Goal: Task Accomplishment & Management: Manage account settings

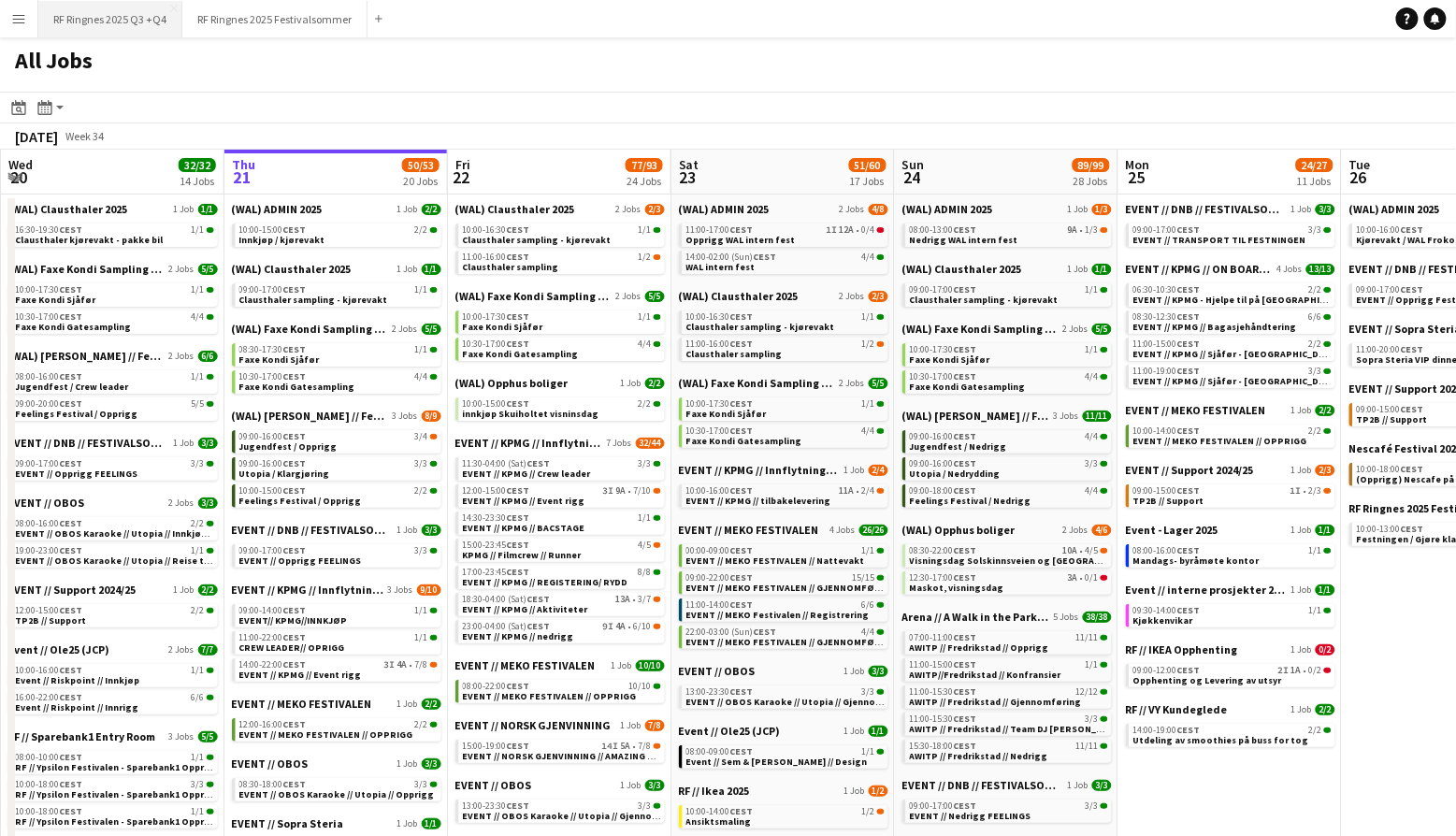
click at [111, 24] on button "RF Ringnes 2025 Q3 +Q4 Close" at bounding box center [111, 19] width 144 height 37
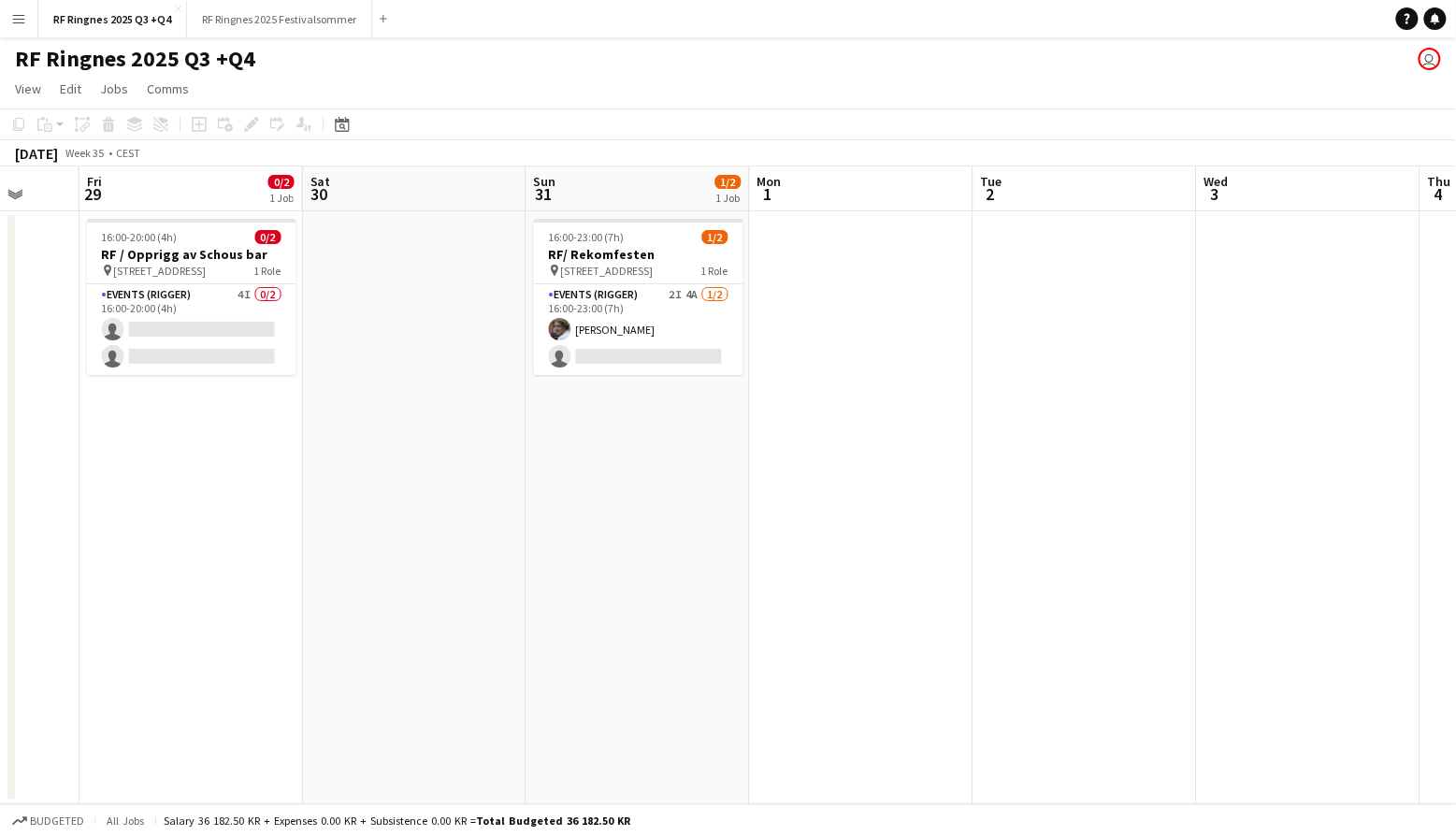
scroll to position [0, 813]
click at [671, 306] on app-card-role "Events (Rigger) 2I 4A 1/2 16:00-23:00 (7h) Jesper Roth single-neutral-actions" at bounding box center [639, 330] width 209 height 91
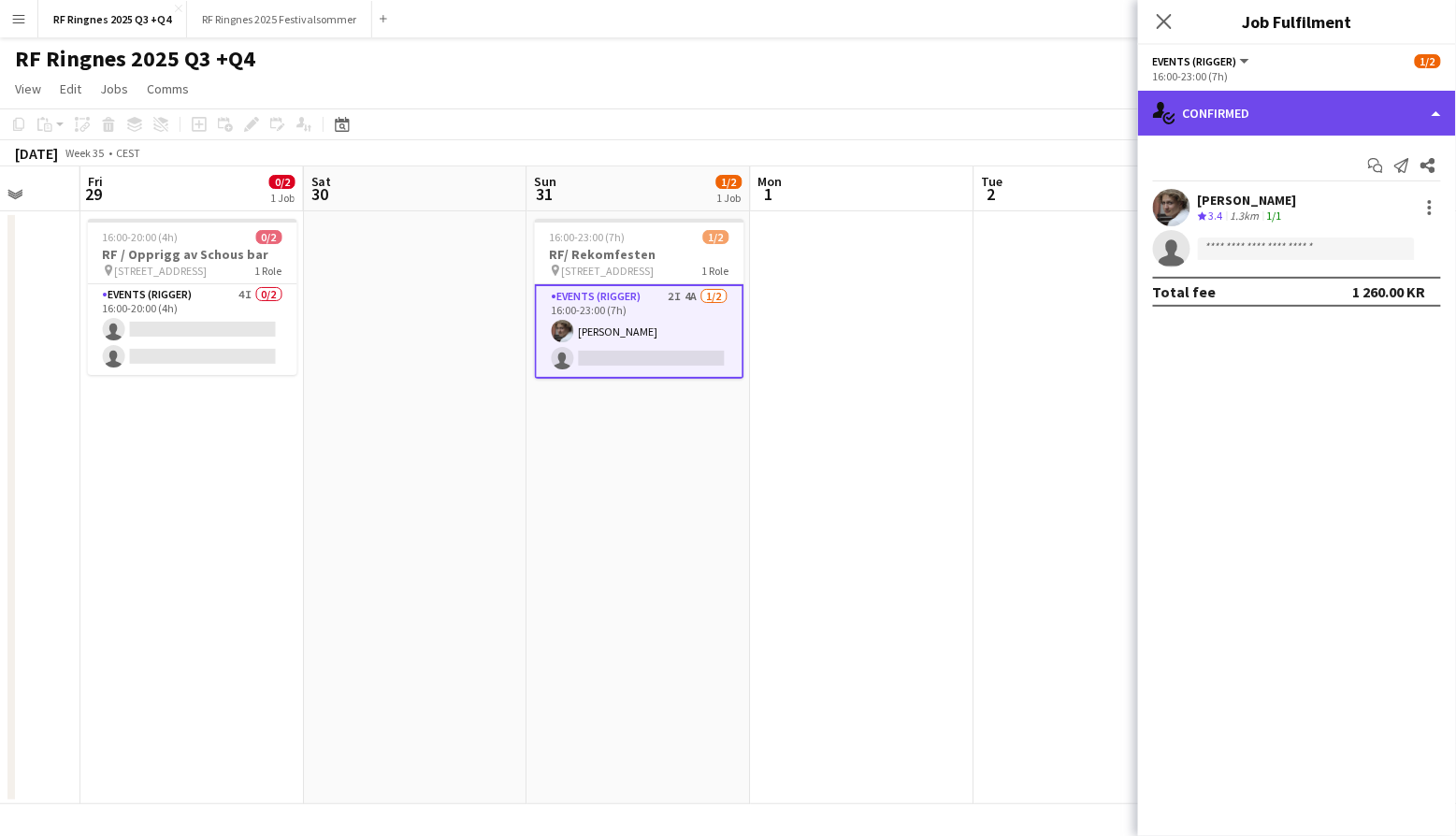
click at [1205, 120] on div "single-neutral-actions-check-2 Confirmed" at bounding box center [1297, 113] width 318 height 44
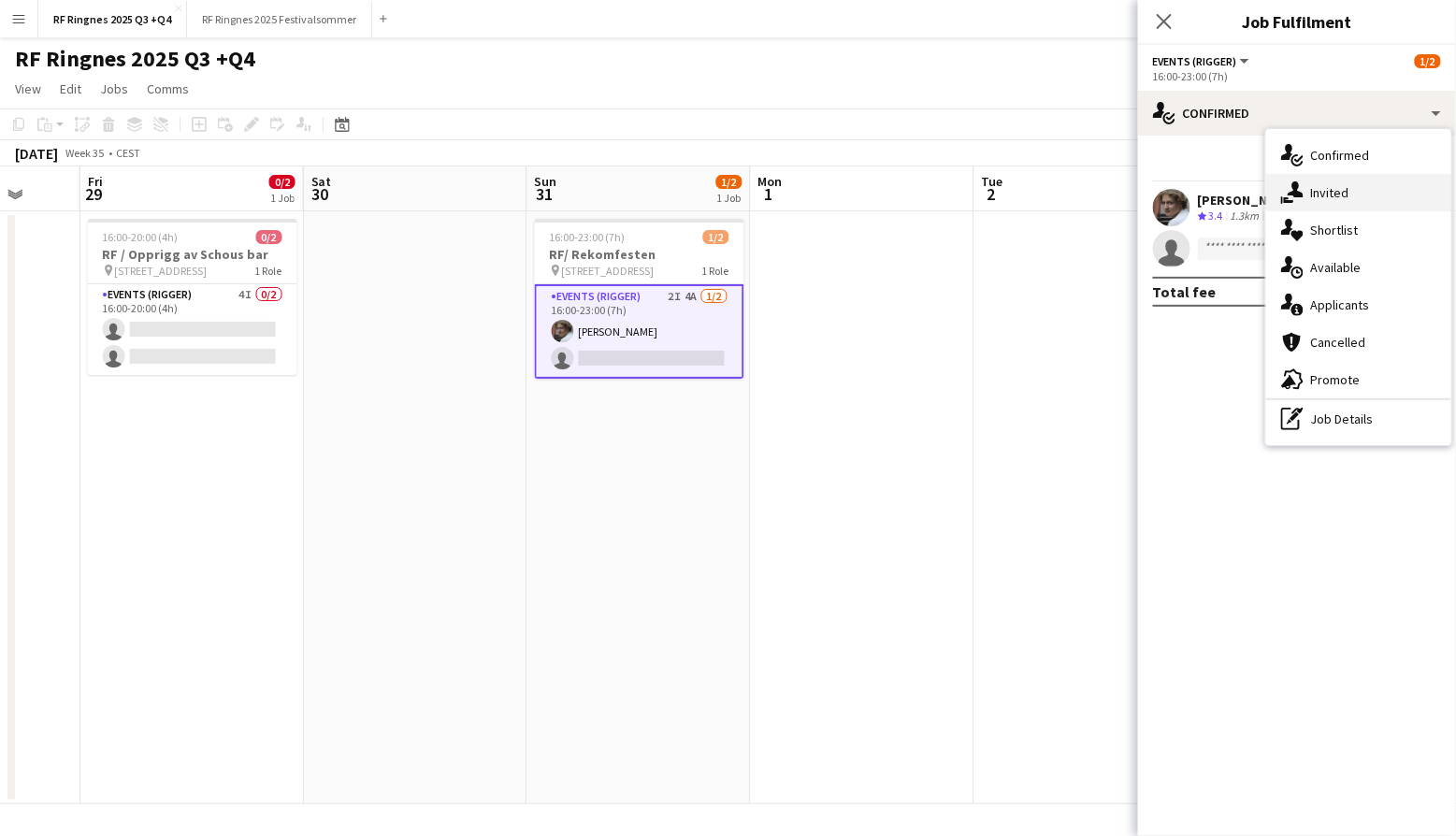
click at [1297, 189] on icon at bounding box center [1295, 190] width 16 height 16
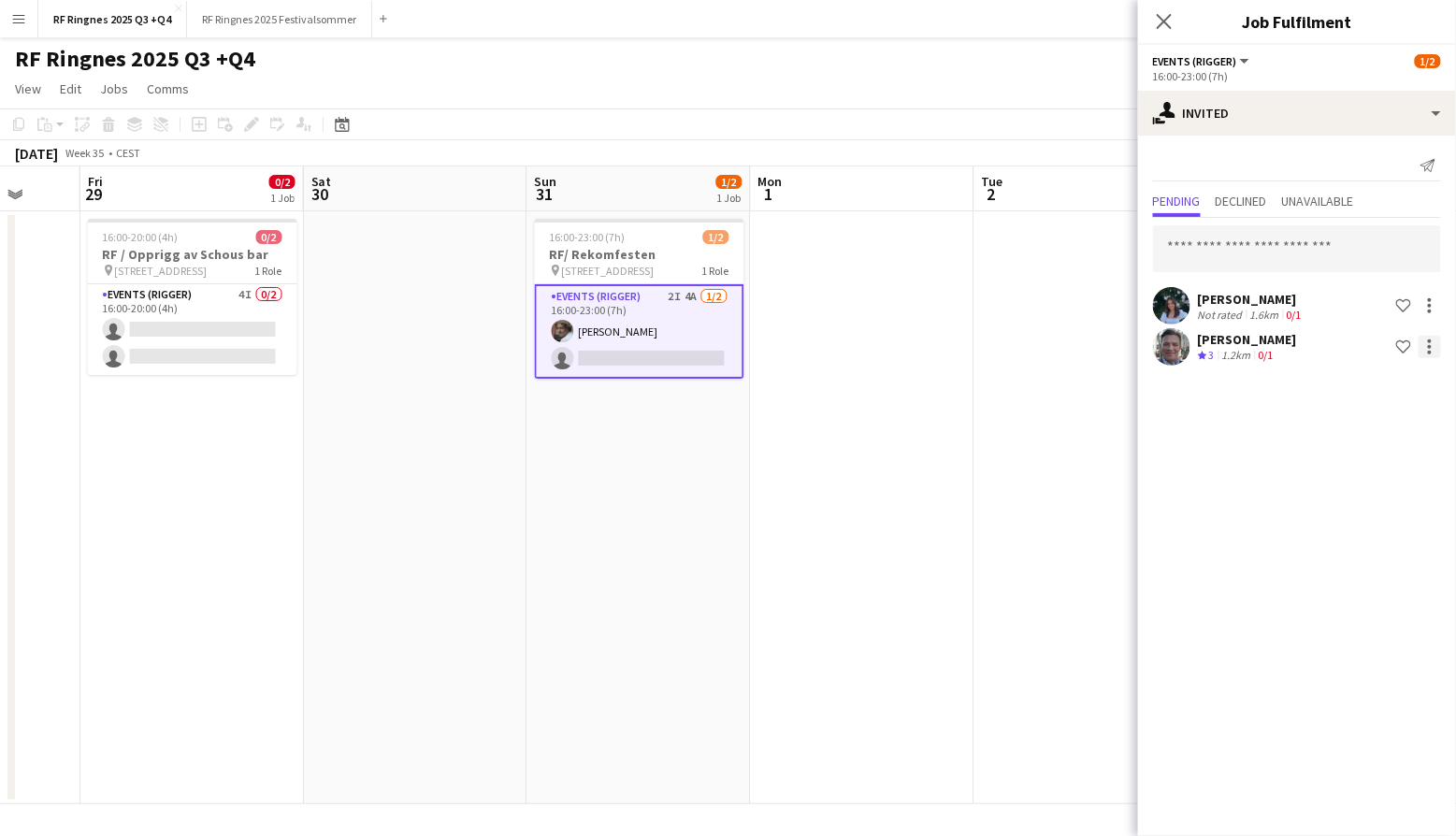
click at [1431, 341] on div at bounding box center [1429, 347] width 23 height 23
click at [1197, 132] on div at bounding box center [728, 418] width 1456 height 836
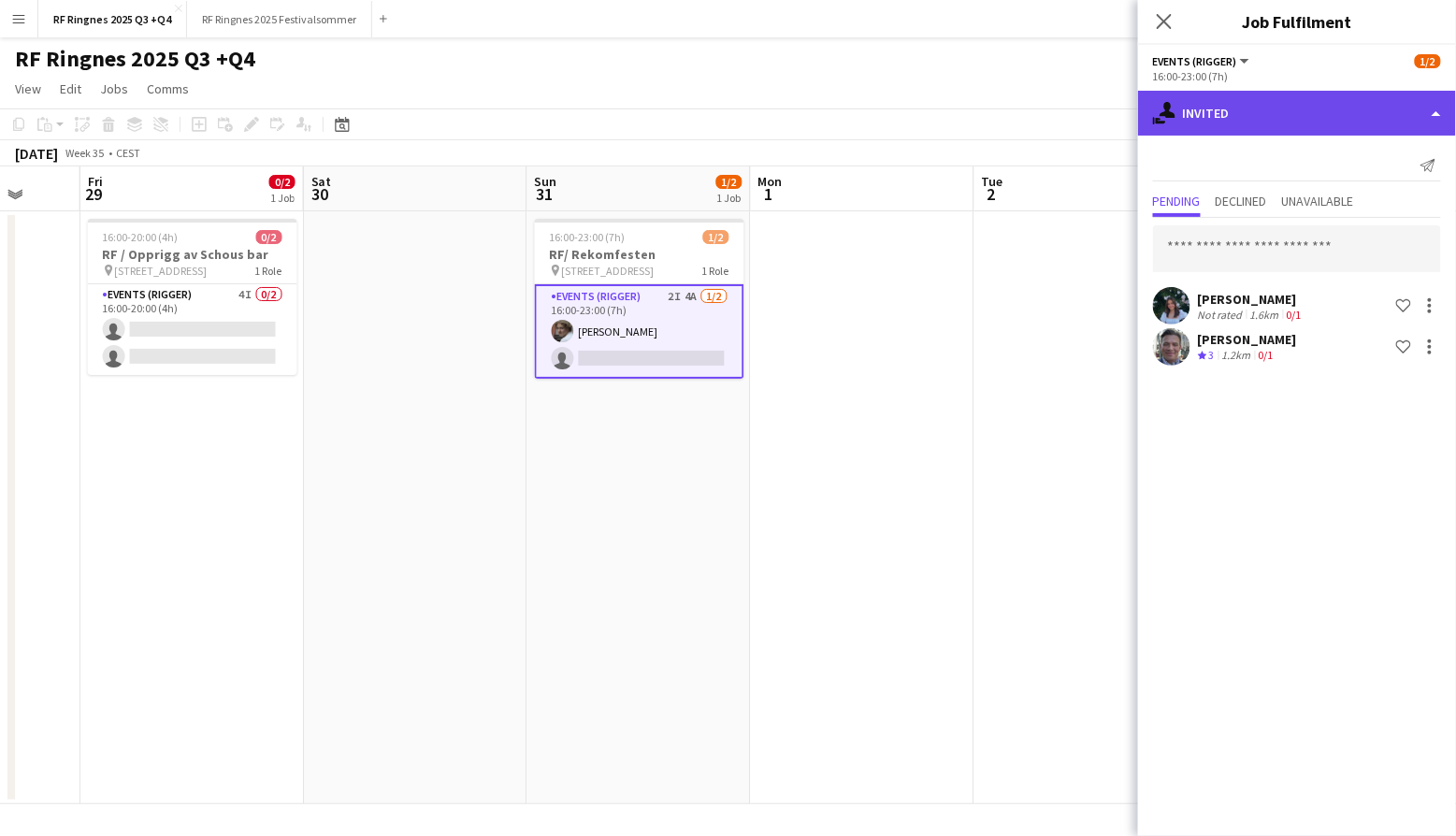
click at [1207, 120] on div "single-neutral-actions-share-1 Invited" at bounding box center [1297, 113] width 318 height 44
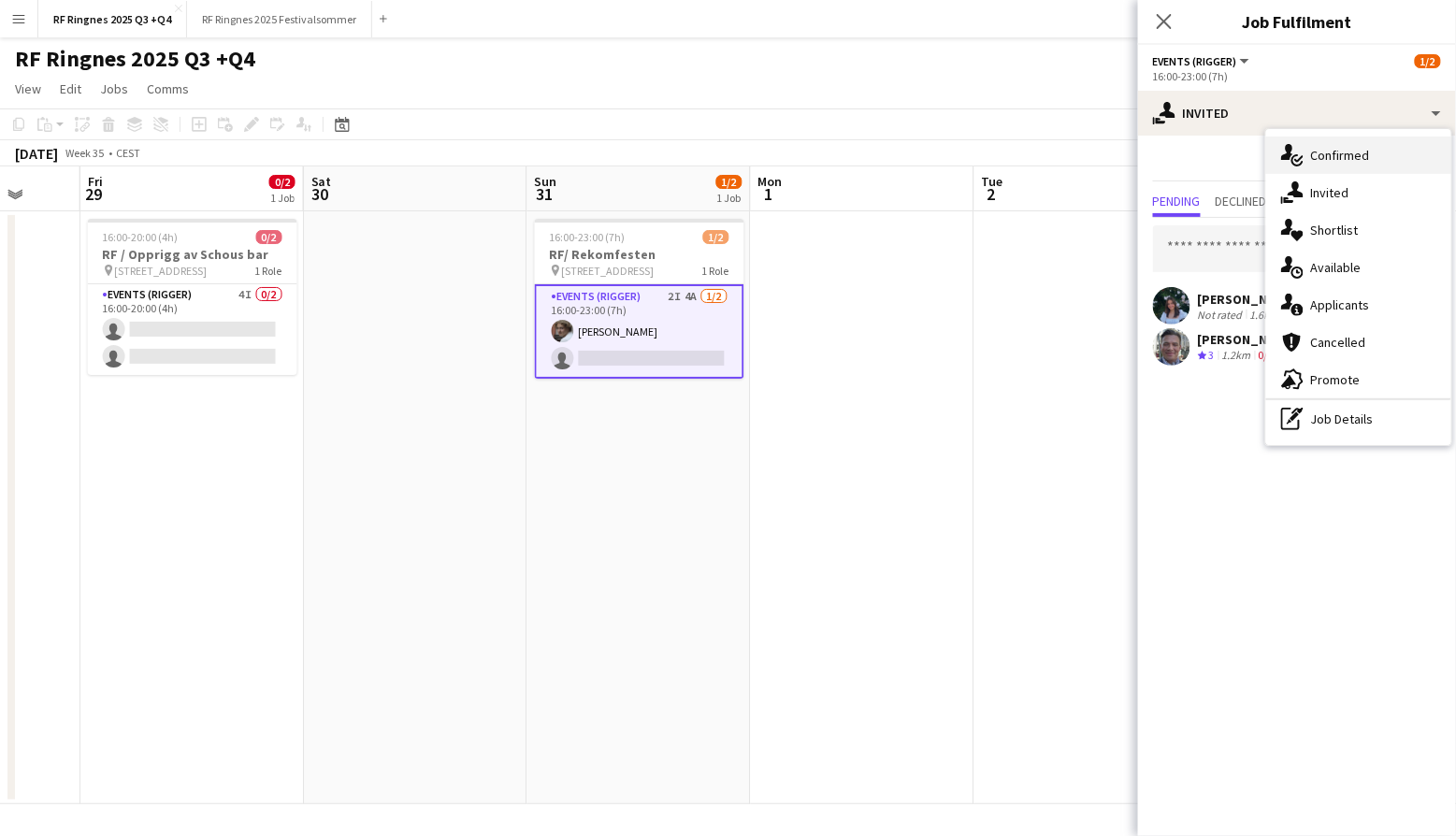
click at [1349, 144] on div "single-neutral-actions-check-2 Confirmed" at bounding box center [1358, 155] width 185 height 38
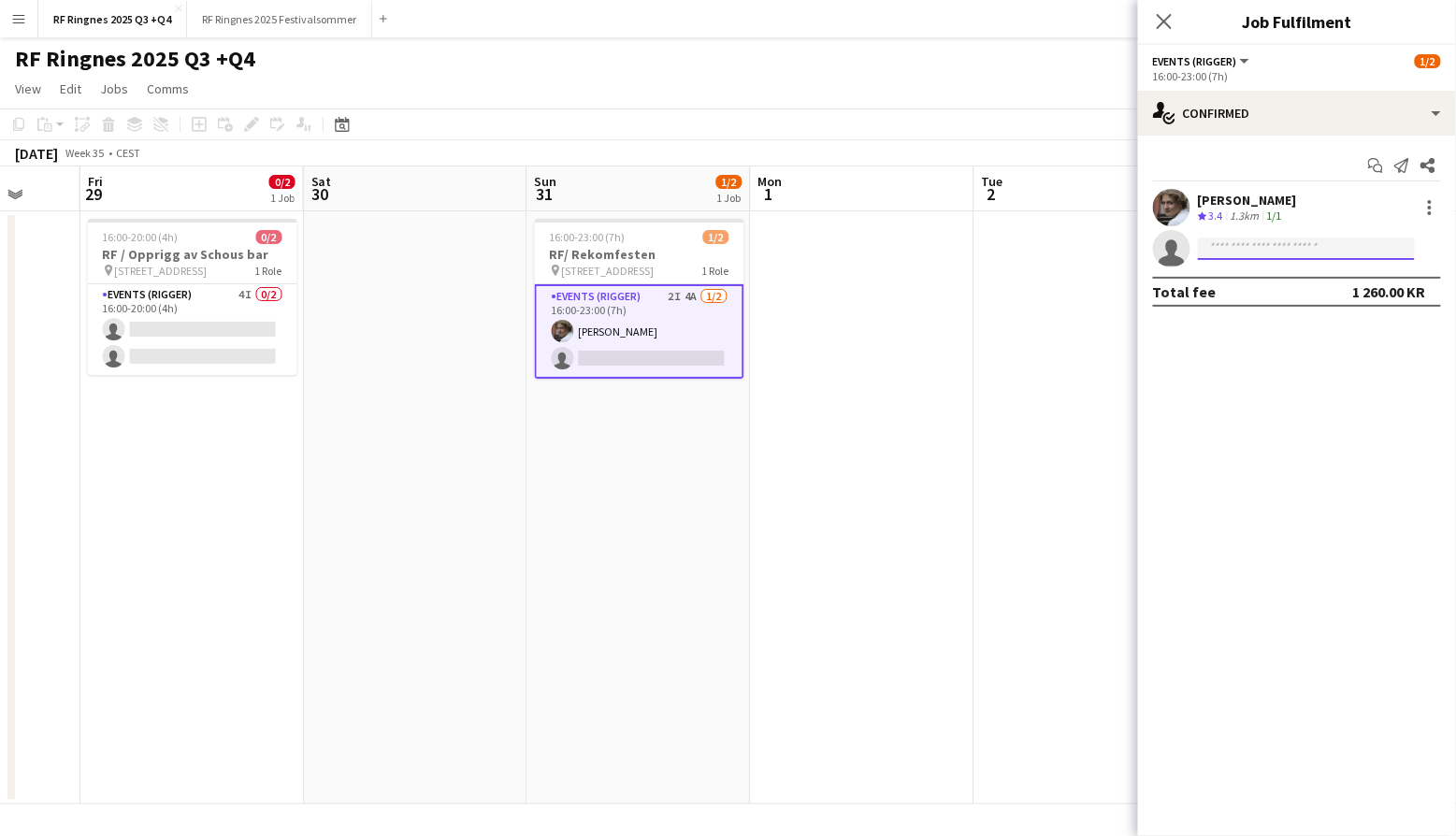
click at [1272, 245] on input at bounding box center [1306, 248] width 217 height 23
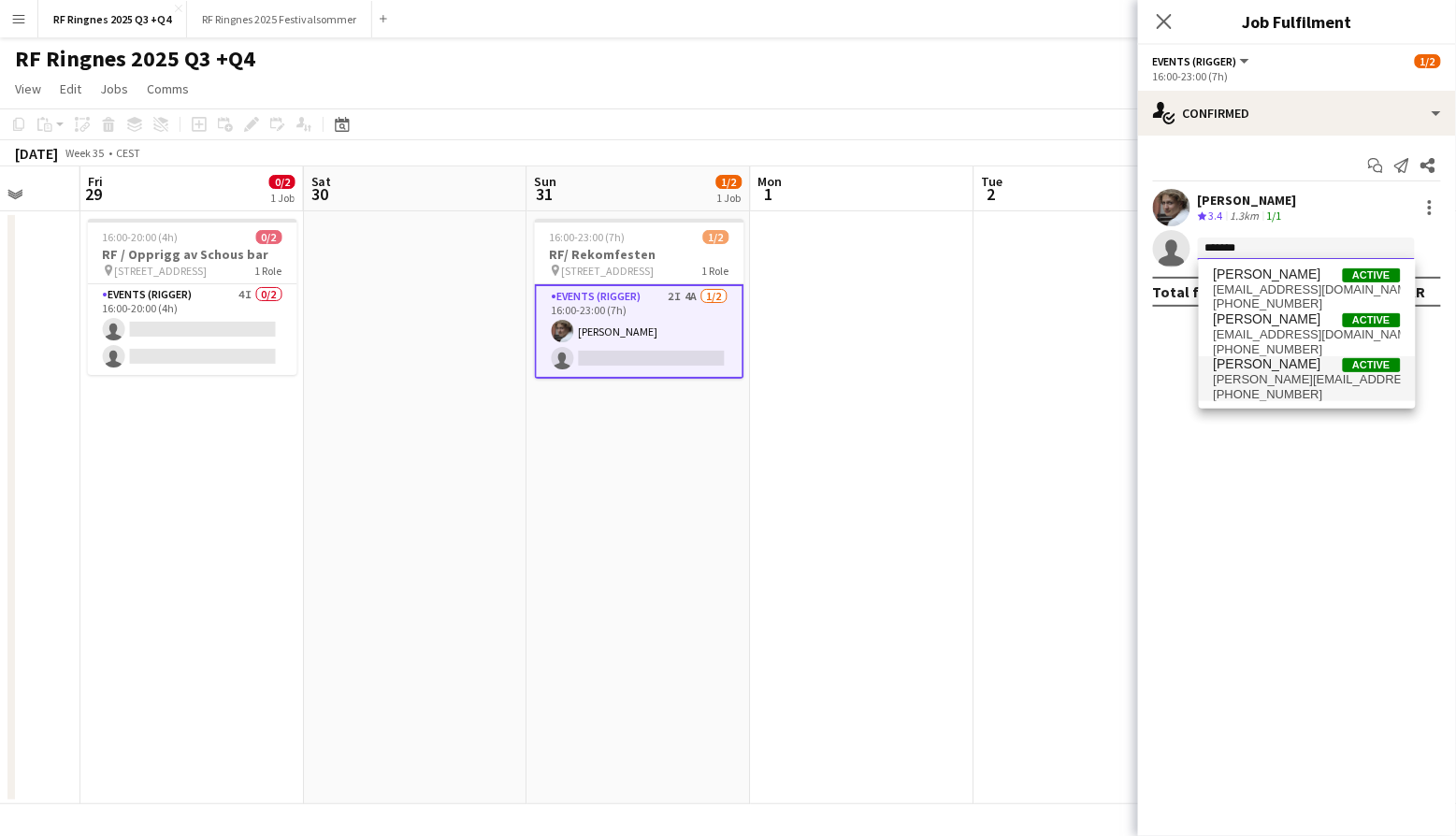
type input "*******"
click at [1323, 374] on span "joachimjs@live.no" at bounding box center [1307, 379] width 187 height 15
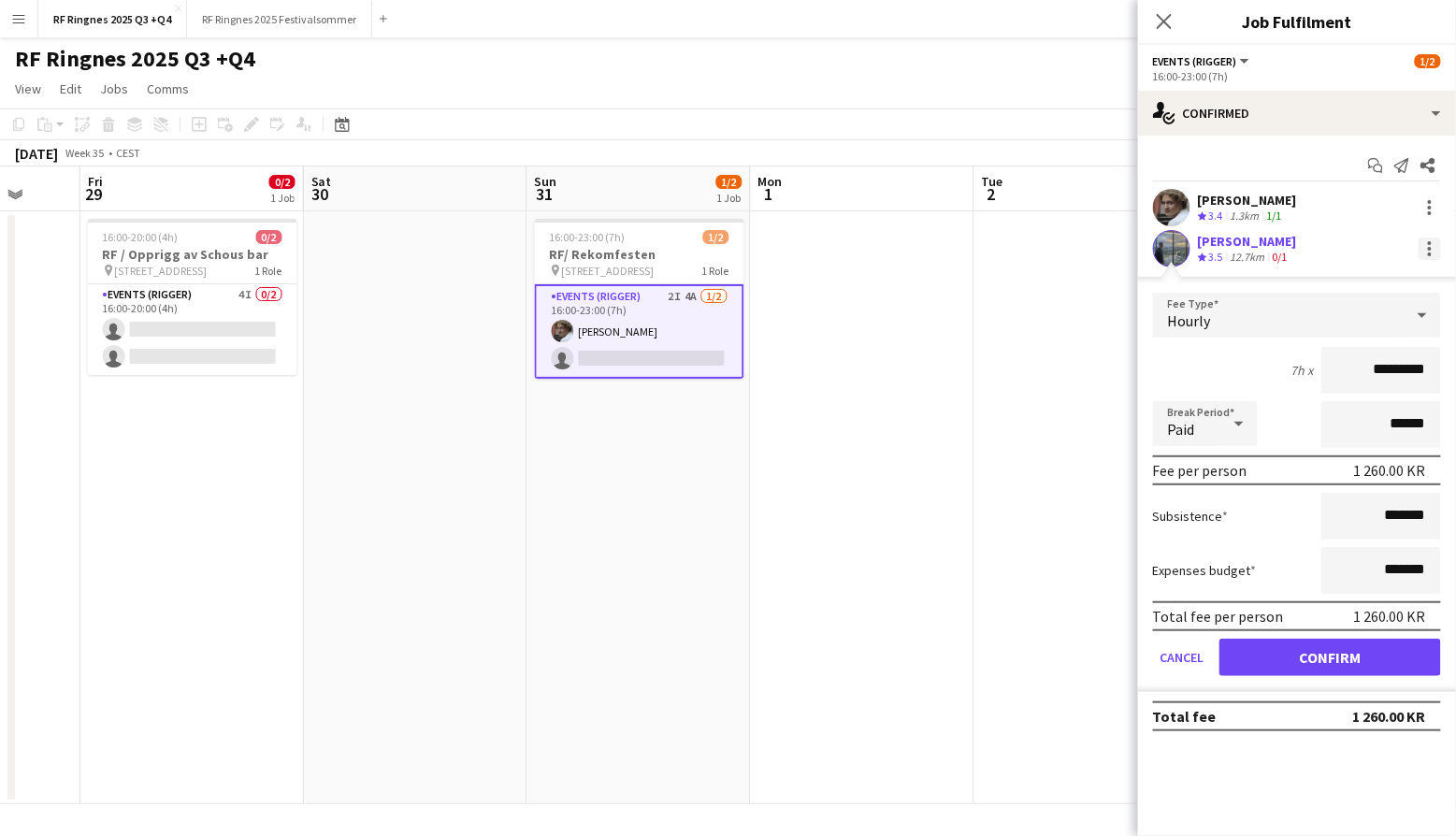
click at [1431, 247] on div at bounding box center [1429, 248] width 23 height 23
click at [1359, 413] on span "Remove" at bounding box center [1338, 417] width 56 height 16
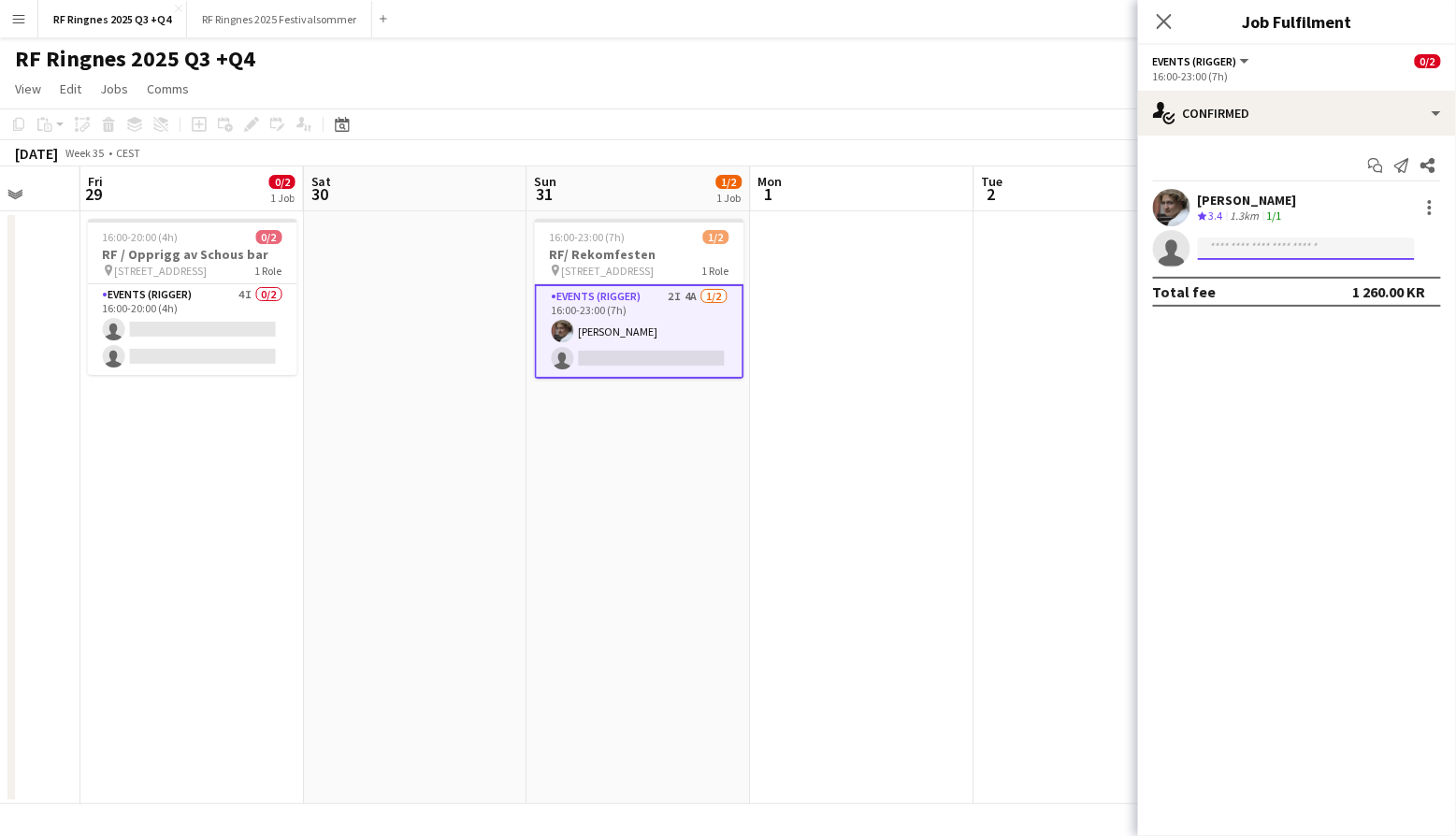
click at [1260, 254] on input at bounding box center [1306, 248] width 217 height 23
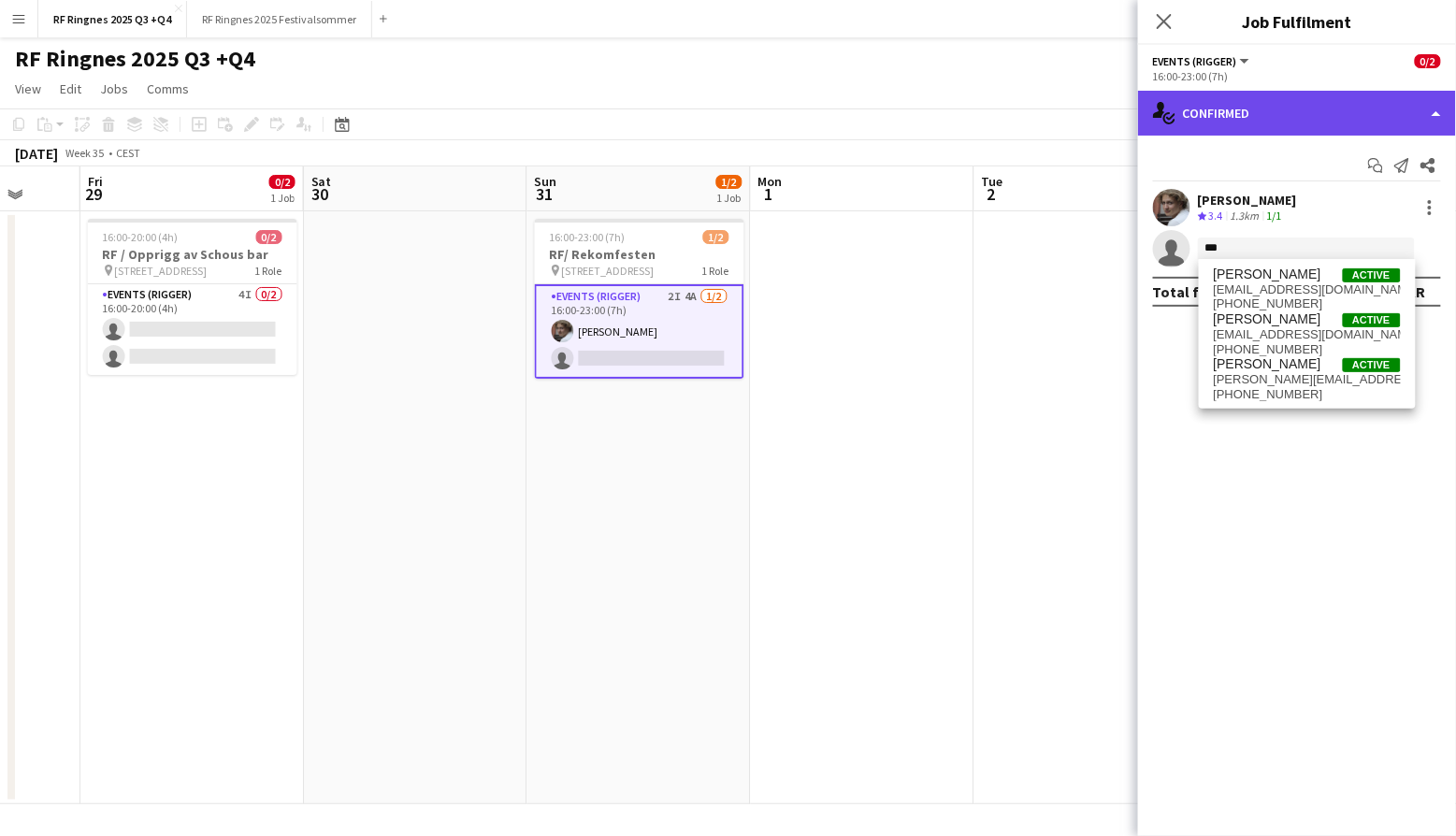
click at [1257, 128] on div "single-neutral-actions-check-2 Confirmed" at bounding box center [1297, 113] width 318 height 44
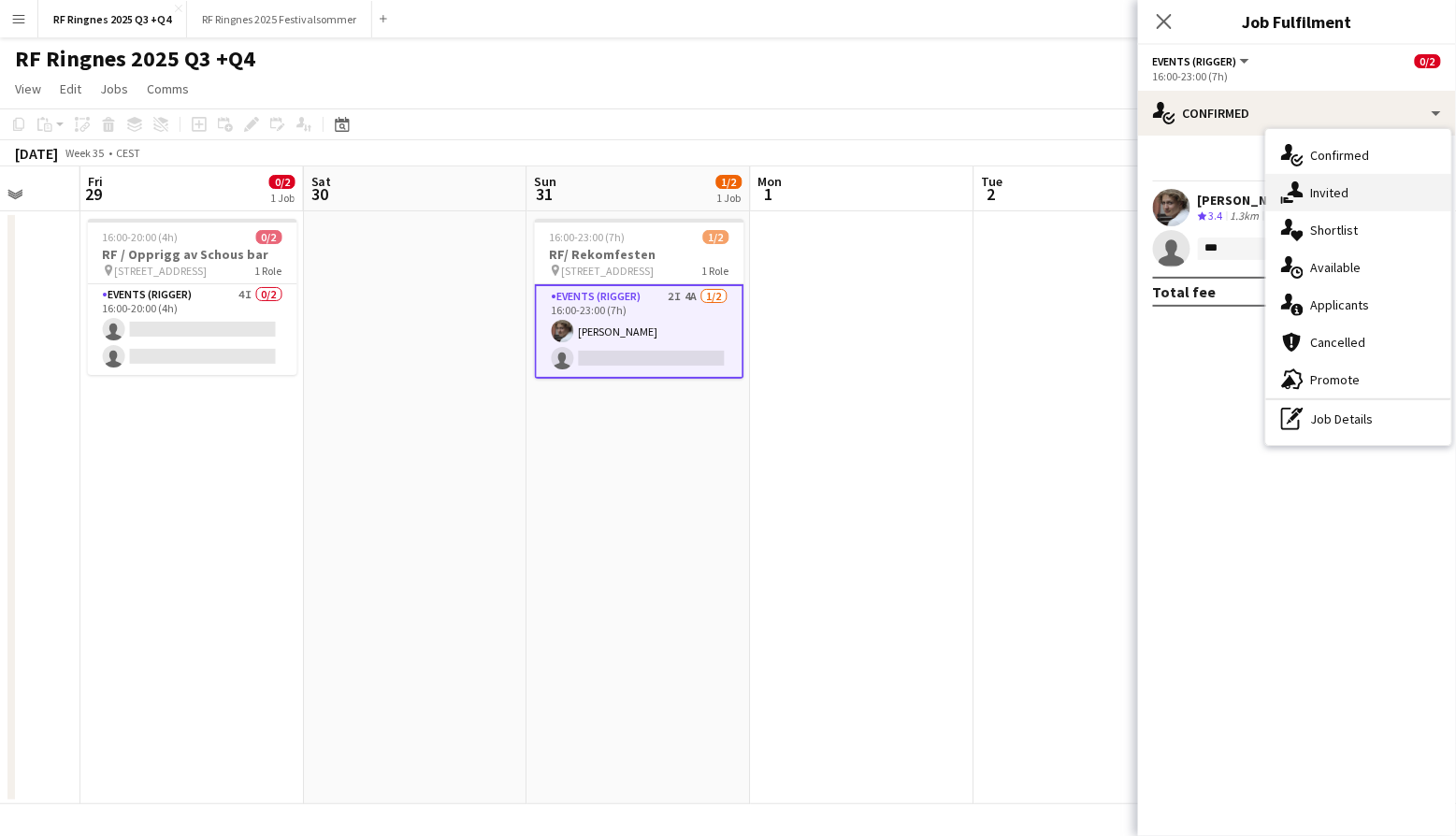
click at [1303, 197] on icon "single-neutral-actions-share-1" at bounding box center [1292, 193] width 23 height 23
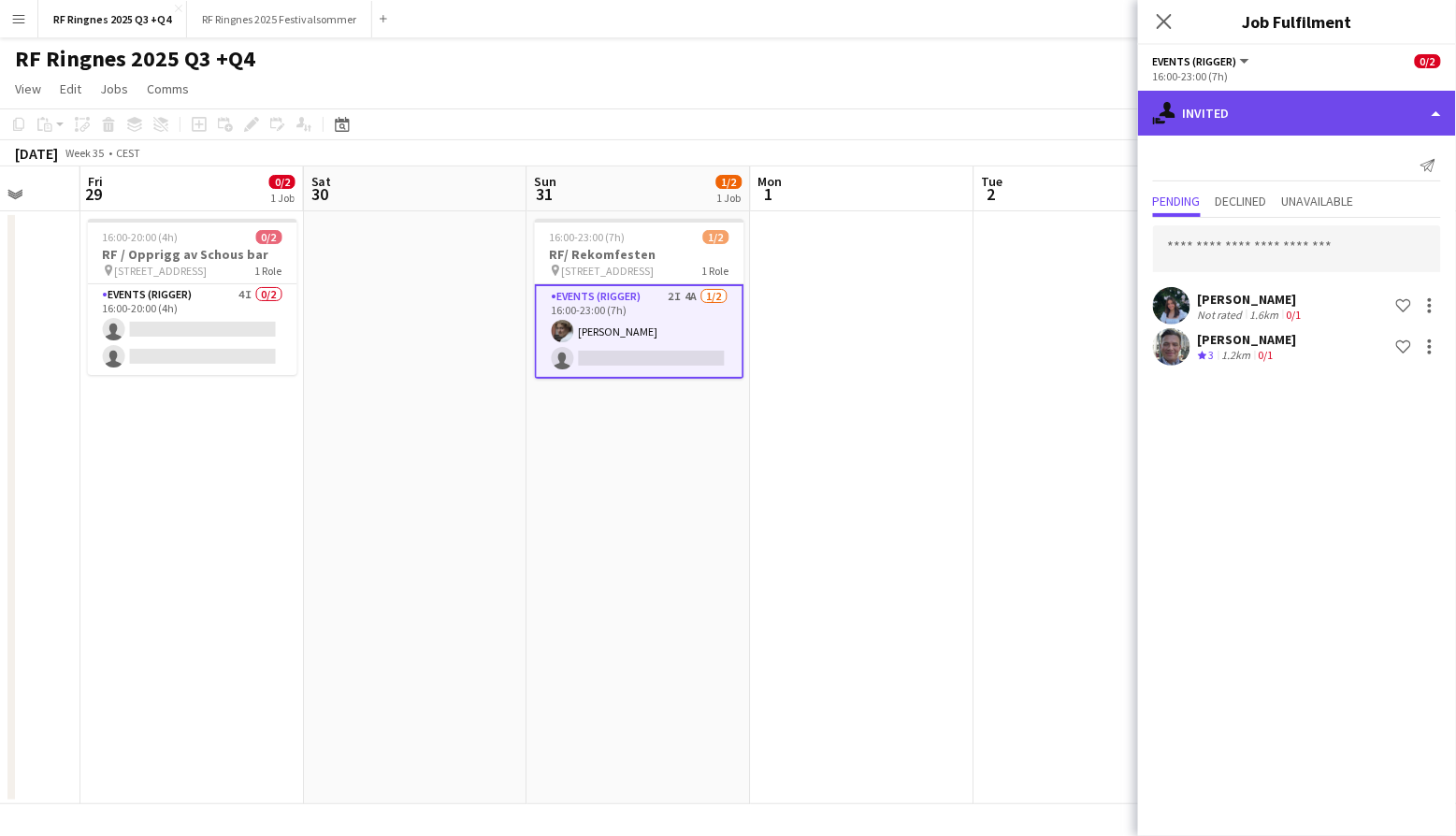
click at [1239, 107] on div "single-neutral-actions-share-1 Invited" at bounding box center [1297, 113] width 318 height 44
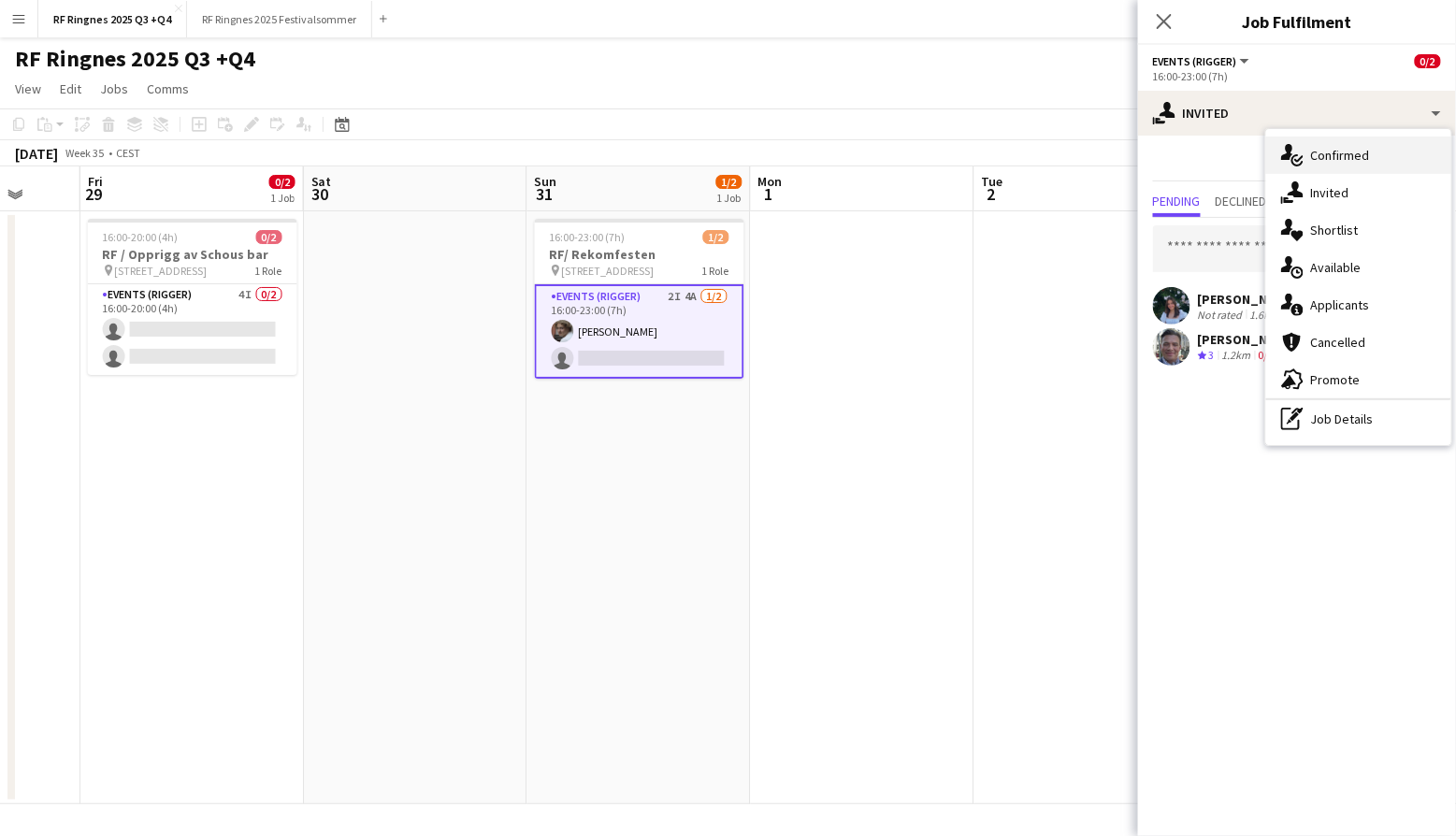
click at [1336, 160] on div "single-neutral-actions-check-2 Confirmed" at bounding box center [1358, 155] width 185 height 38
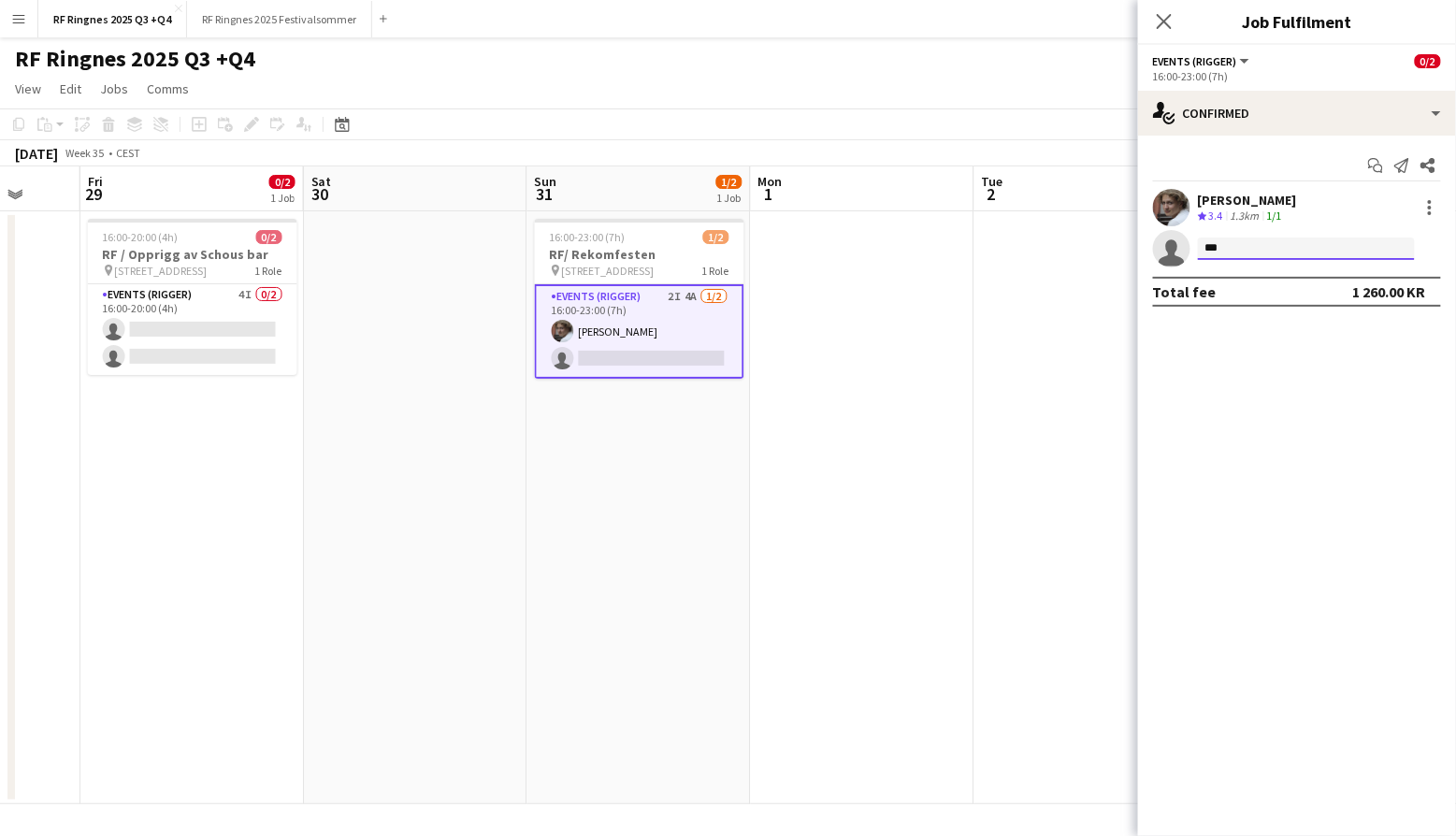
click at [1248, 242] on input "***" at bounding box center [1306, 248] width 217 height 23
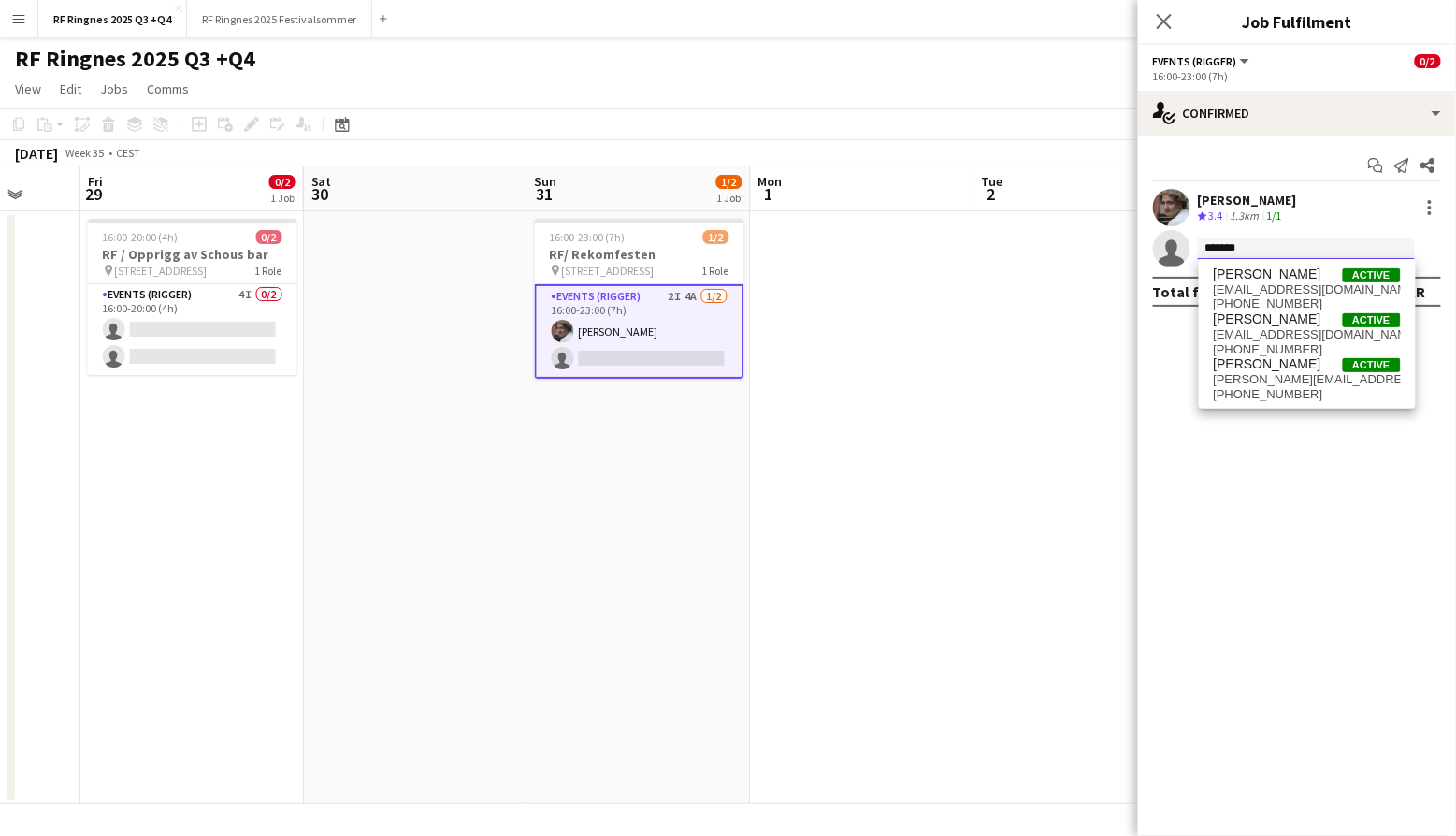
type input "*******"
click at [1312, 290] on span "joachimkarlsen8@gmail.com" at bounding box center [1307, 290] width 187 height 15
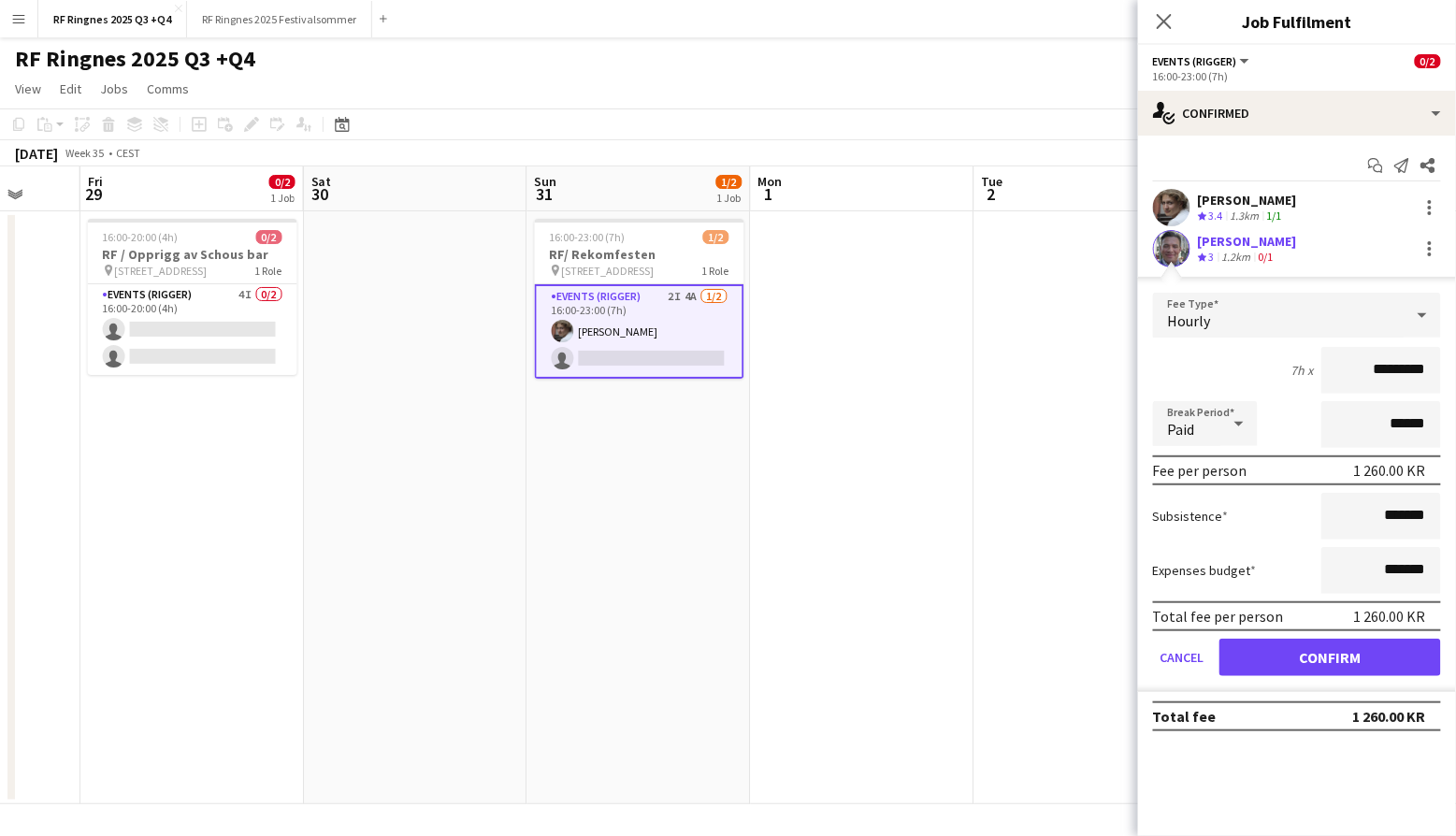
click at [1311, 650] on button "Confirm" at bounding box center [1330, 657] width 221 height 38
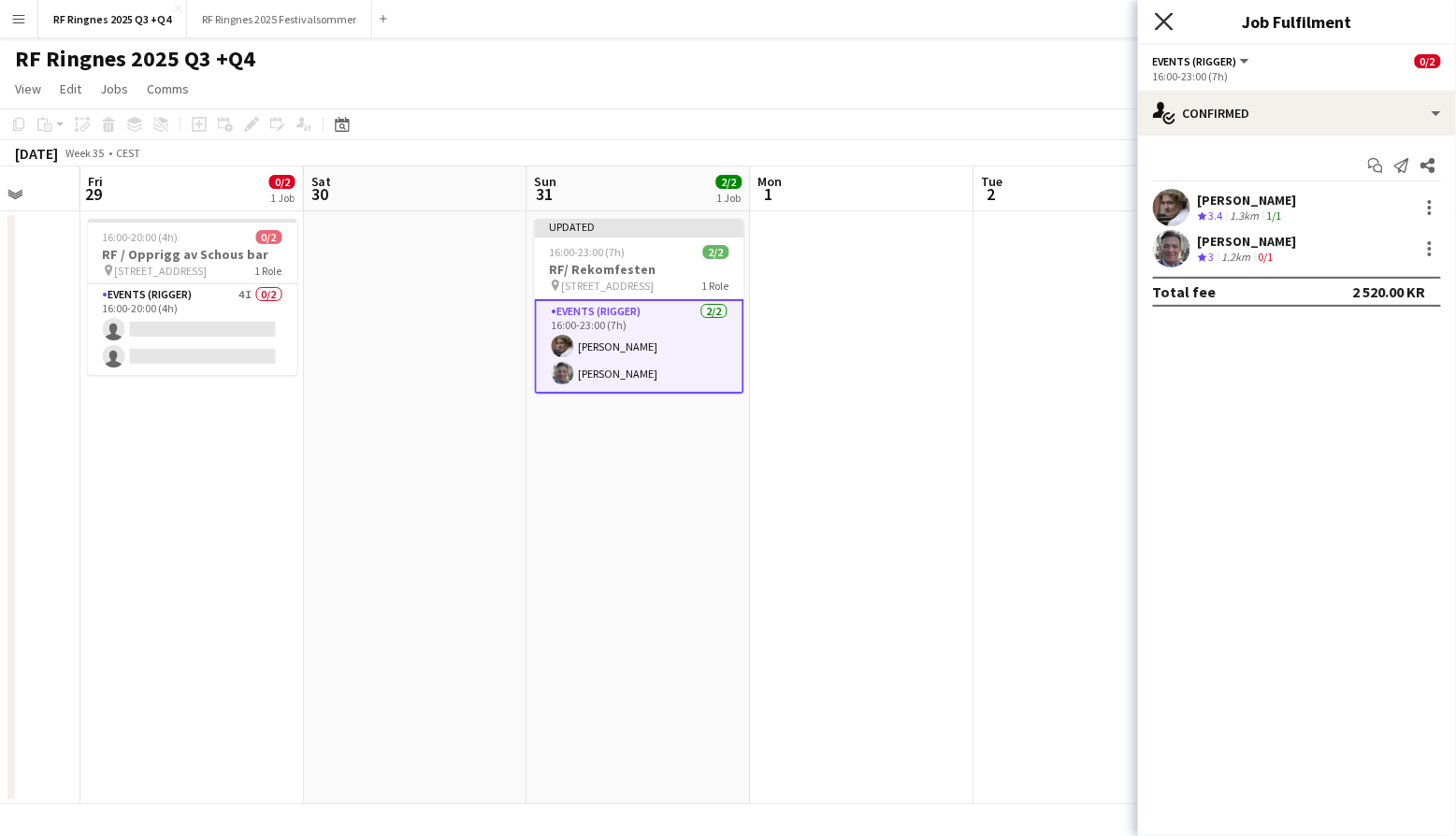
click at [1163, 20] on icon at bounding box center [1164, 21] width 18 height 18
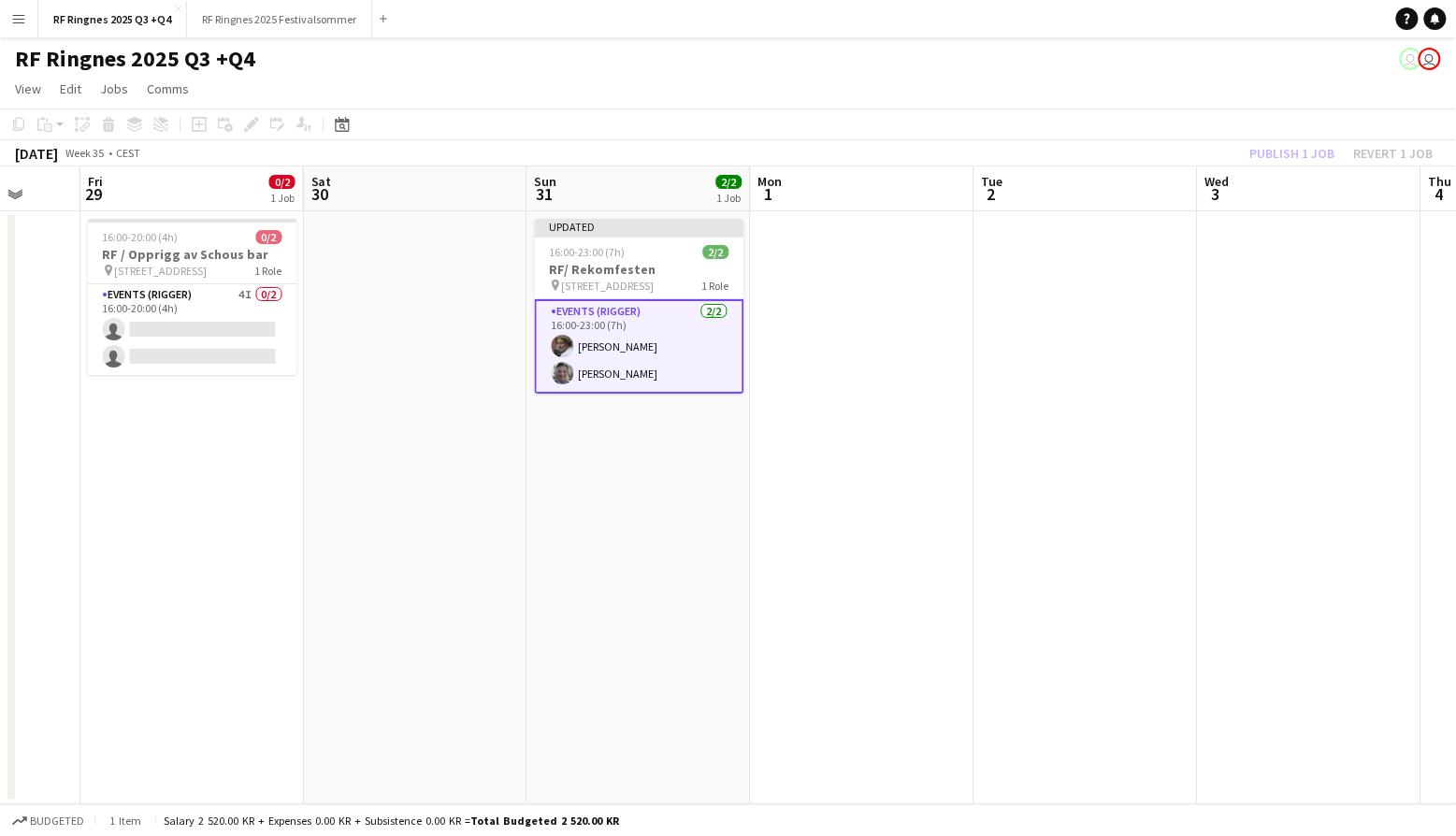
click at [1107, 42] on div "RF Ringnes 2025 Q3 +Q4 user user" at bounding box center [728, 55] width 1456 height 36
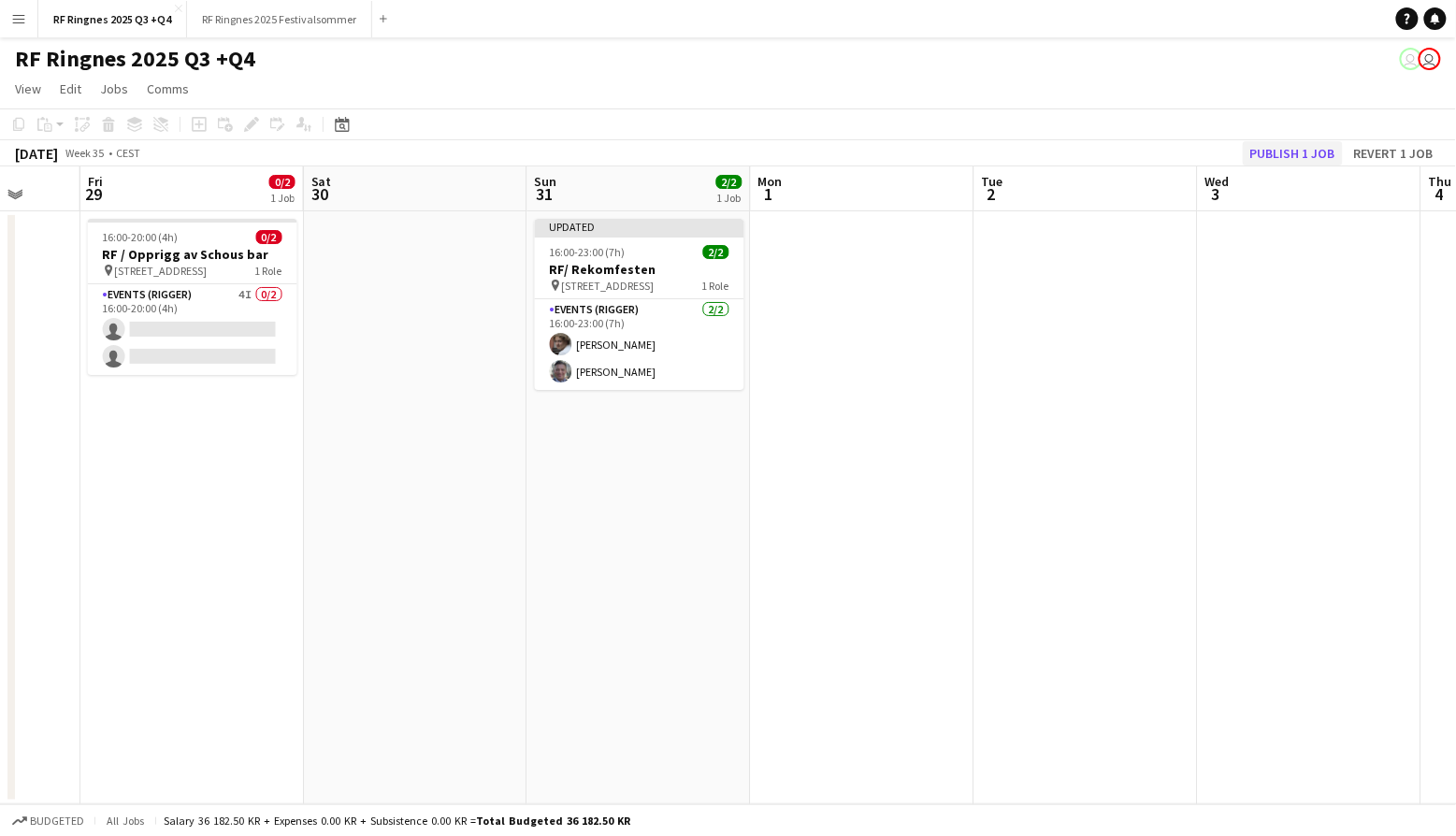
click at [1326, 153] on button "Publish 1 job" at bounding box center [1292, 153] width 100 height 25
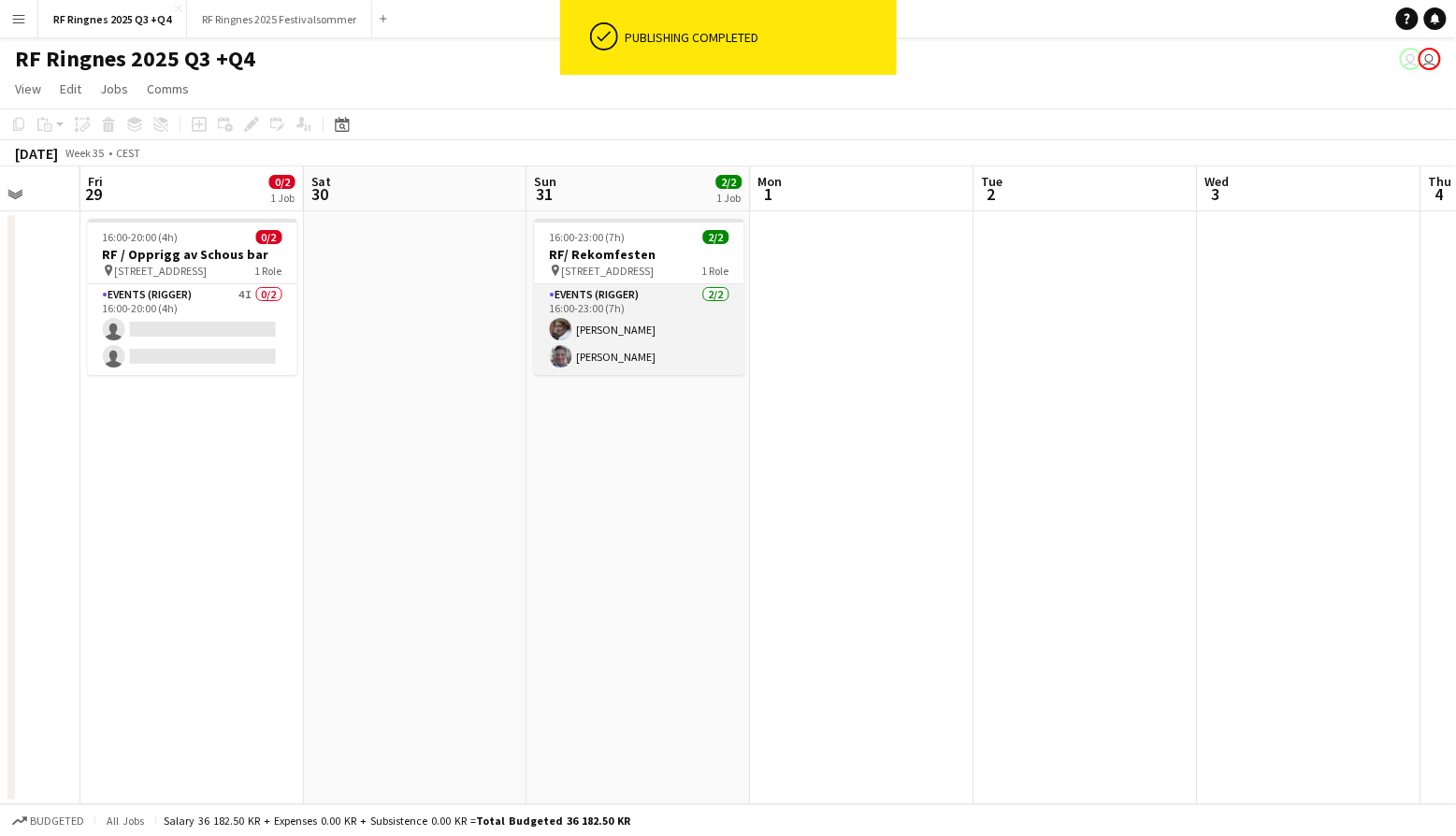
click at [680, 354] on app-card-role "Events (Rigger) 2/2 16:00-23:00 (7h) Jesper Roth Joachim Holseter-Karlsen" at bounding box center [639, 330] width 209 height 91
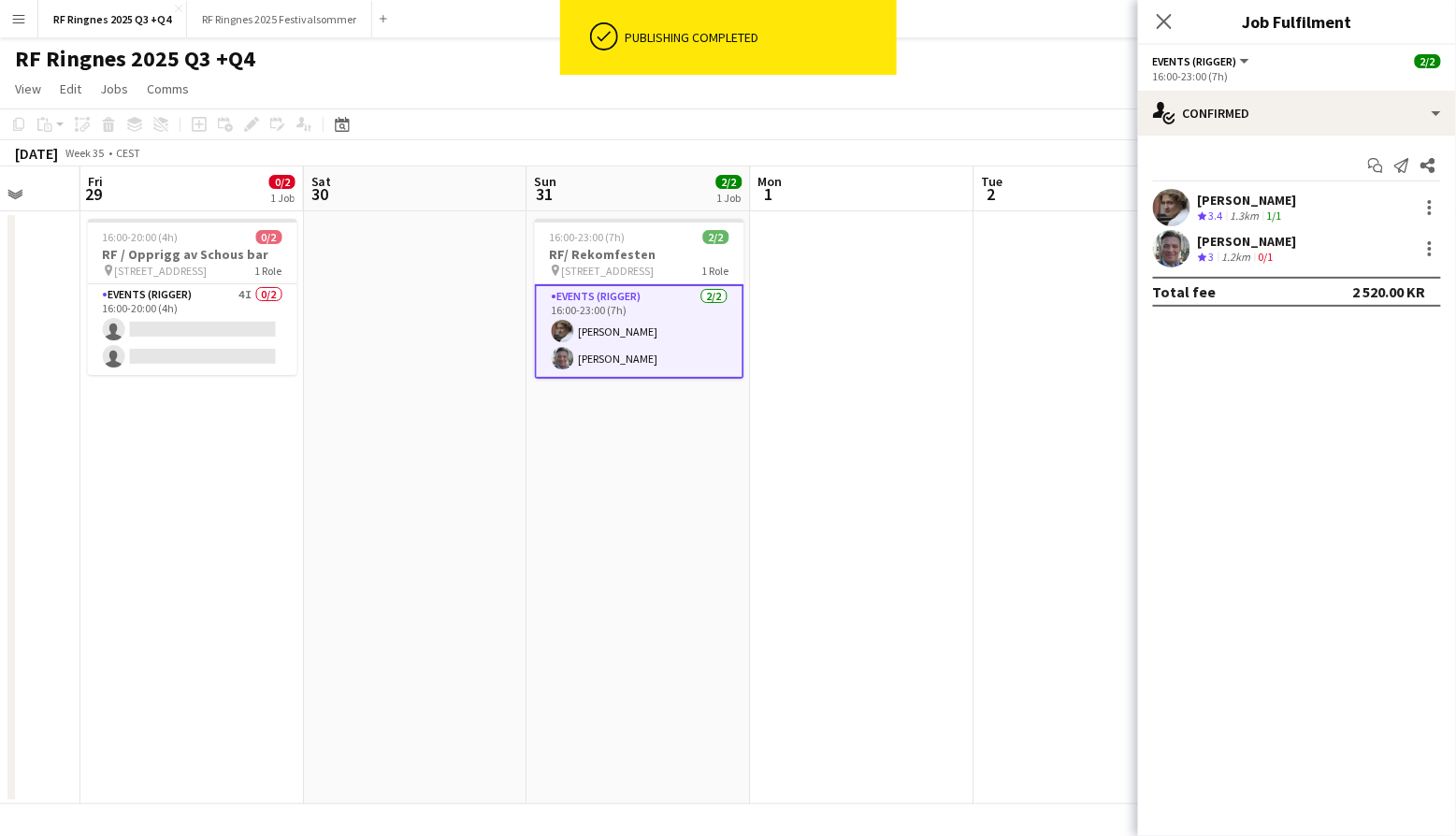
click at [1179, 248] on app-user-avatar at bounding box center [1172, 249] width 38 height 38
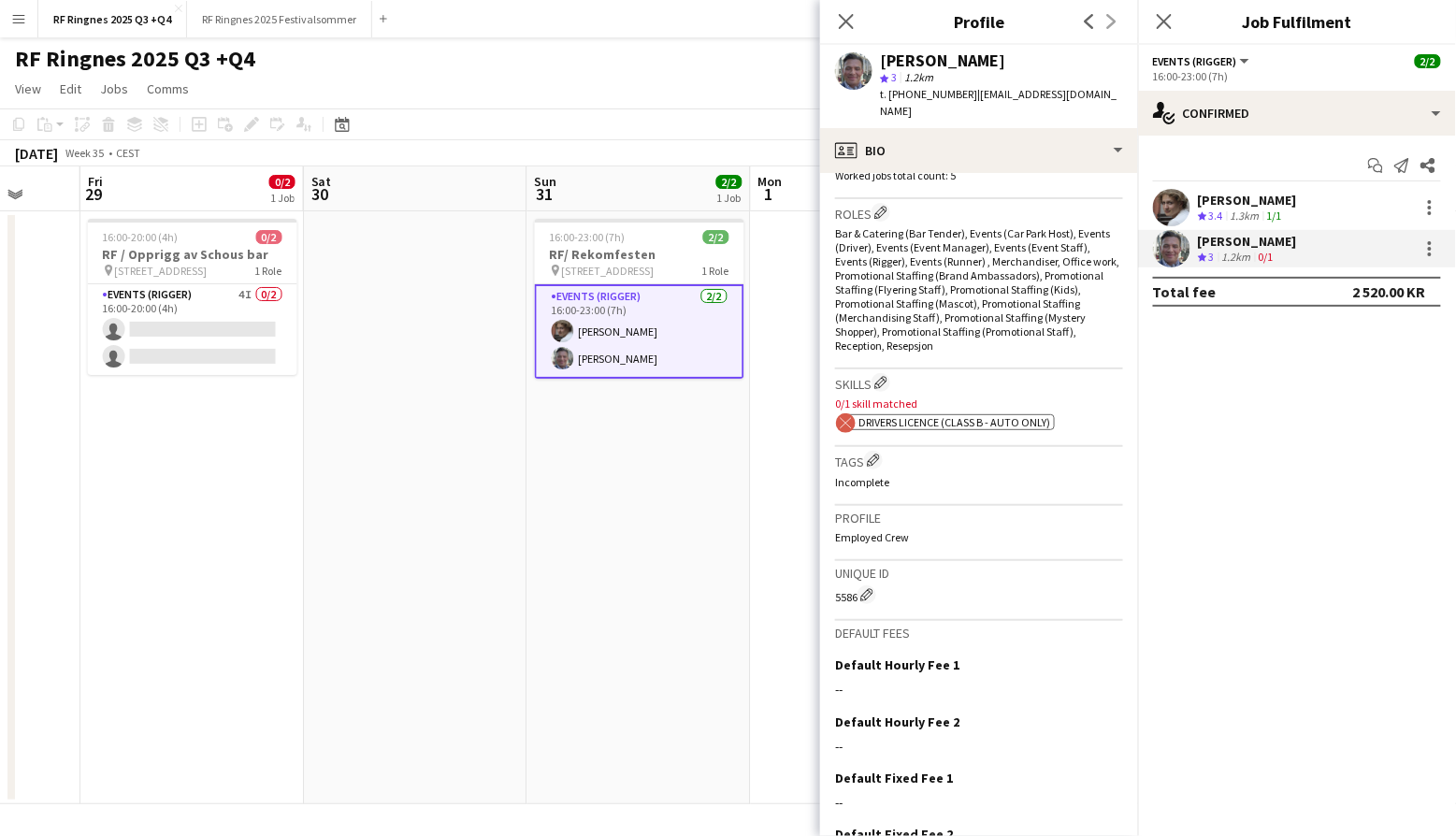
scroll to position [593, 0]
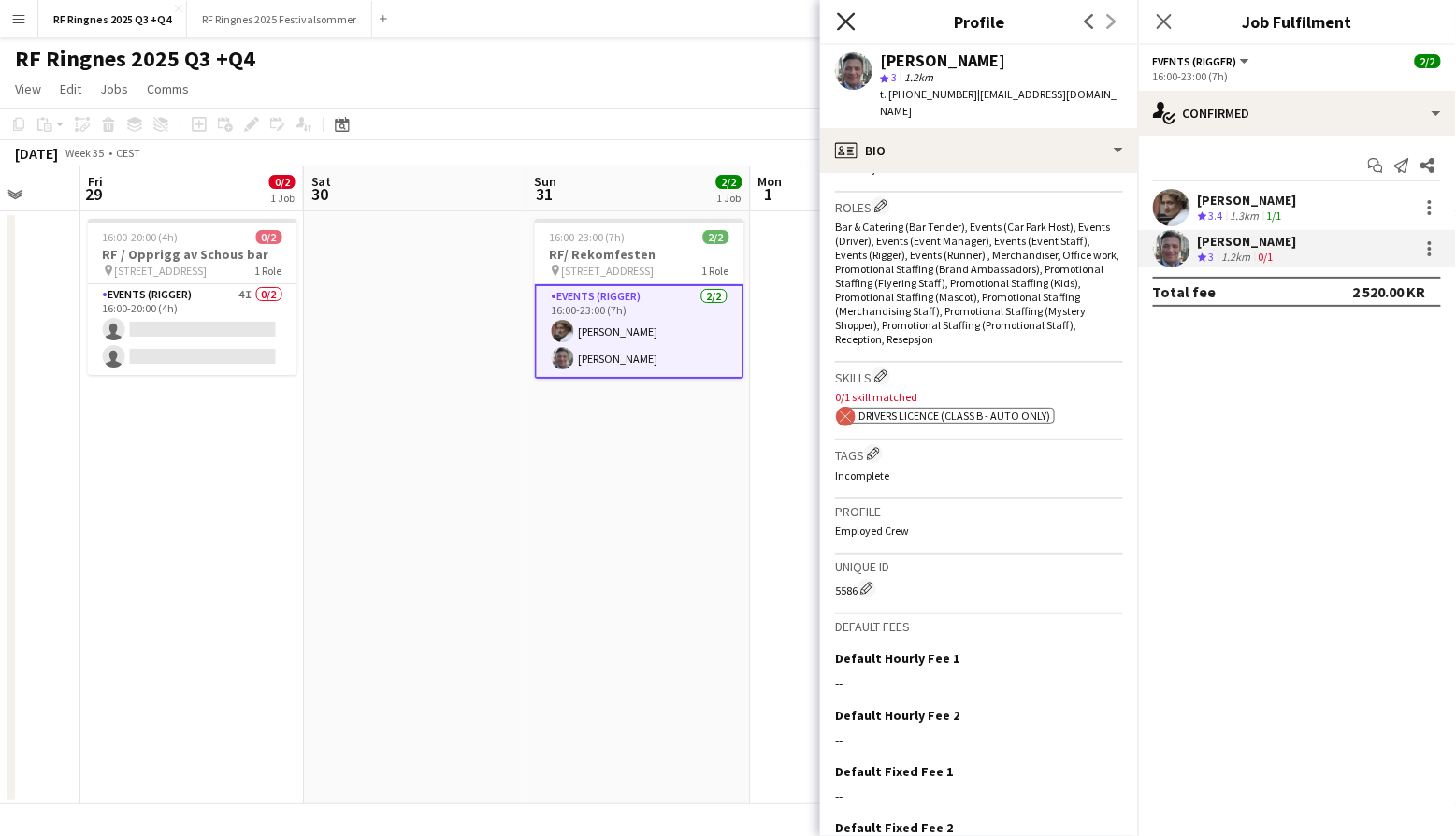
click at [846, 27] on icon "Close pop-in" at bounding box center [846, 21] width 18 height 18
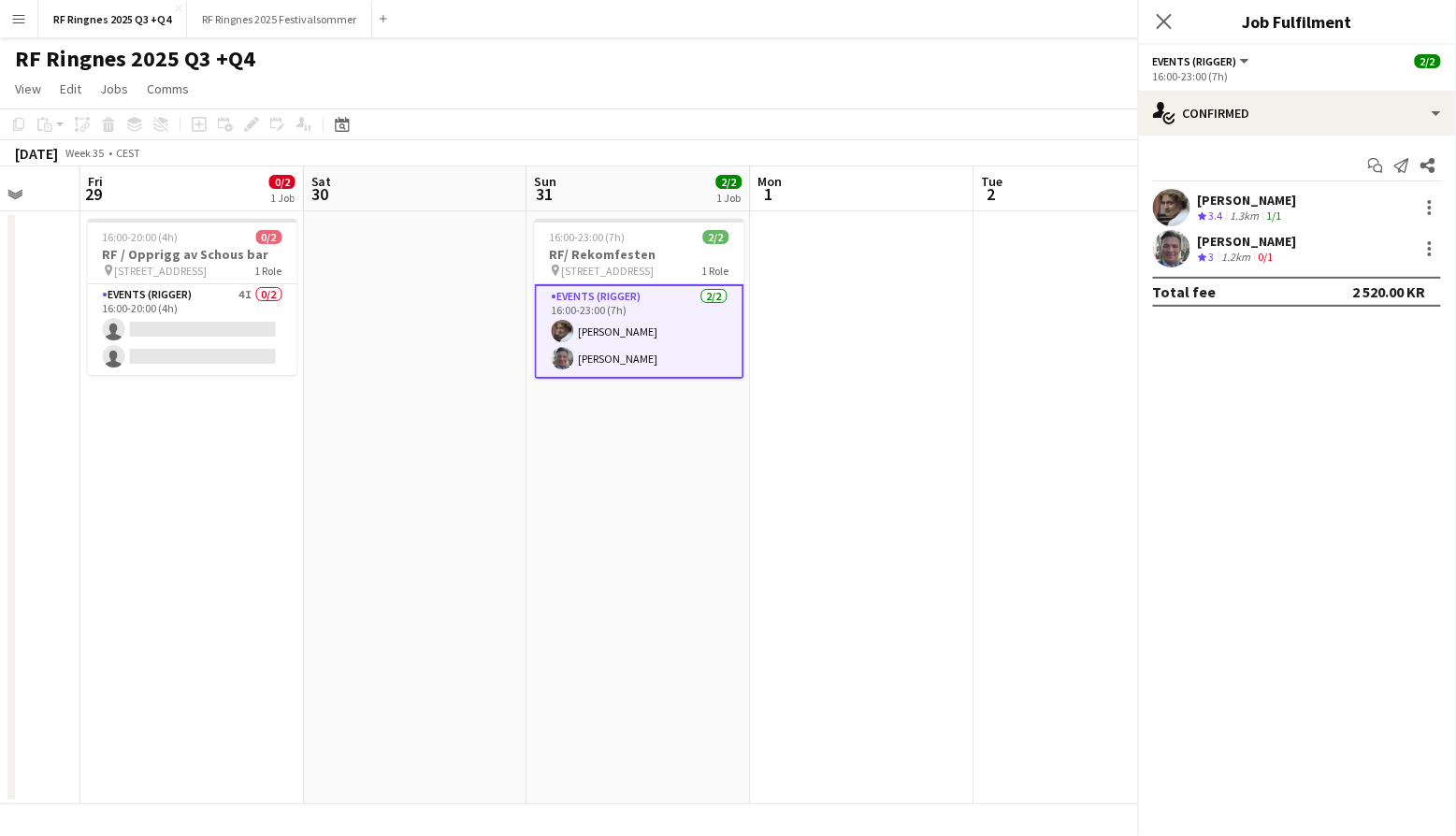
click at [808, 46] on div "RF Ringnes 2025 Q3 +Q4 user user" at bounding box center [728, 55] width 1456 height 36
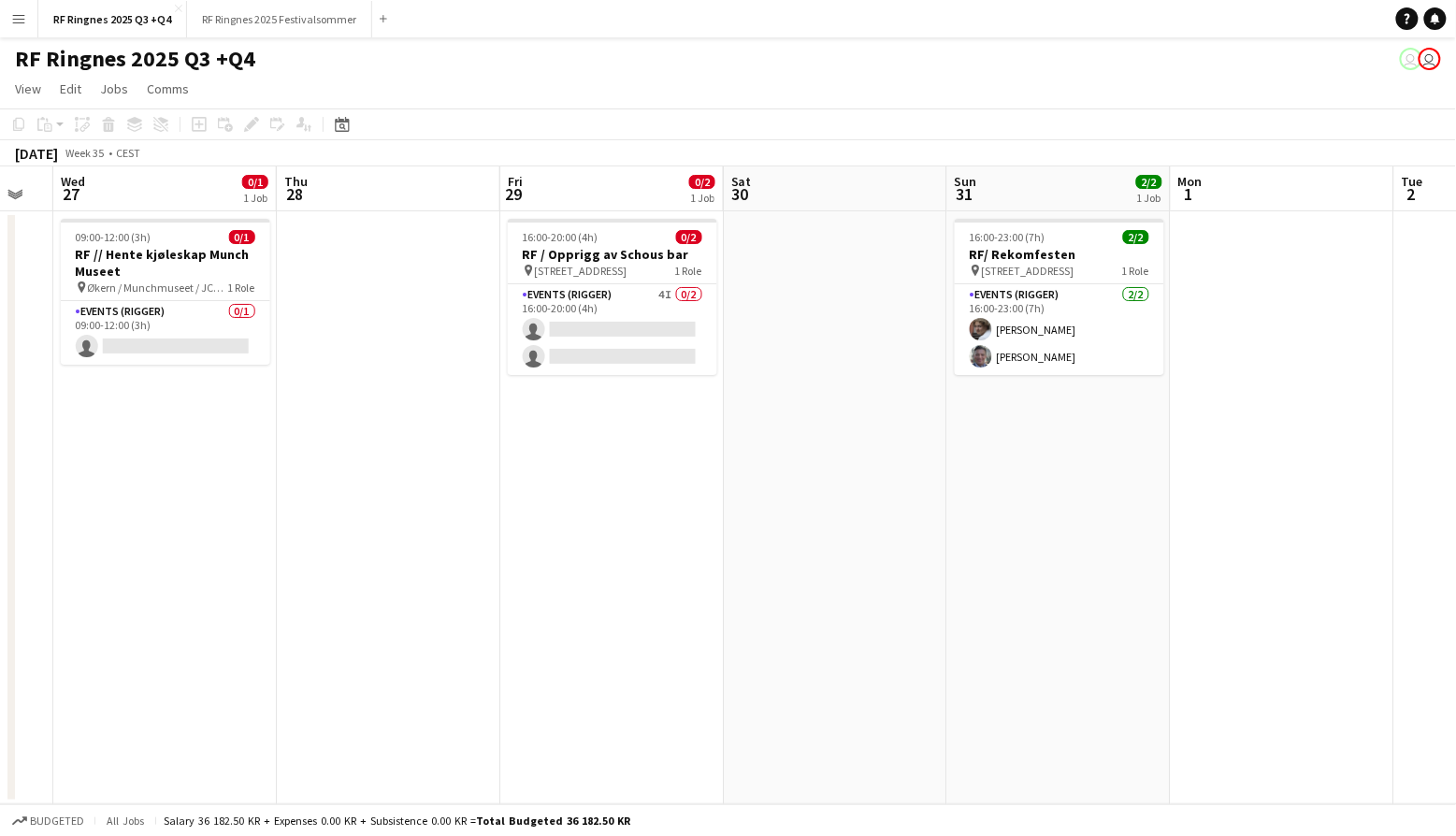
scroll to position [0, 389]
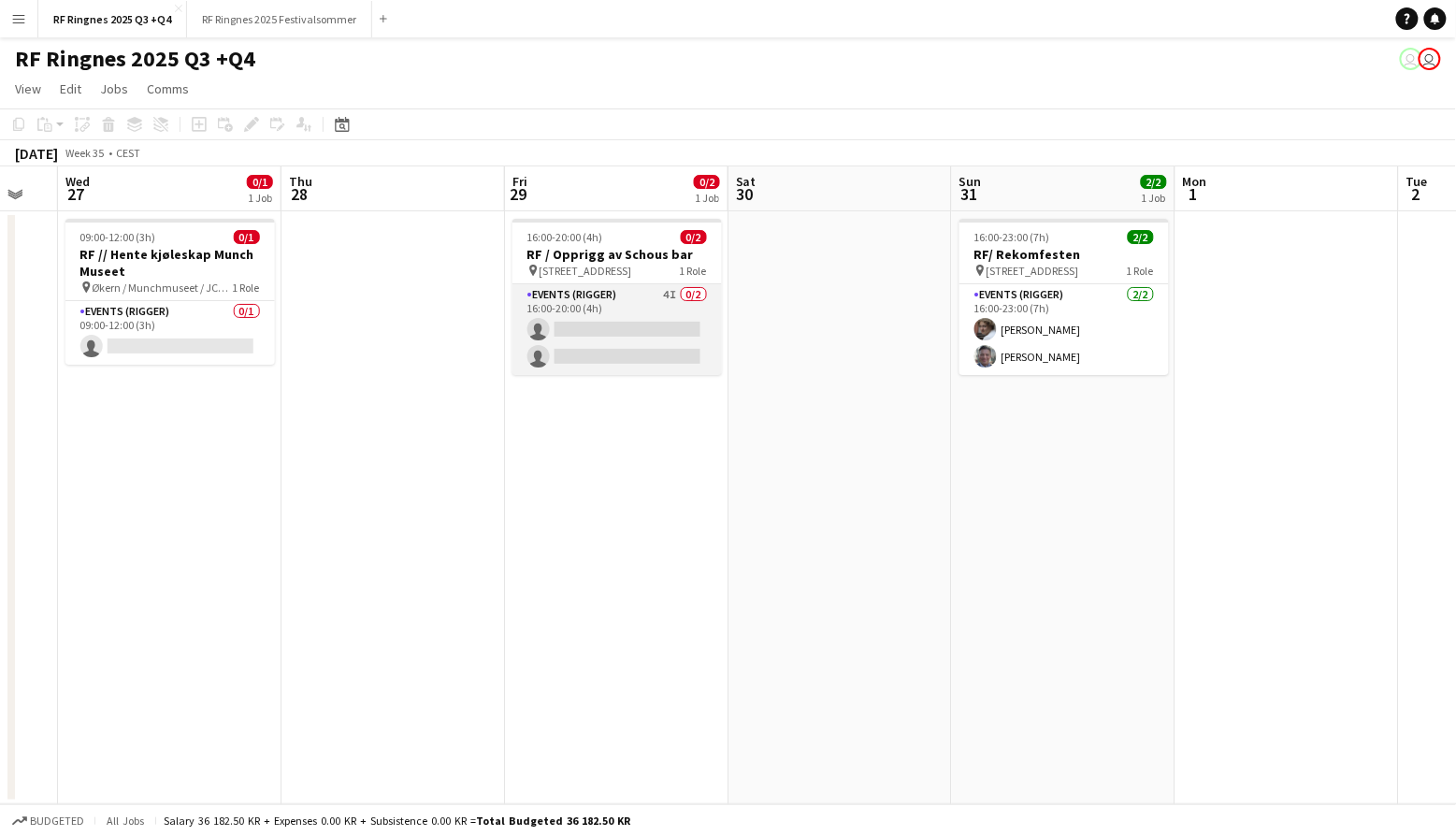
click at [642, 306] on app-card-role "Events (Rigger) 4I 0/2 16:00-20:00 (4h) single-neutral-actions single-neutral-a…" at bounding box center [617, 330] width 209 height 91
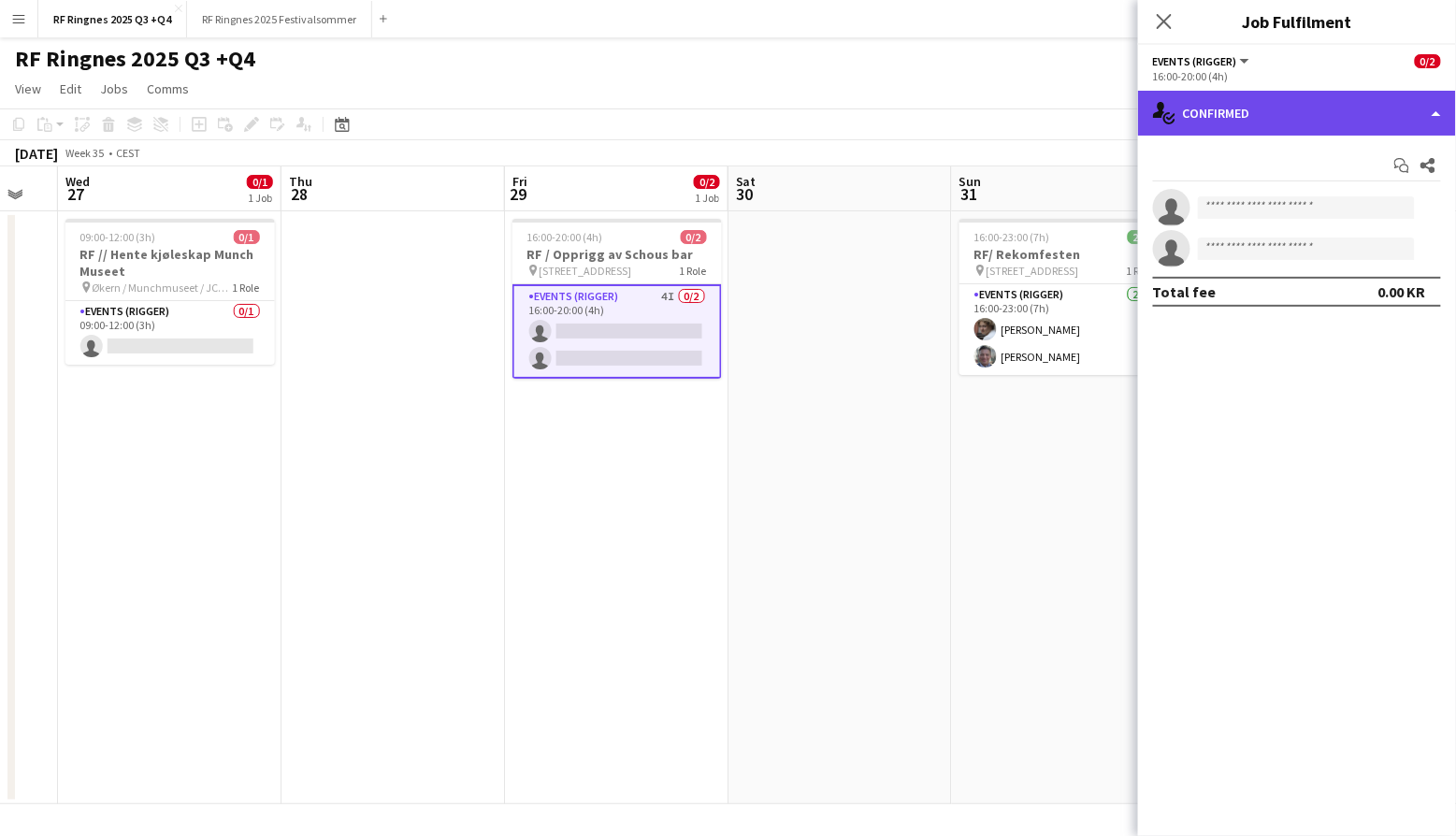
click at [1251, 117] on div "single-neutral-actions-check-2 Confirmed" at bounding box center [1297, 113] width 318 height 44
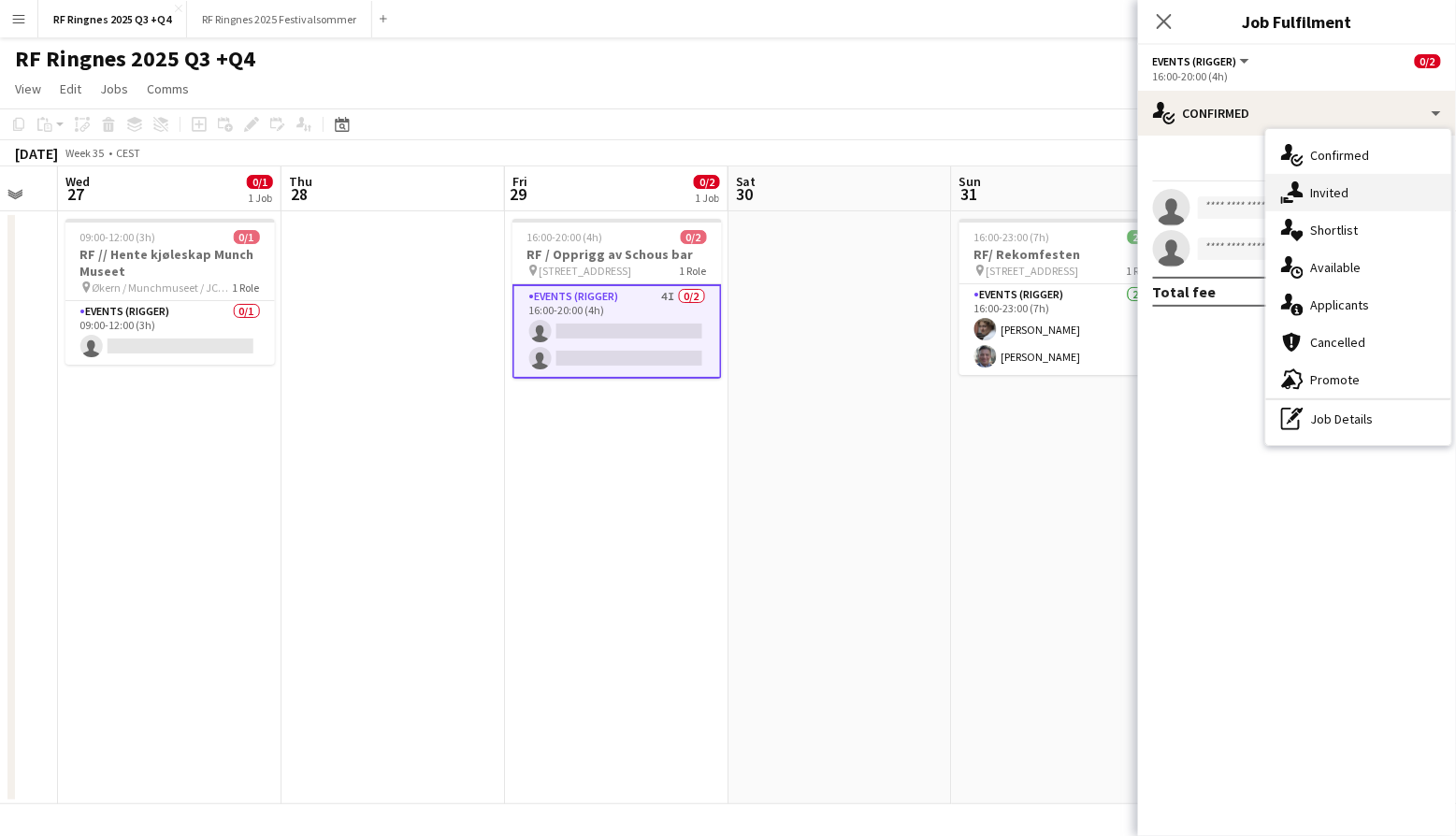
click at [1351, 195] on div "single-neutral-actions-share-1 Invited" at bounding box center [1358, 193] width 185 height 38
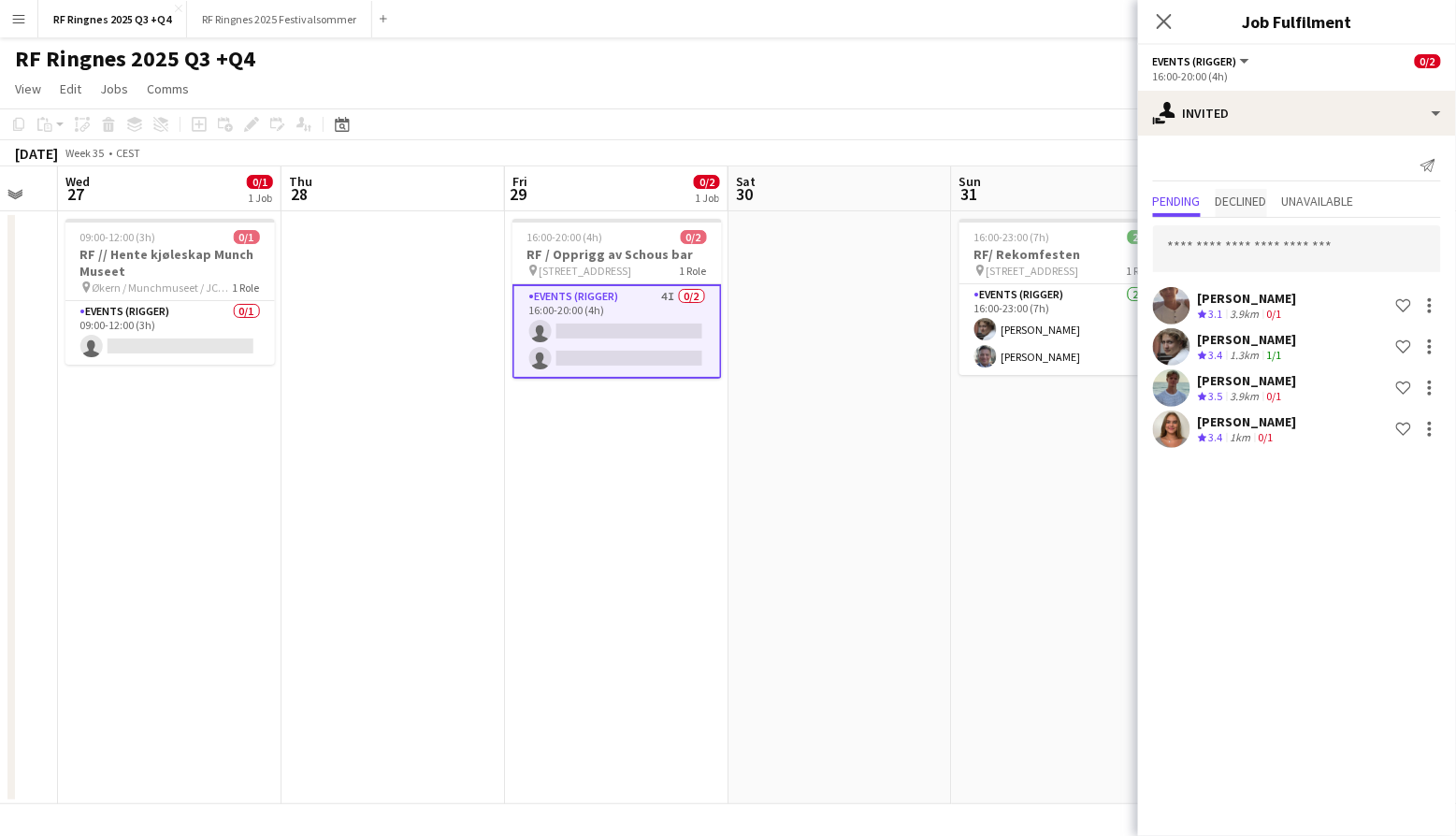
click at [1262, 209] on span "Declined" at bounding box center [1241, 203] width 51 height 28
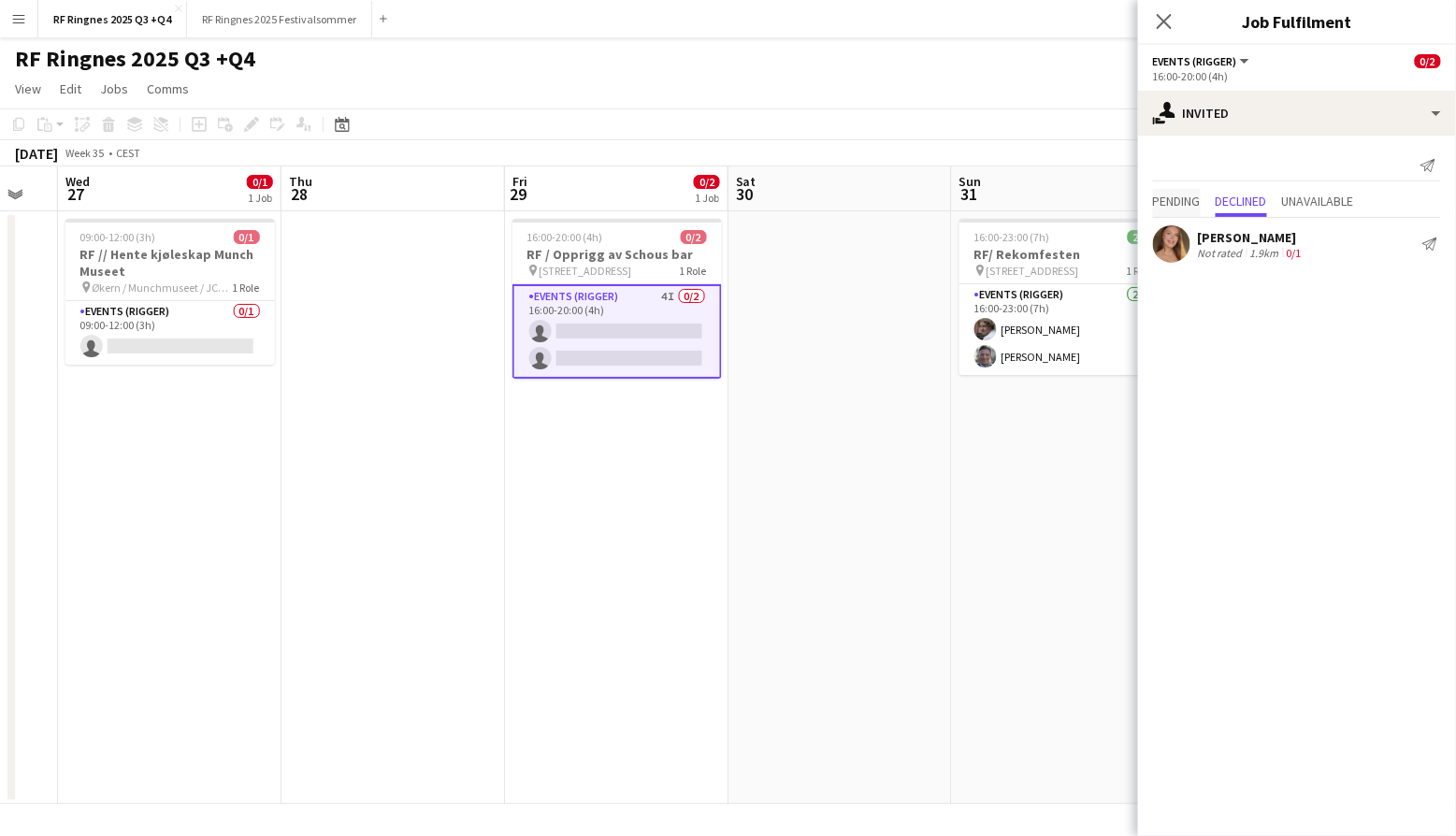
click at [1185, 201] on span "Pending" at bounding box center [1176, 201] width 47 height 13
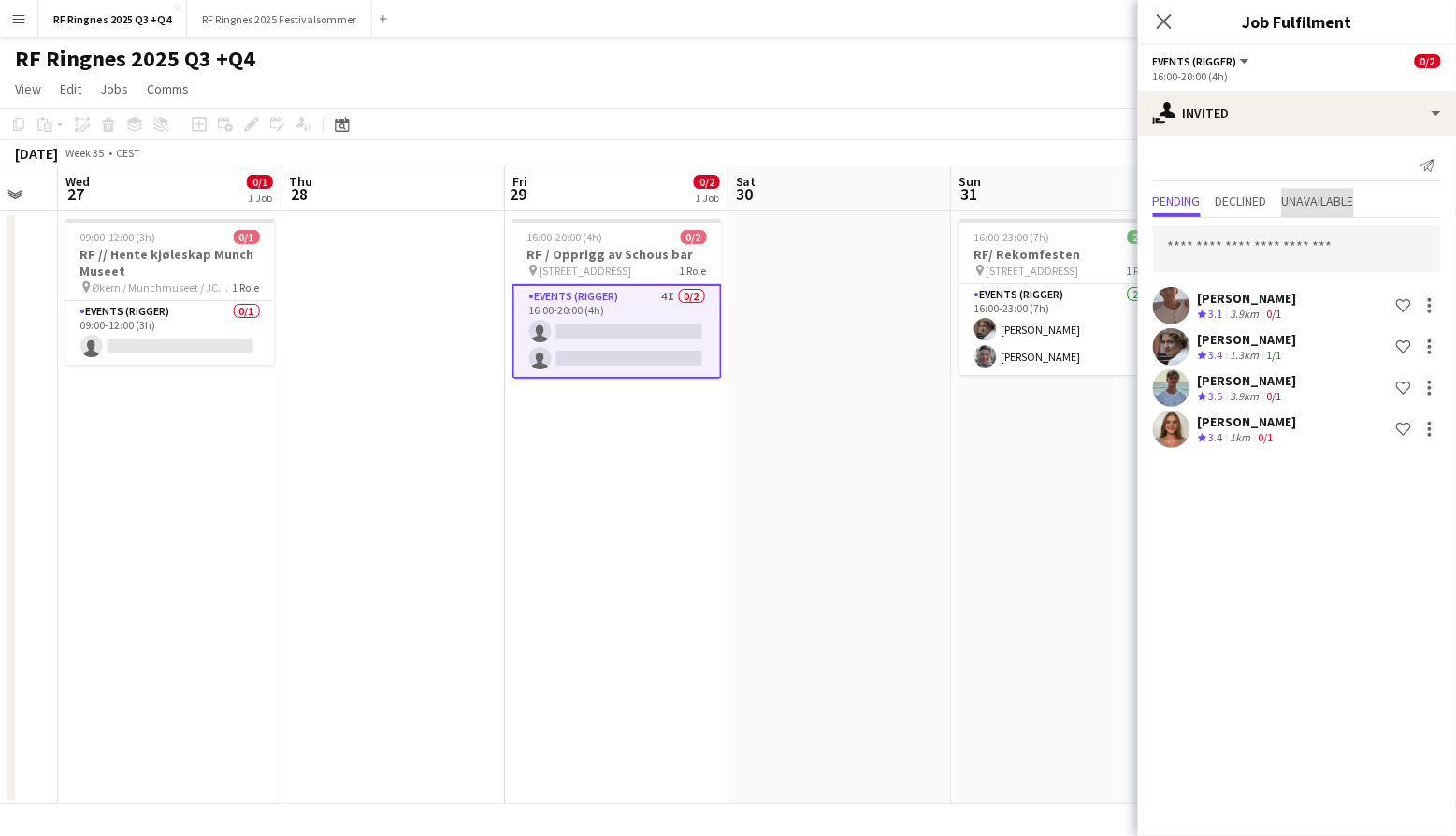
click at [1314, 195] on span "Unavailable" at bounding box center [1318, 201] width 72 height 13
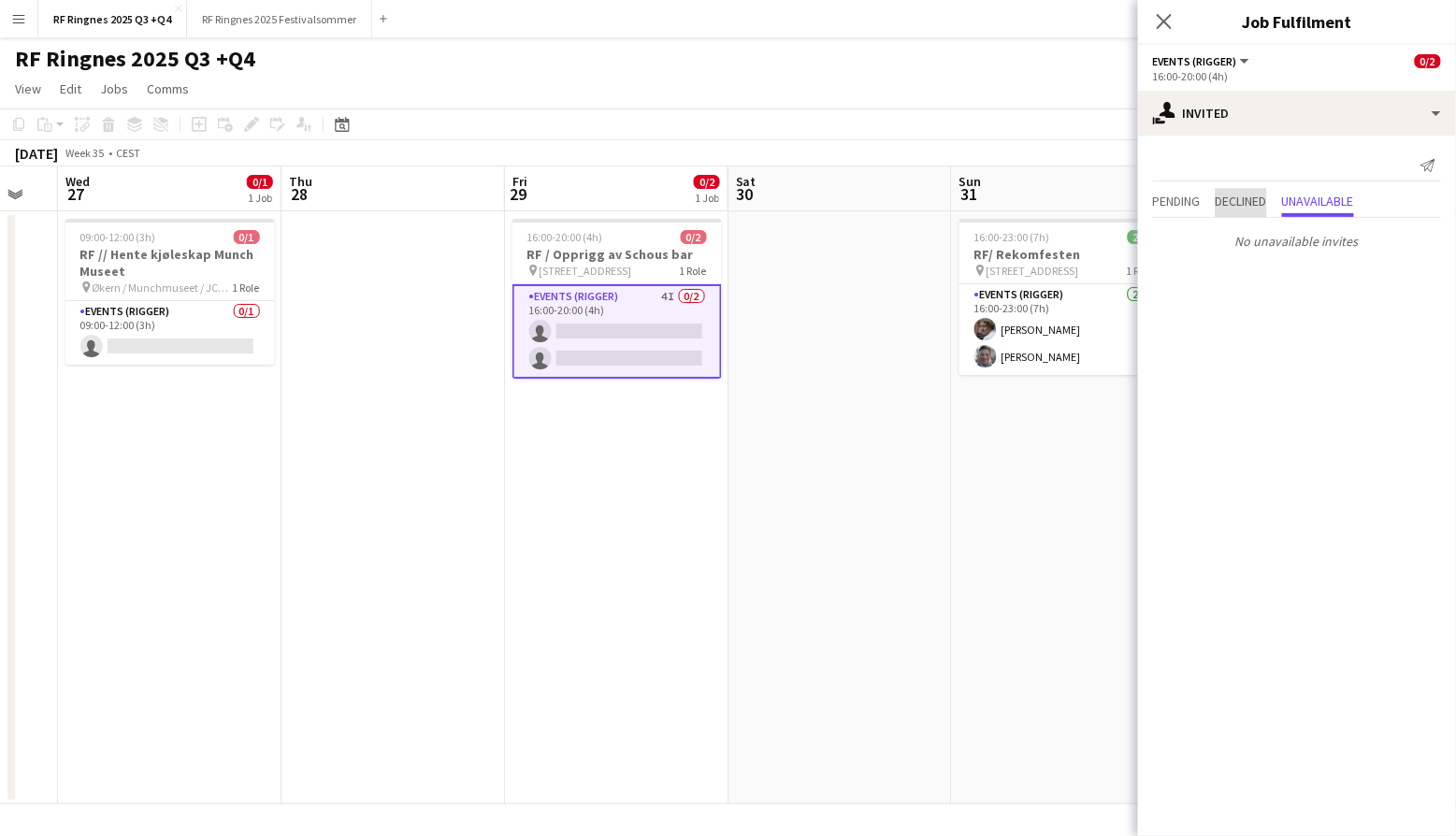
click at [1239, 195] on span "Declined" at bounding box center [1241, 201] width 51 height 13
click at [1189, 195] on span "Pending" at bounding box center [1176, 201] width 47 height 13
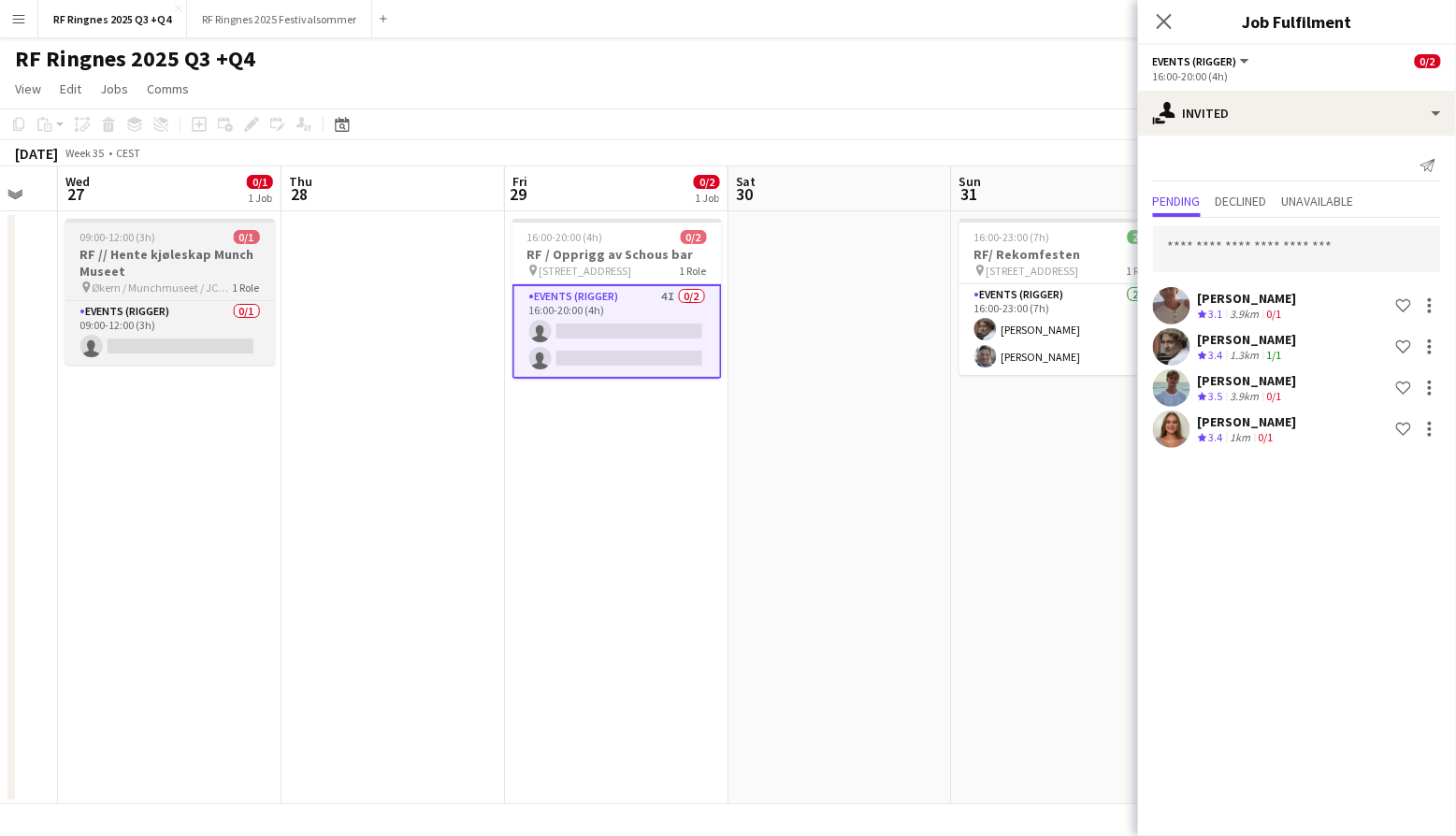
click at [133, 275] on h3 "RF // Hente kjøleskap Munch Museet" at bounding box center [170, 263] width 209 height 34
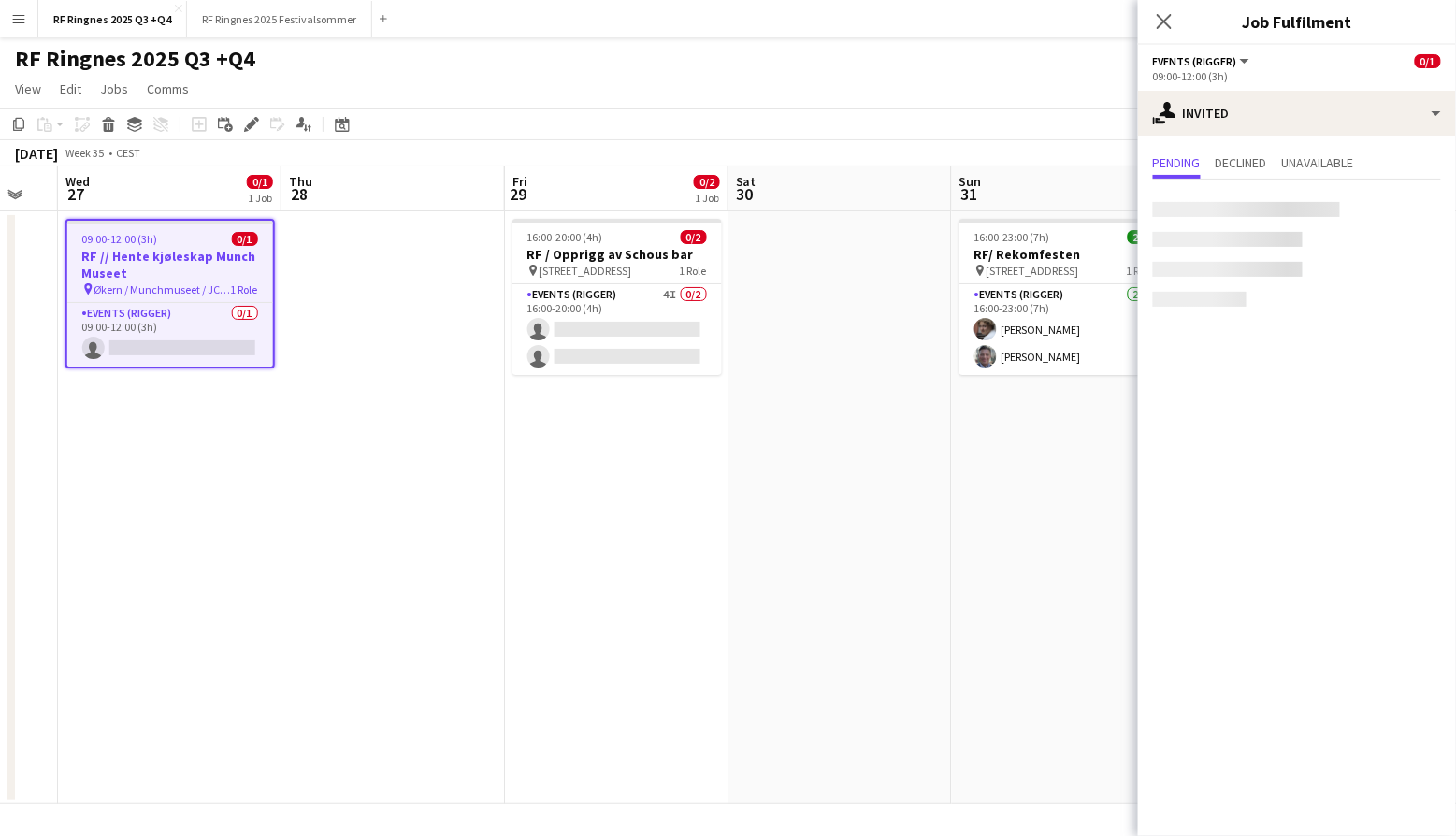
scroll to position [0, 388]
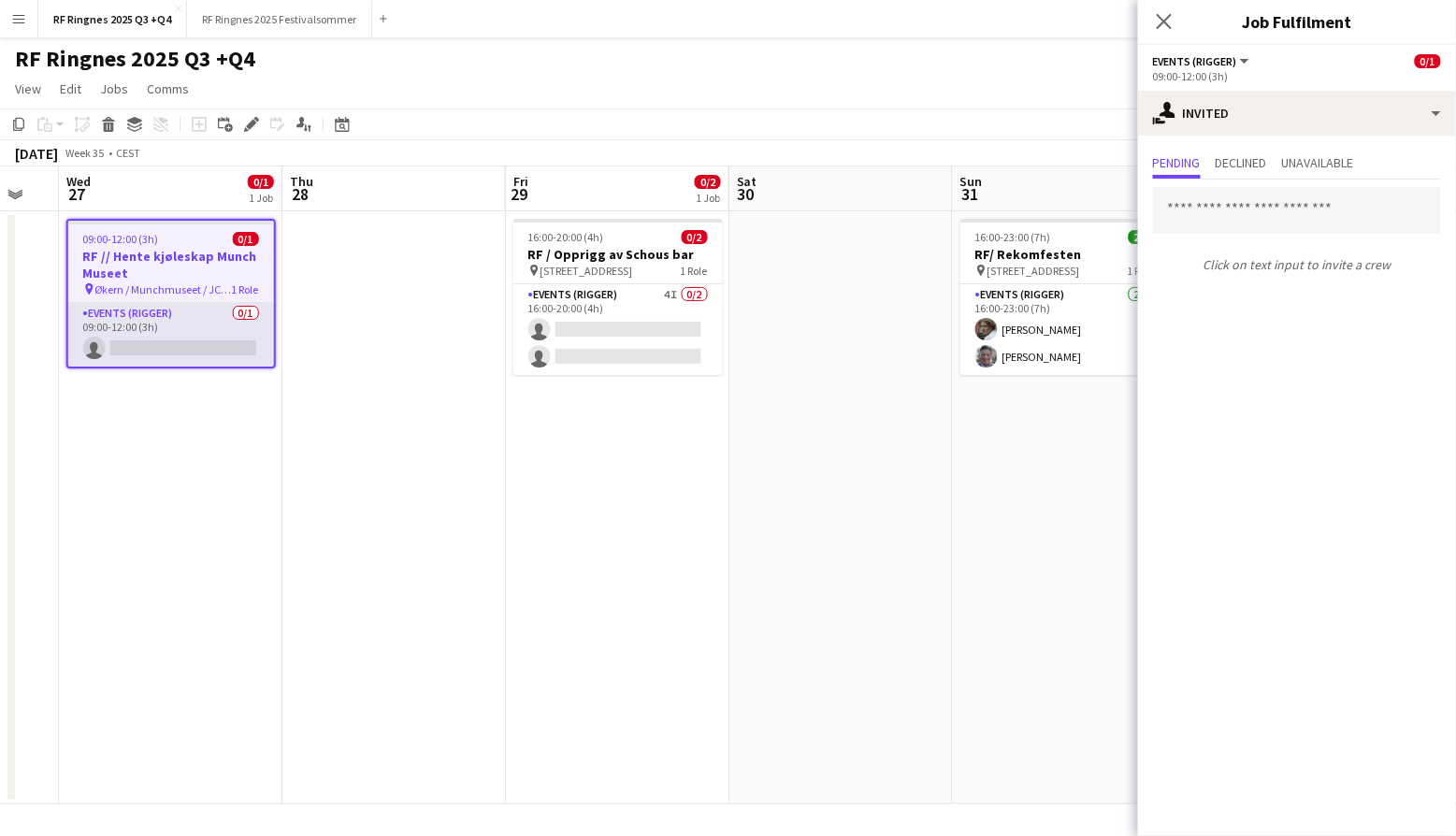
click at [156, 327] on app-card-role "Events (Rigger) 0/1 09:00-12:00 (3h) single-neutral-actions" at bounding box center [171, 335] width 205 height 63
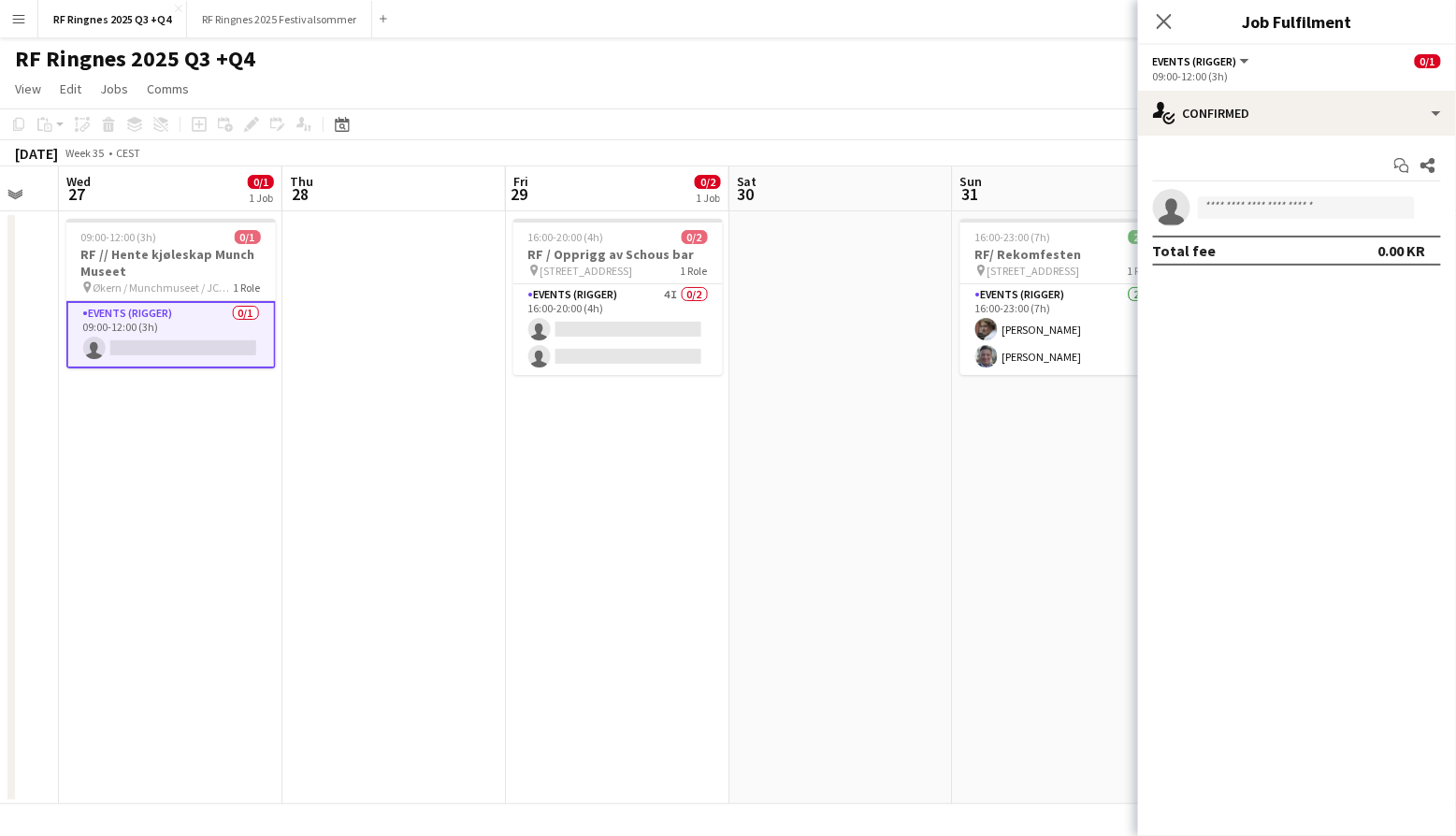
click at [586, 74] on app-page-menu "View Day view expanded Day view collapsed Month view Date picker Jump to [DATE]…" at bounding box center [728, 91] width 1456 height 36
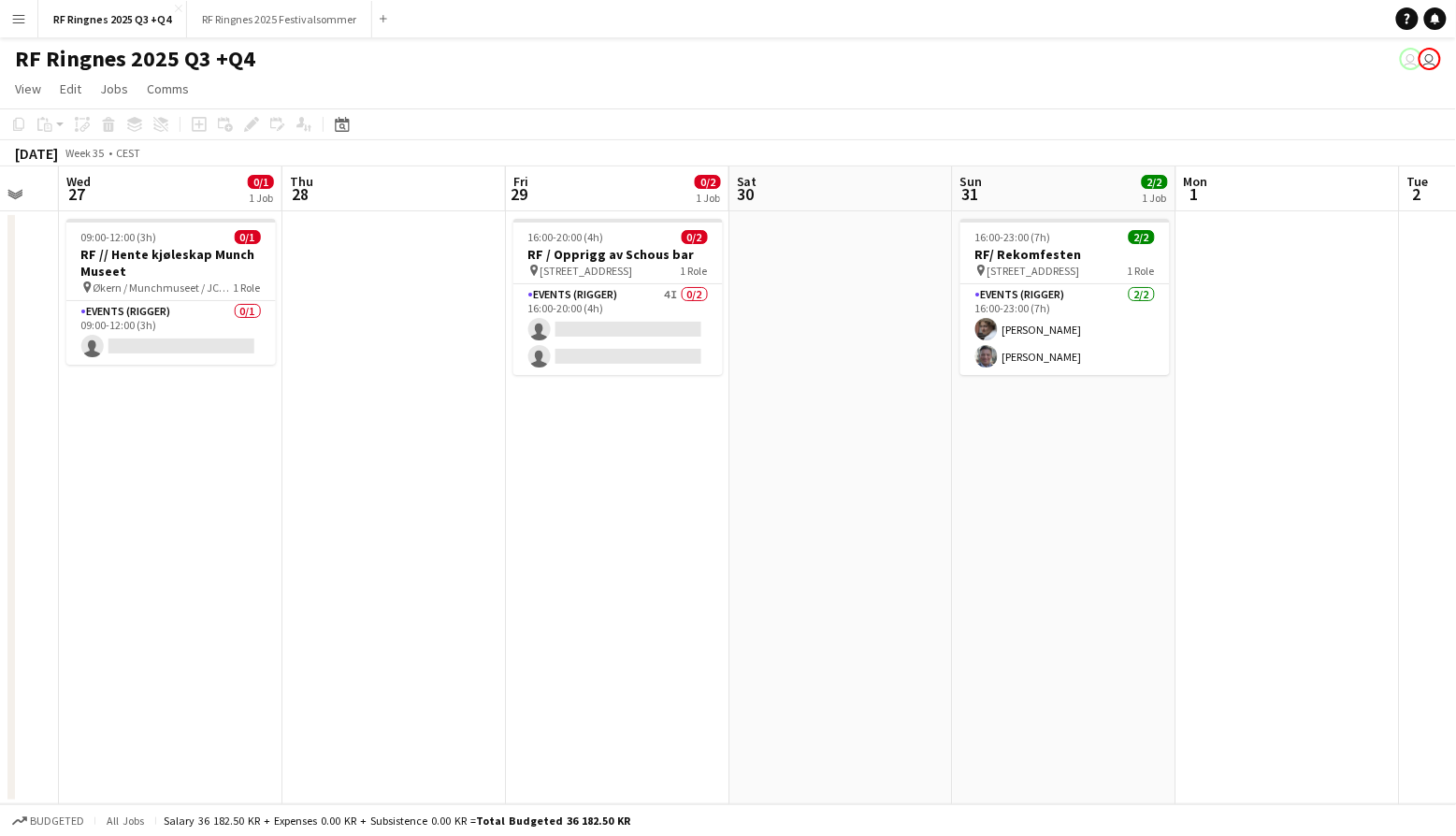
click at [27, 24] on button "Menu" at bounding box center [19, 19] width 38 height 38
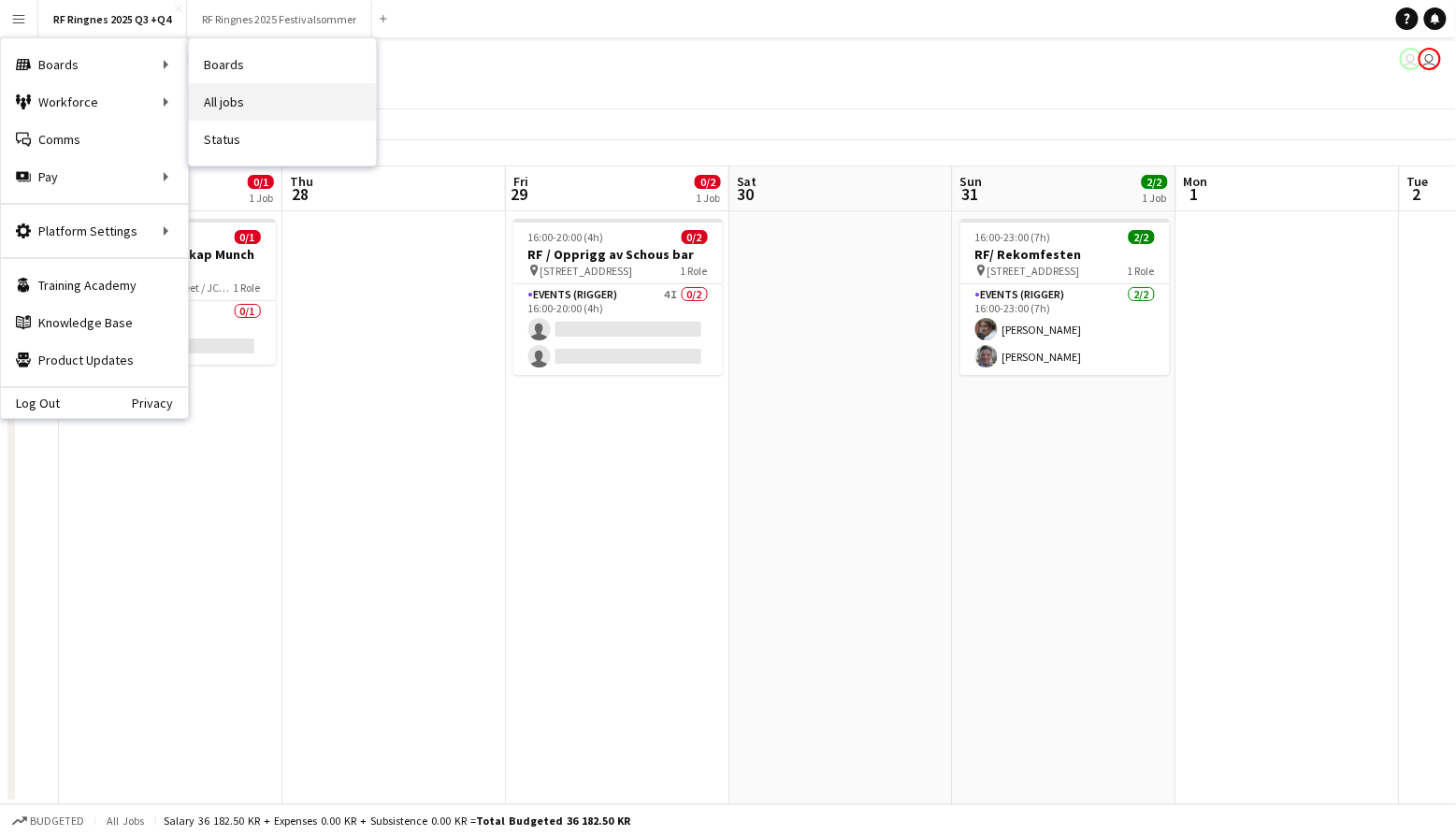
click at [235, 91] on link "All jobs" at bounding box center [282, 102] width 187 height 38
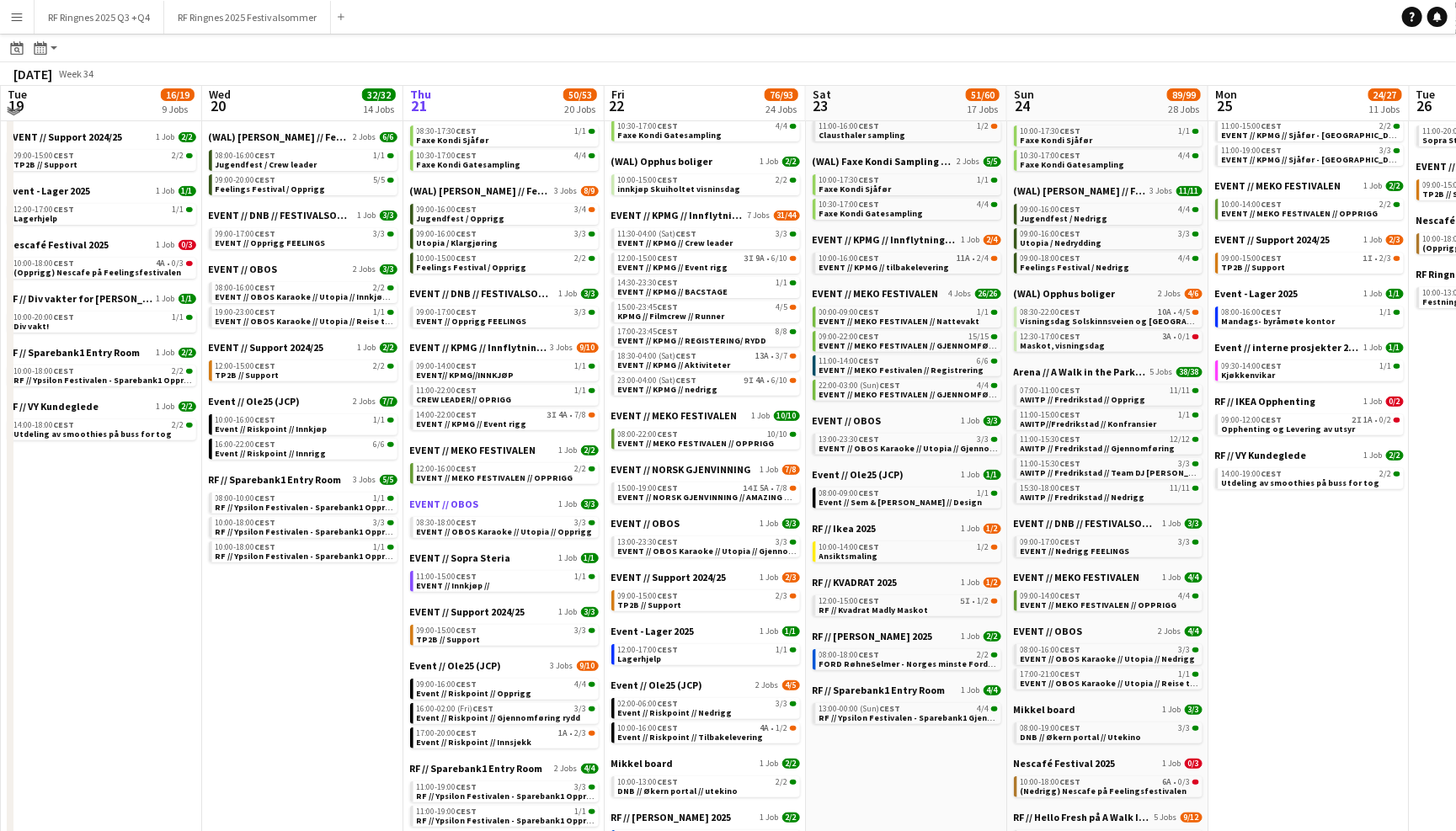
scroll to position [176, 0]
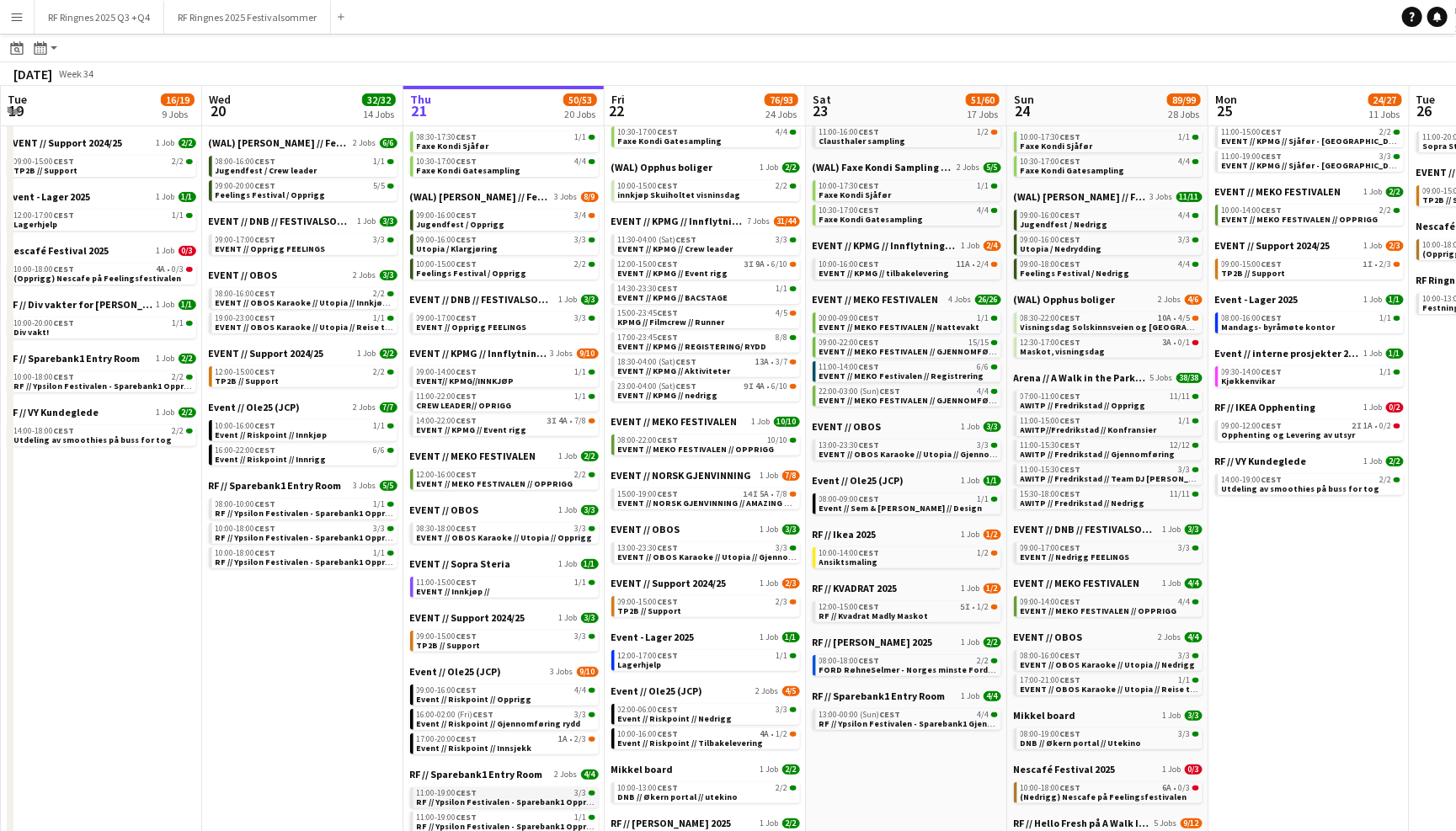
click at [521, 752] on div "11:00-19:00 CEST 3/3" at bounding box center [506, 793] width 179 height 8
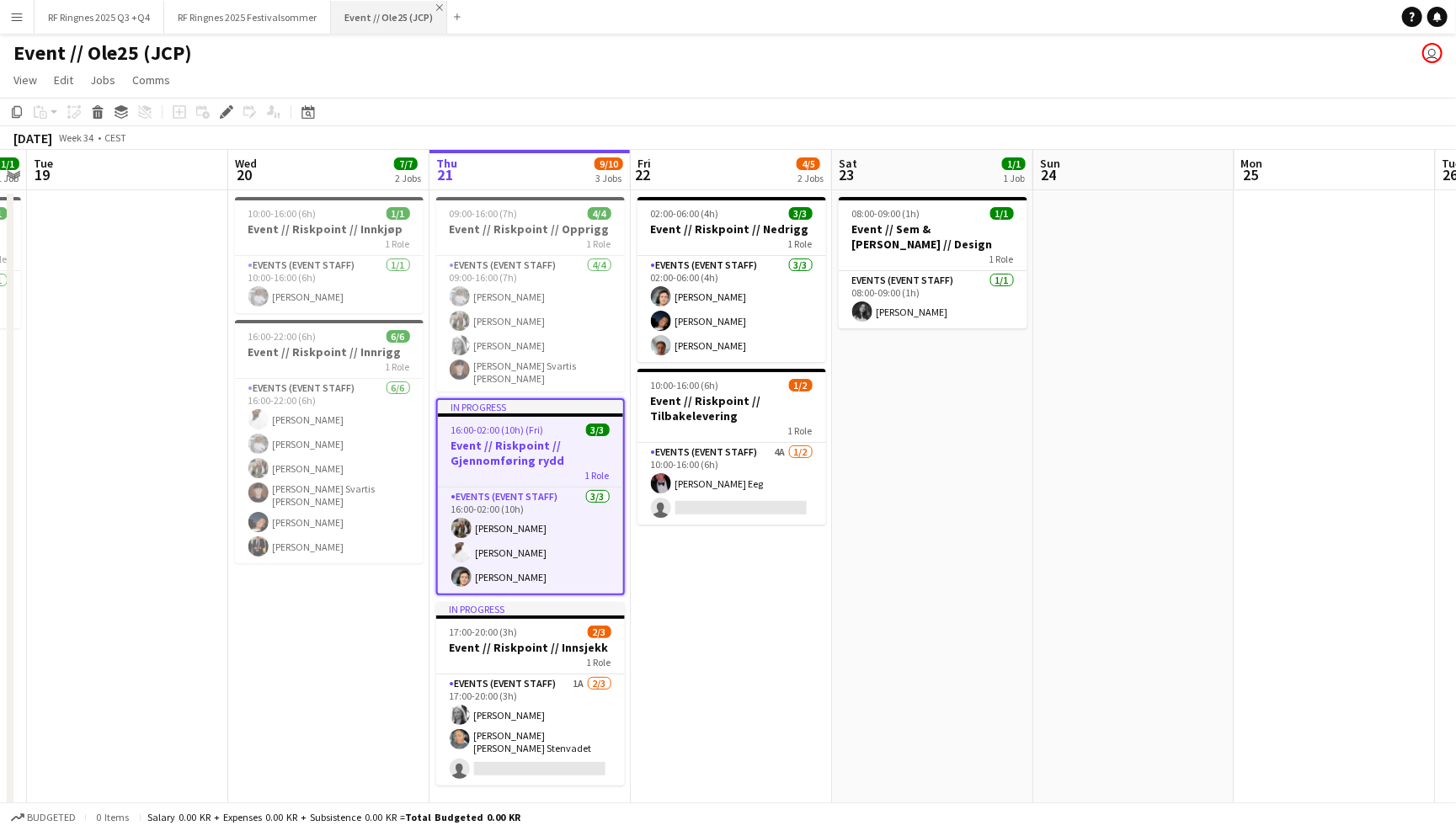
click at [436, 7] on app-icon "Close" at bounding box center [439, 8] width 7 height 7
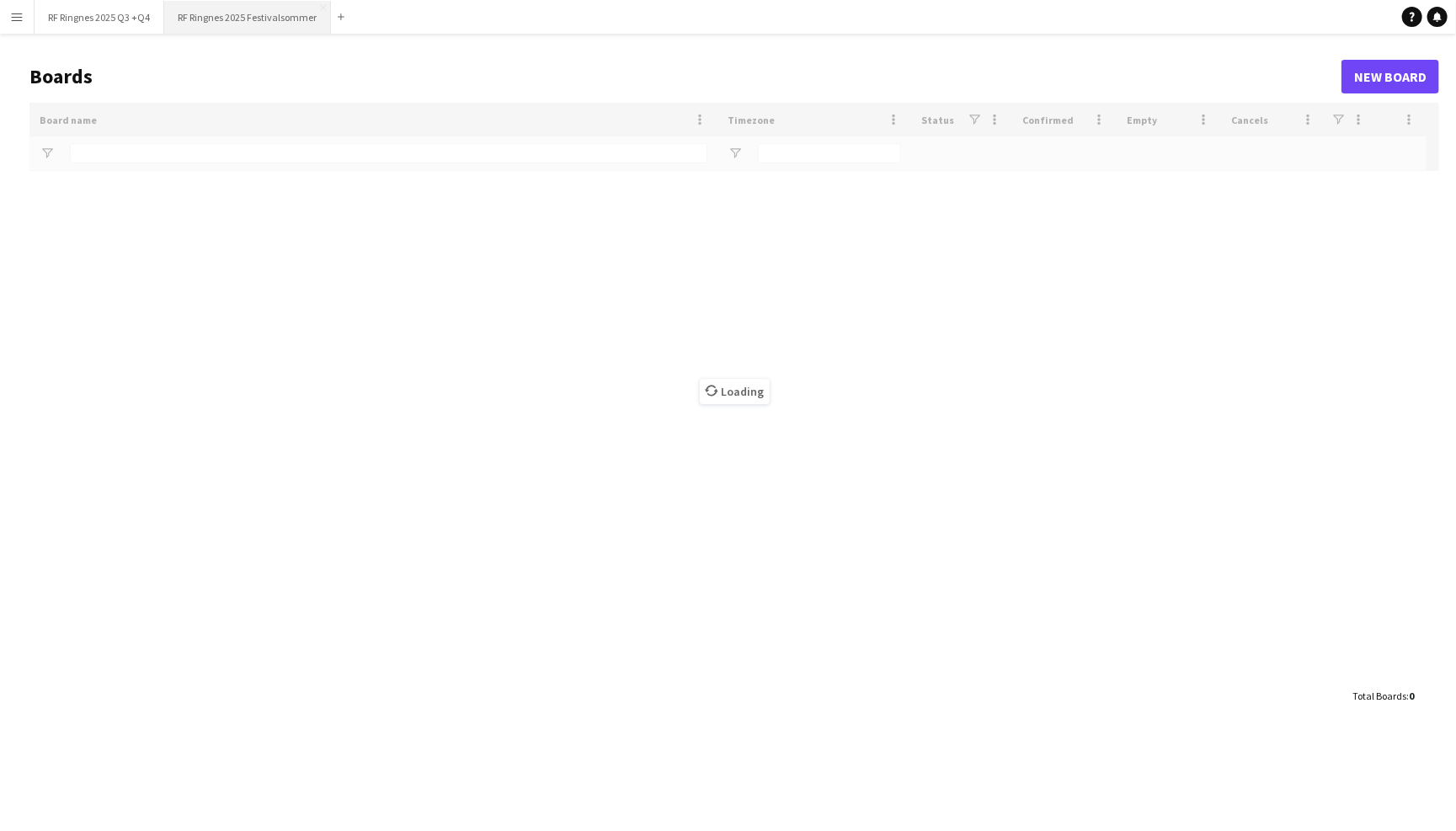
click at [261, 20] on button "RF Ringnes 2025 Festivalsommer Close" at bounding box center [247, 17] width 166 height 33
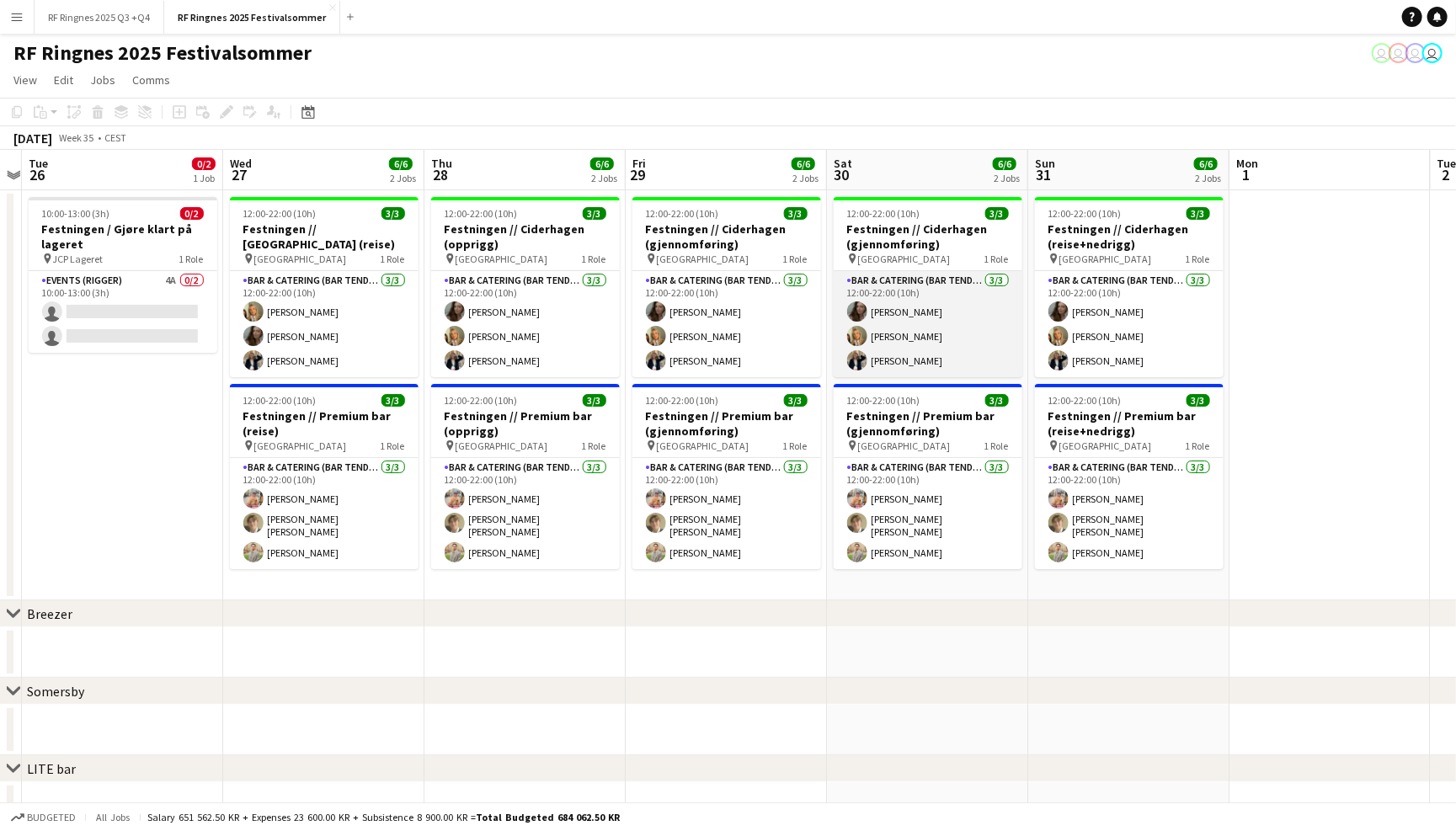
scroll to position [0, 339]
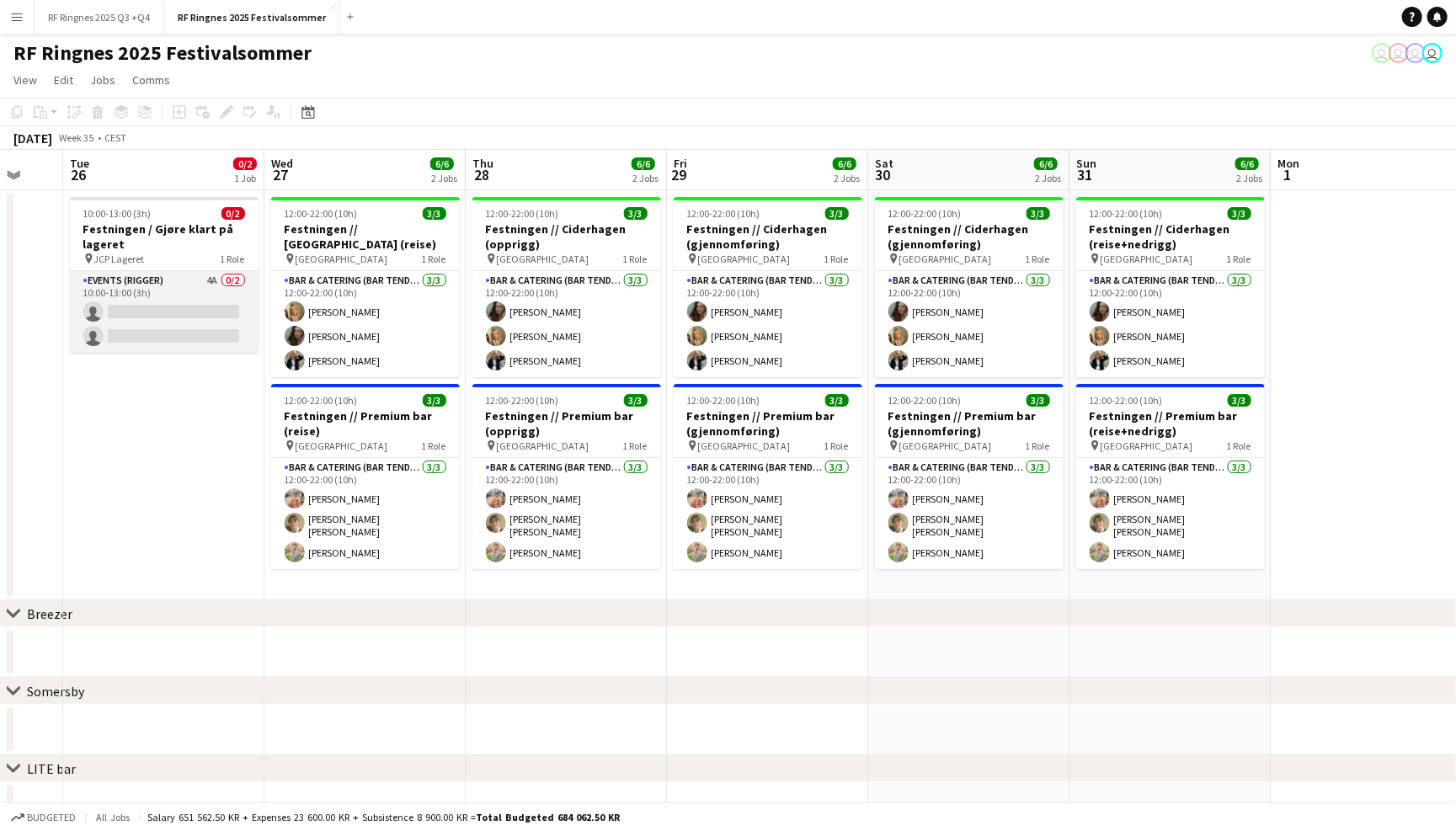
click at [196, 294] on app-card-role "Events (Rigger) 4A 0/2 10:00-13:00 (3h) single-neutral-actions single-neutral-a…" at bounding box center [165, 312] width 189 height 82
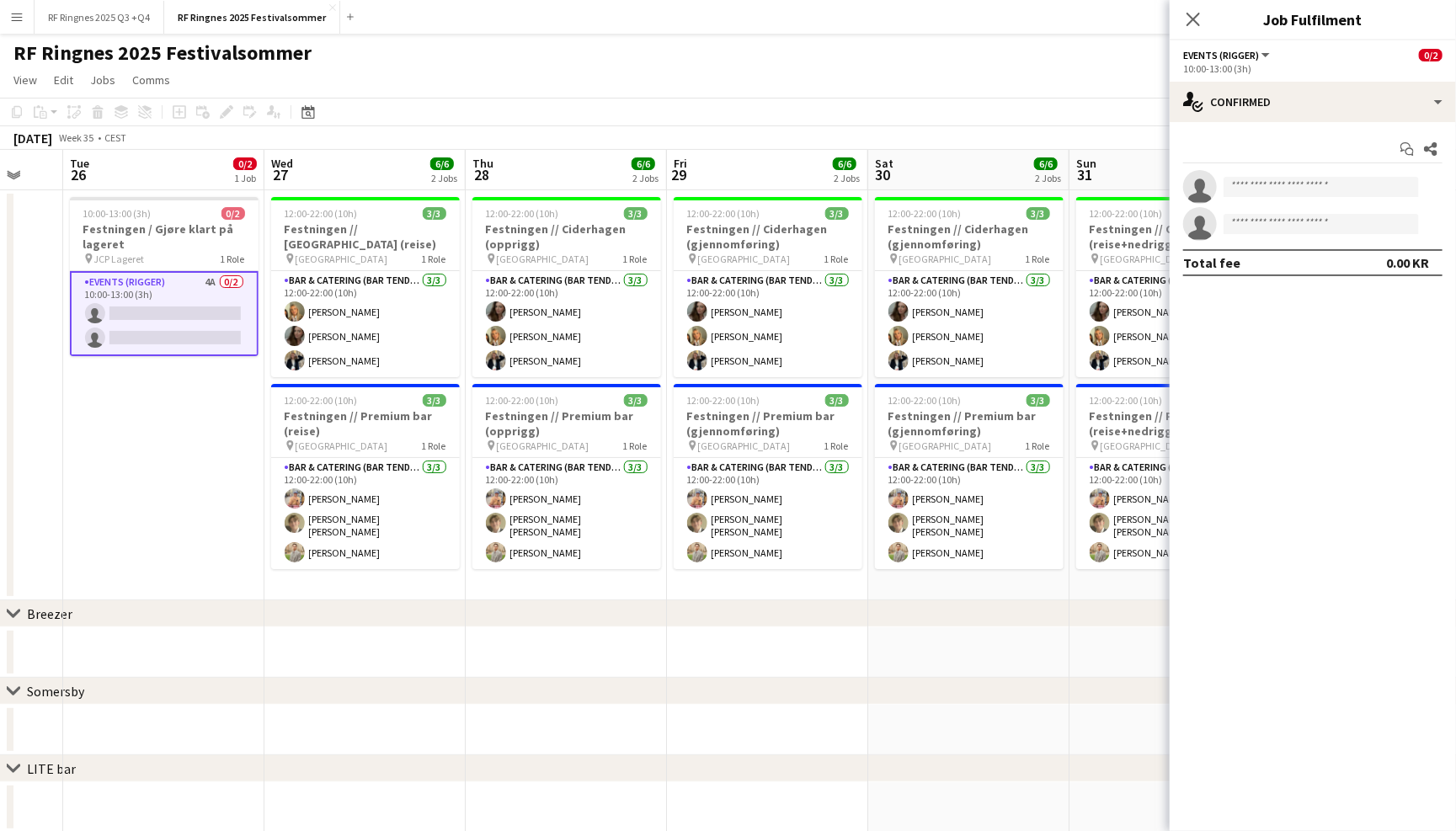
click at [1339, 125] on div "Start chat Share single-neutral-actions single-neutral-actions Total fee 0.00 KR" at bounding box center [1313, 206] width 286 height 167
click at [1342, 113] on div "single-neutral-actions-check-2 Confirmed" at bounding box center [1313, 101] width 286 height 40
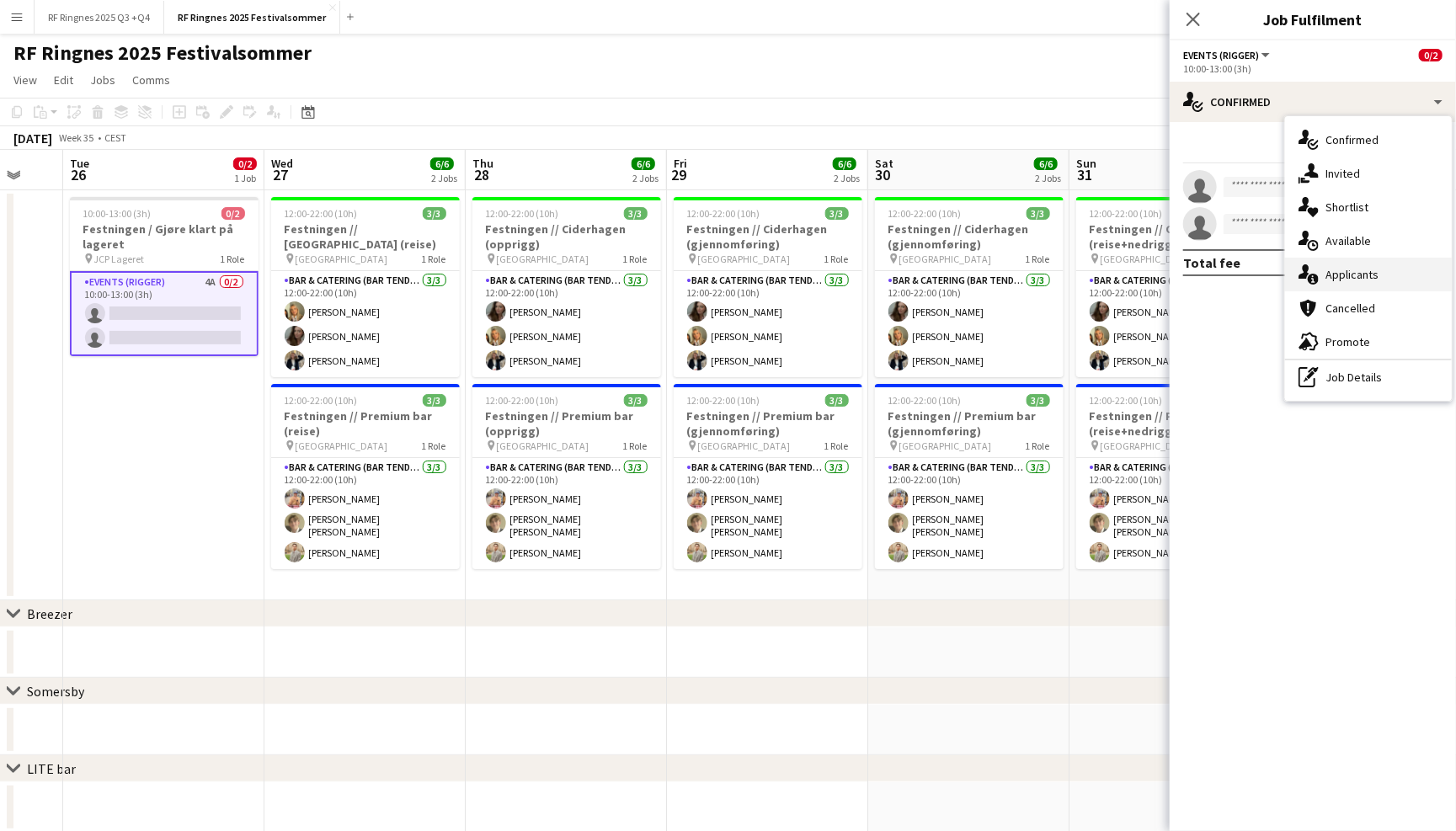
click at [1361, 267] on div "single-neutral-actions-information Applicants" at bounding box center [1367, 275] width 166 height 34
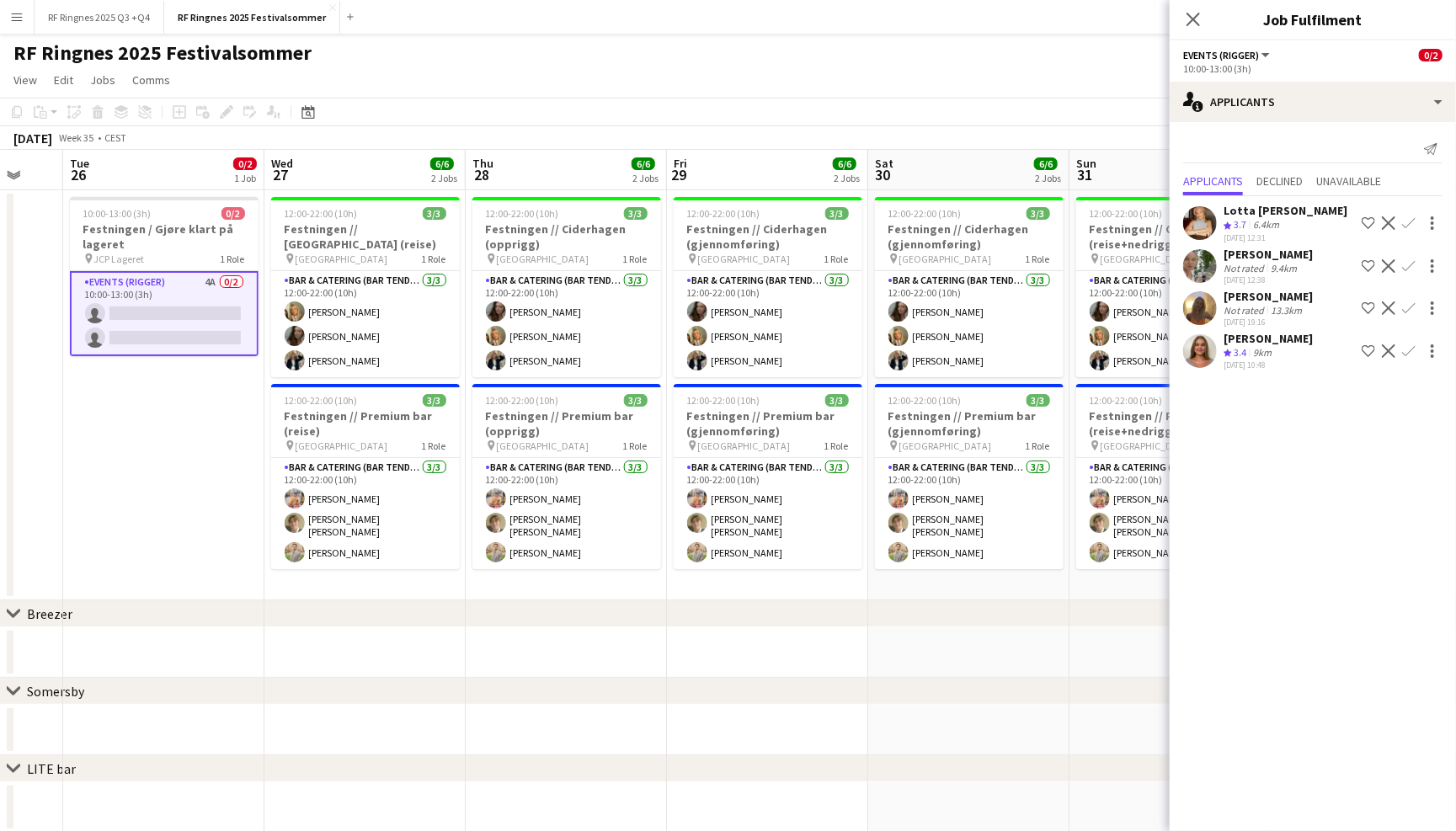
click at [1101, 81] on app-page-menu "View Day view expanded Day view collapsed Month view Date picker Jump to [DATE]…" at bounding box center [728, 82] width 1456 height 32
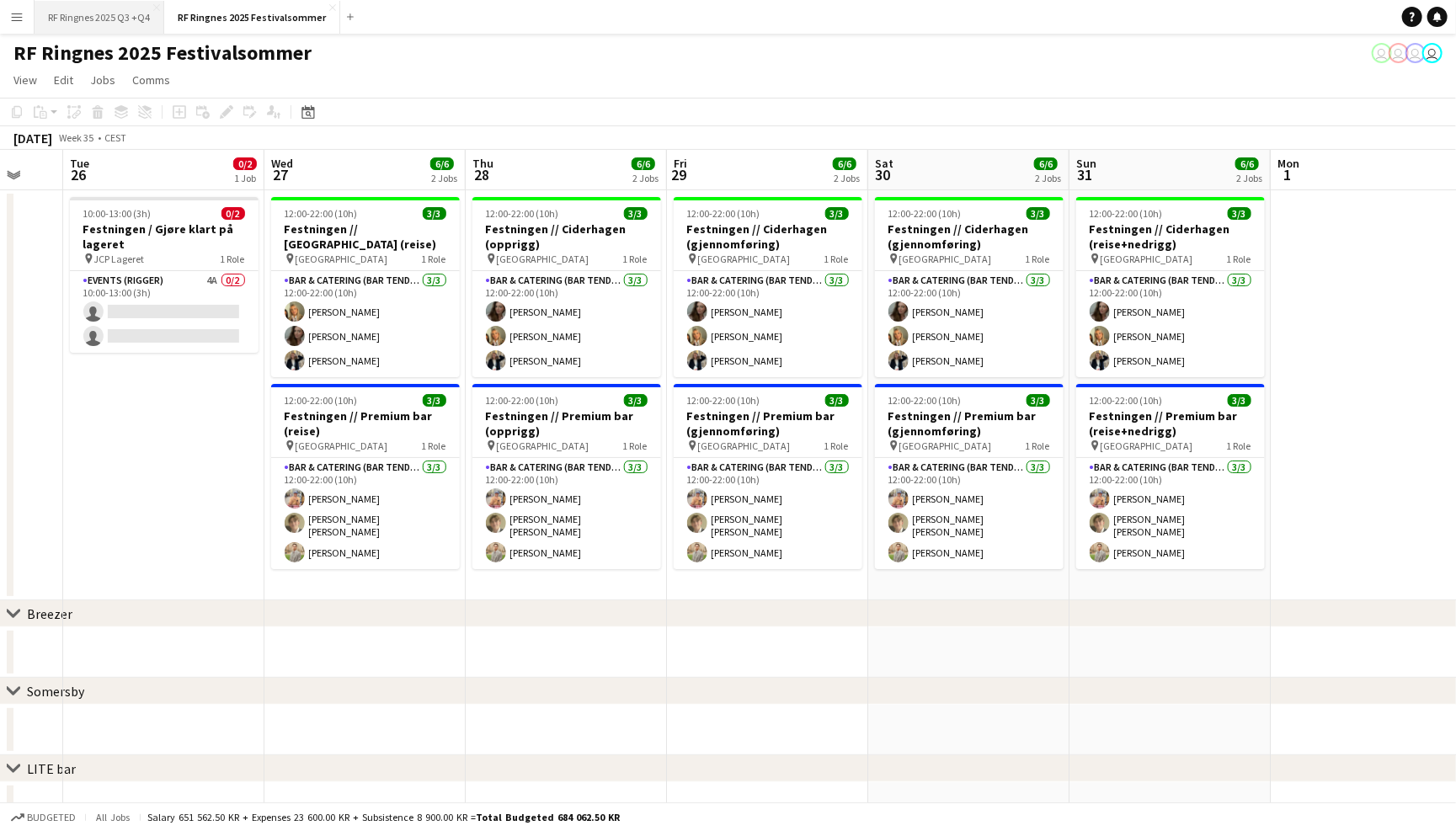
click at [133, 16] on button "RF Ringnes 2025 Q3 +Q4 Close" at bounding box center [100, 17] width 130 height 33
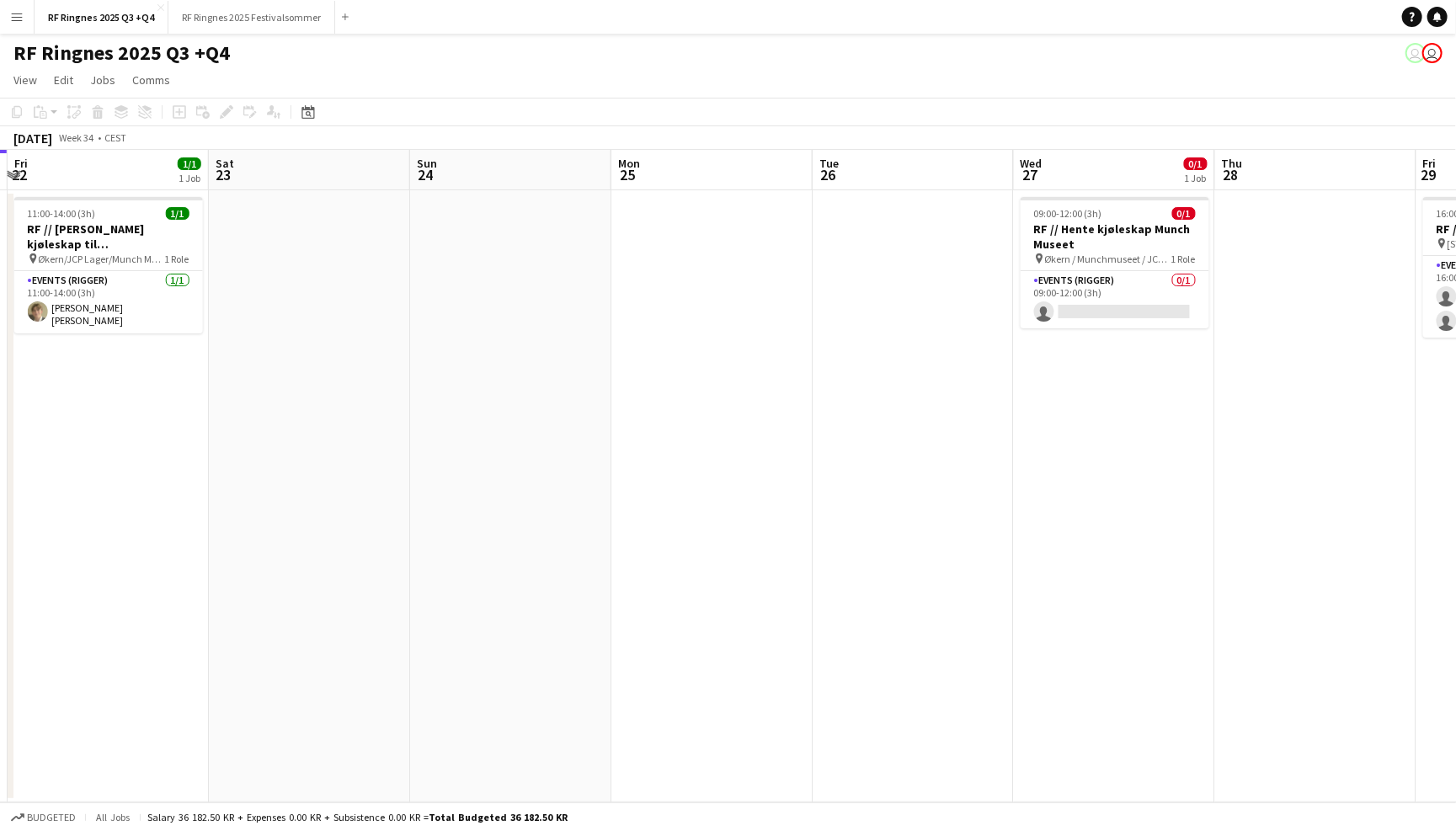
scroll to position [0, 436]
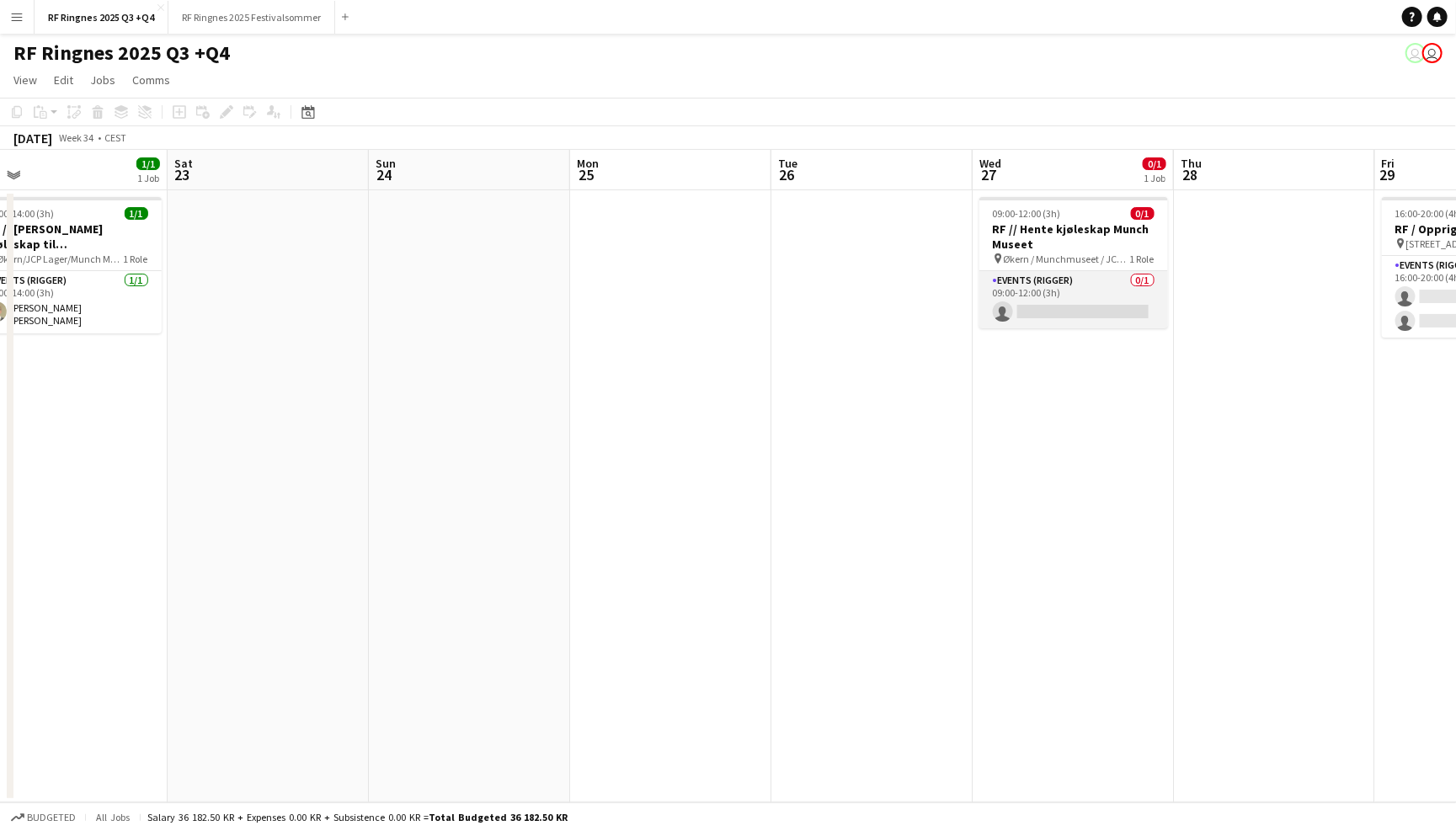
click at [1079, 286] on app-card-role "Events (Rigger) 0/1 09:00-12:00 (3h) single-neutral-actions" at bounding box center [1074, 300] width 189 height 57
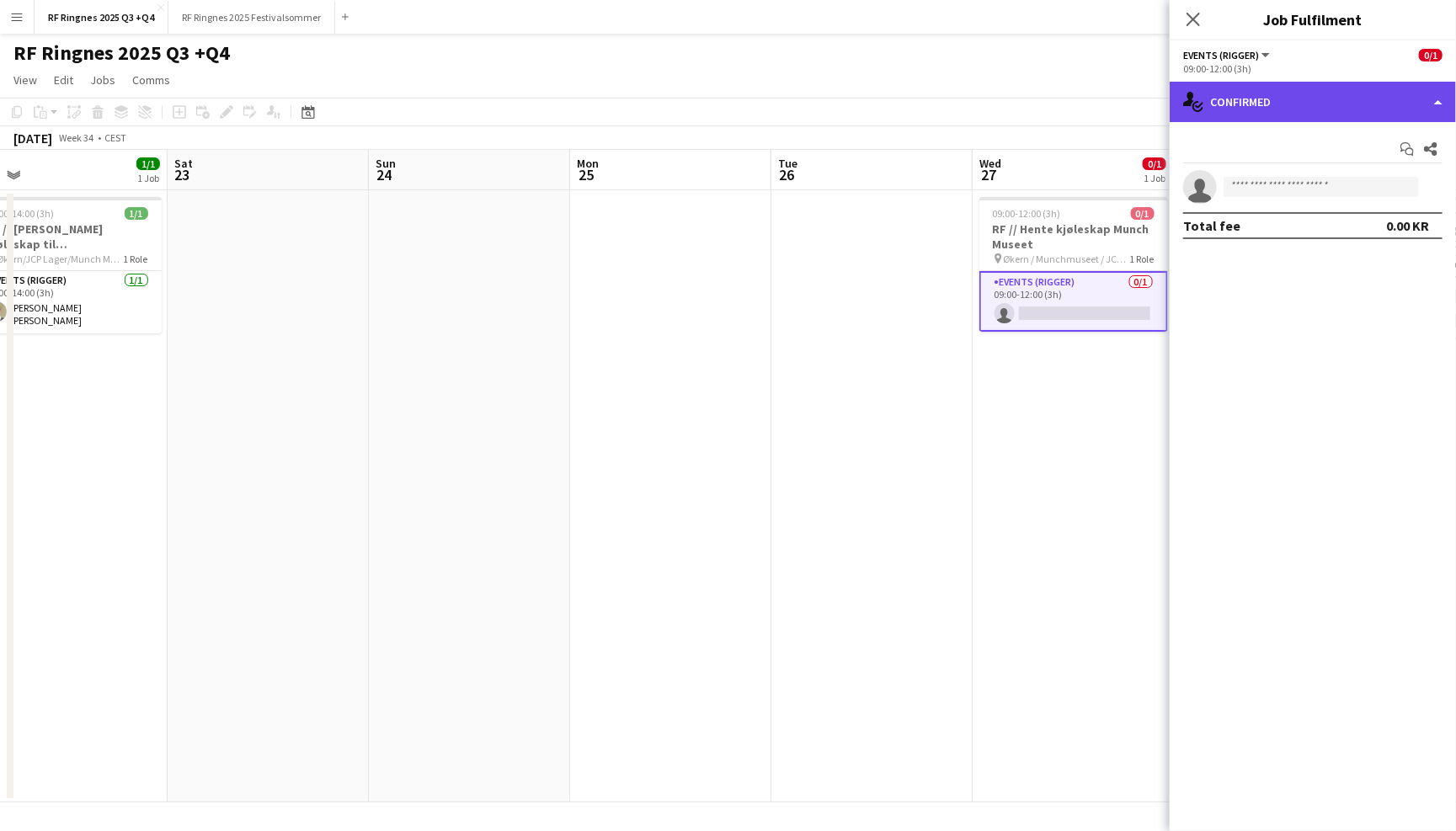
click at [1325, 98] on div "single-neutral-actions-check-2 Confirmed" at bounding box center [1313, 101] width 286 height 40
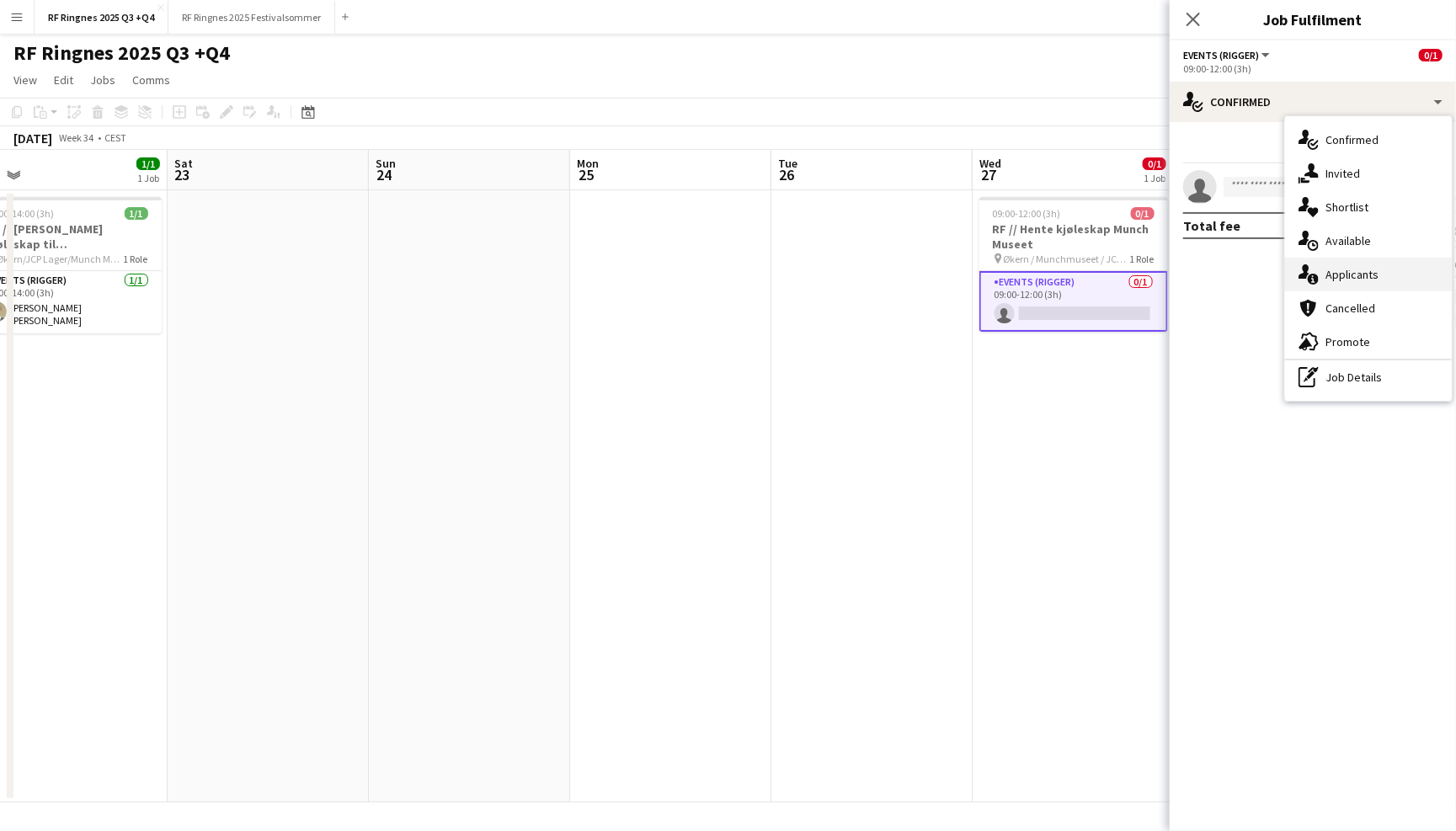
click at [1367, 278] on div "single-neutral-actions-information Applicants" at bounding box center [1367, 275] width 166 height 34
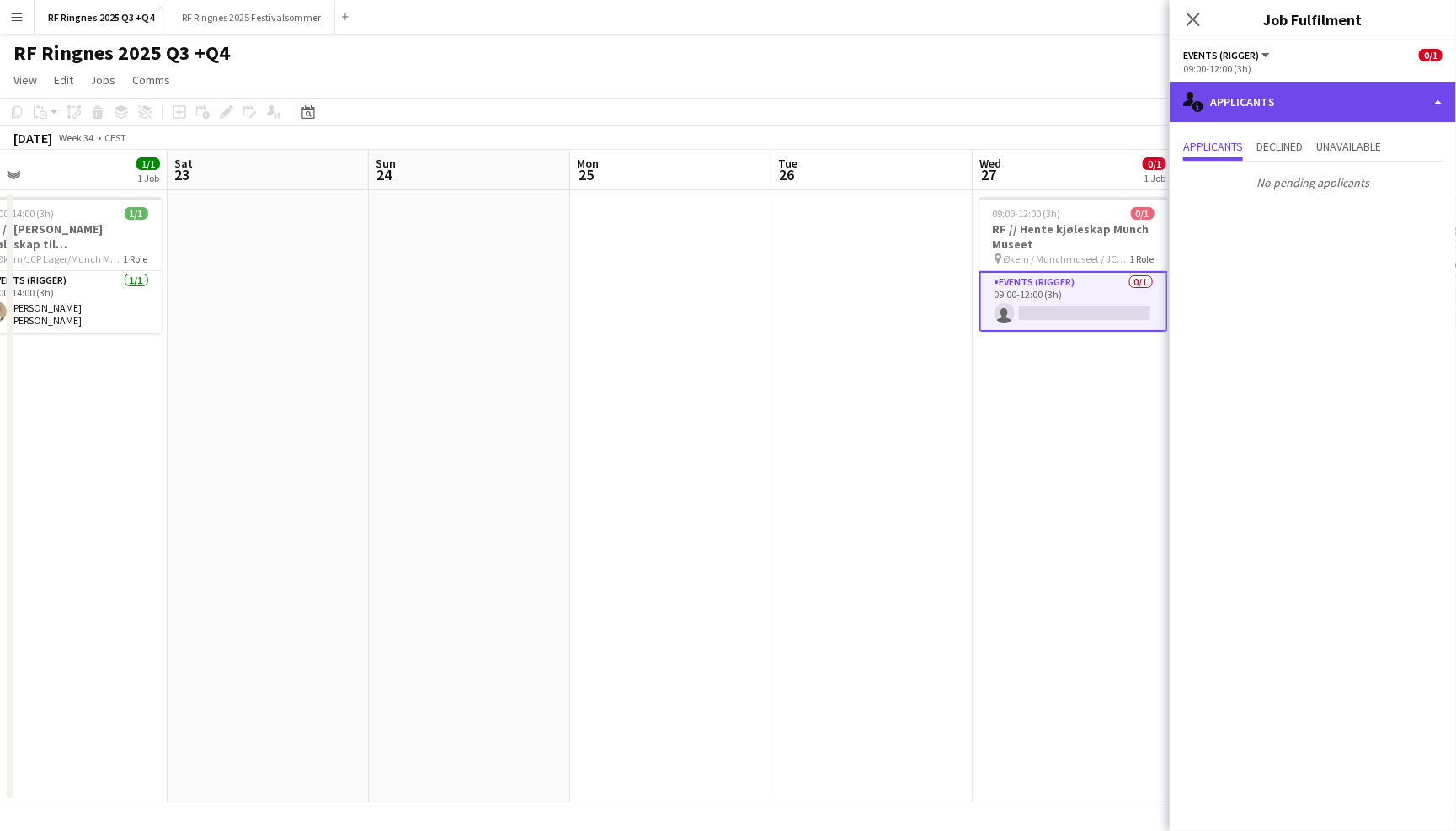
click at [1313, 104] on div "single-neutral-actions-information Applicants" at bounding box center [1313, 101] width 286 height 40
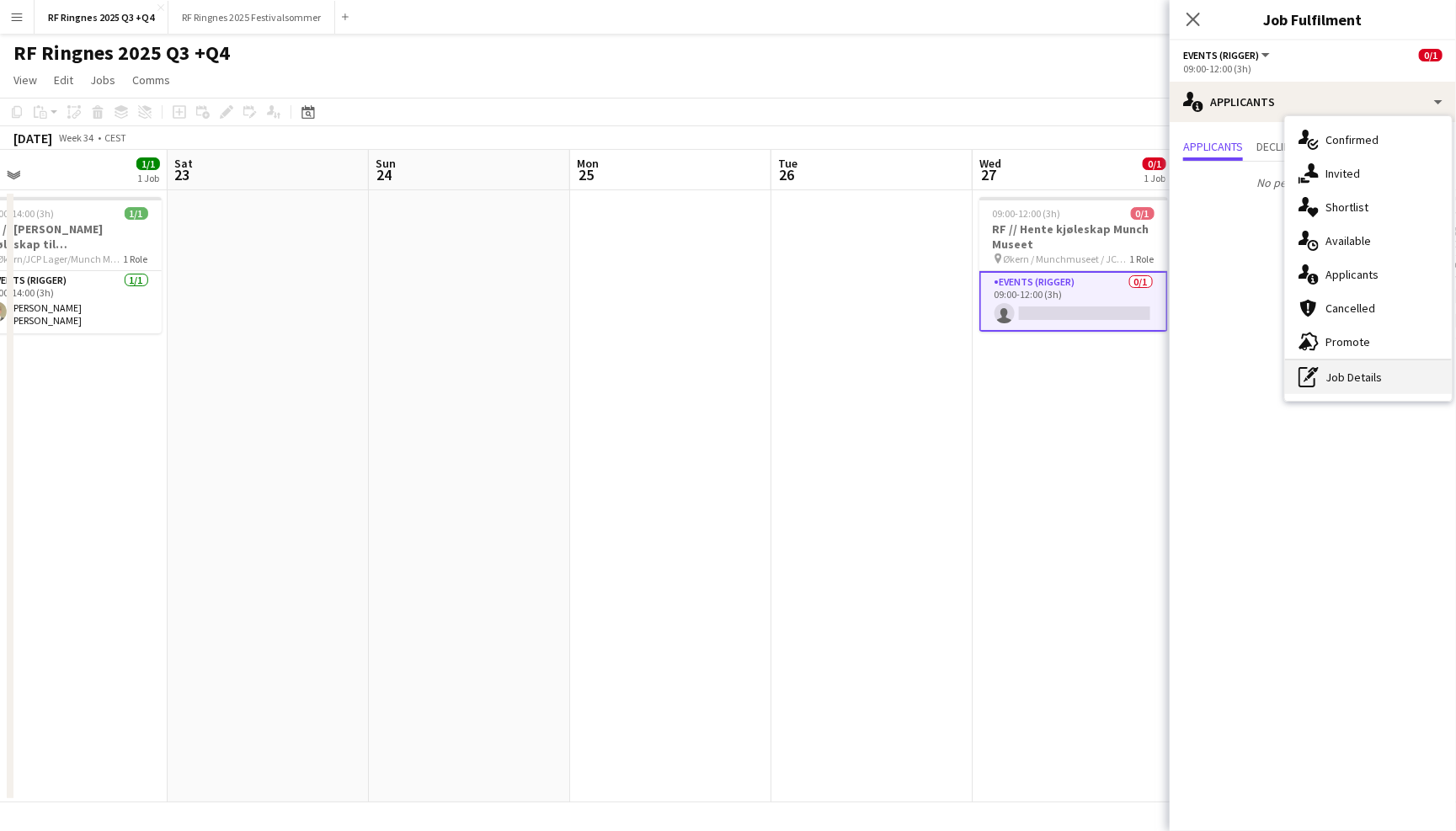
click at [1377, 364] on div "pen-write Job Details" at bounding box center [1367, 377] width 166 height 34
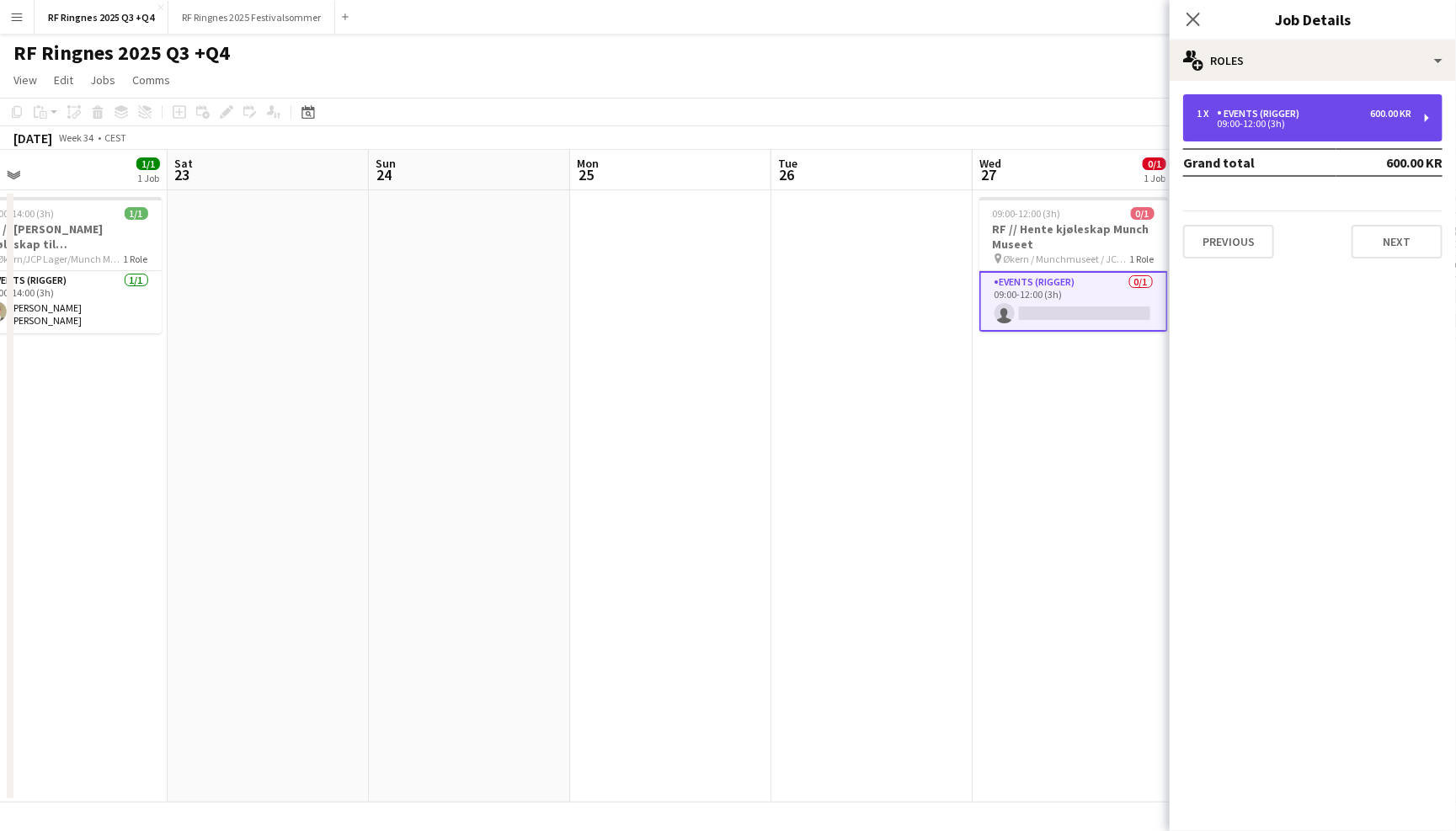
click at [1303, 107] on div "1 x Events (Rigger) 600.00 KR 09:00-12:00 (3h)" at bounding box center [1313, 117] width 260 height 47
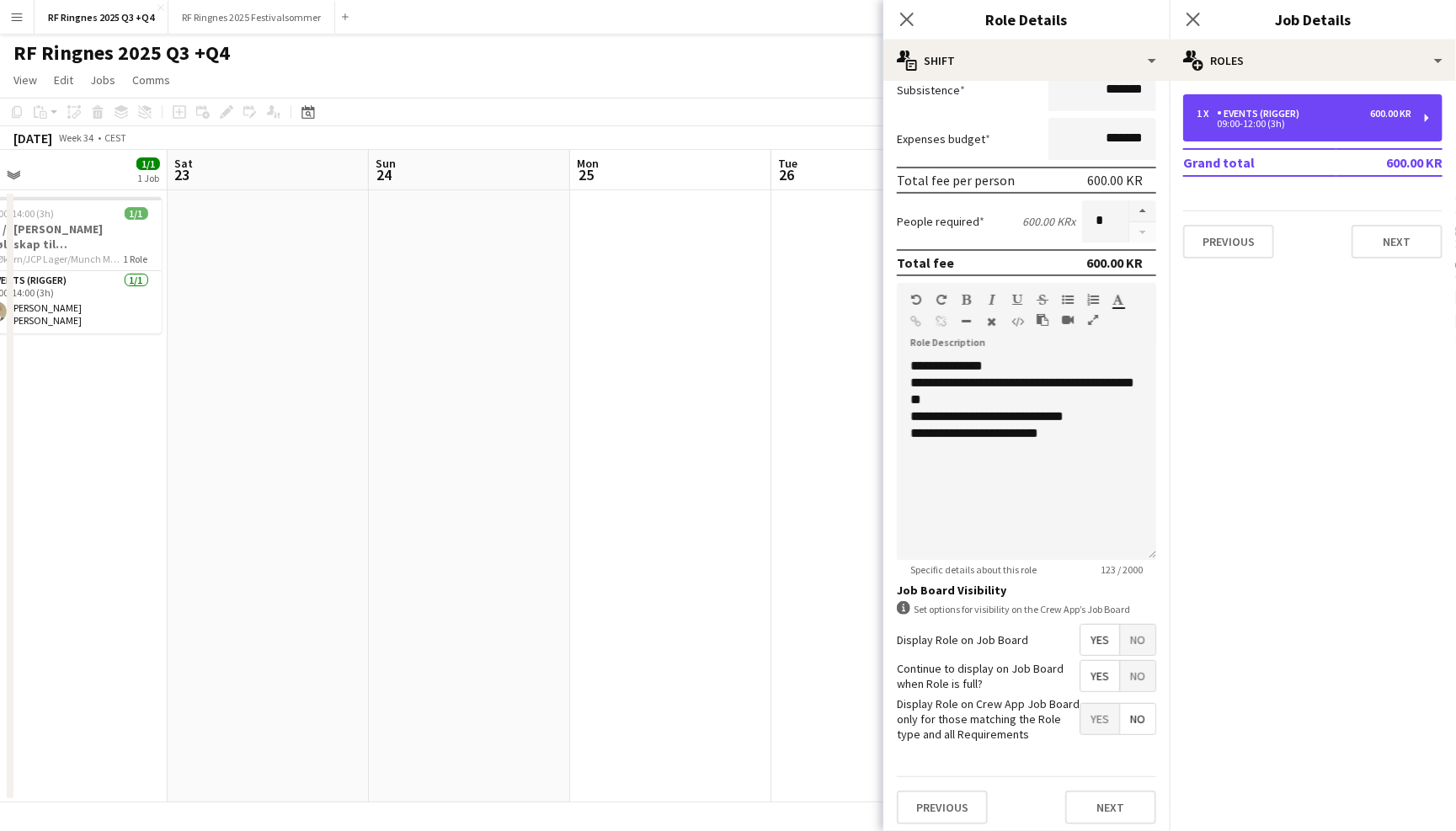
scroll to position [0, 0]
click at [911, 16] on icon "Close pop-in" at bounding box center [906, 19] width 16 height 16
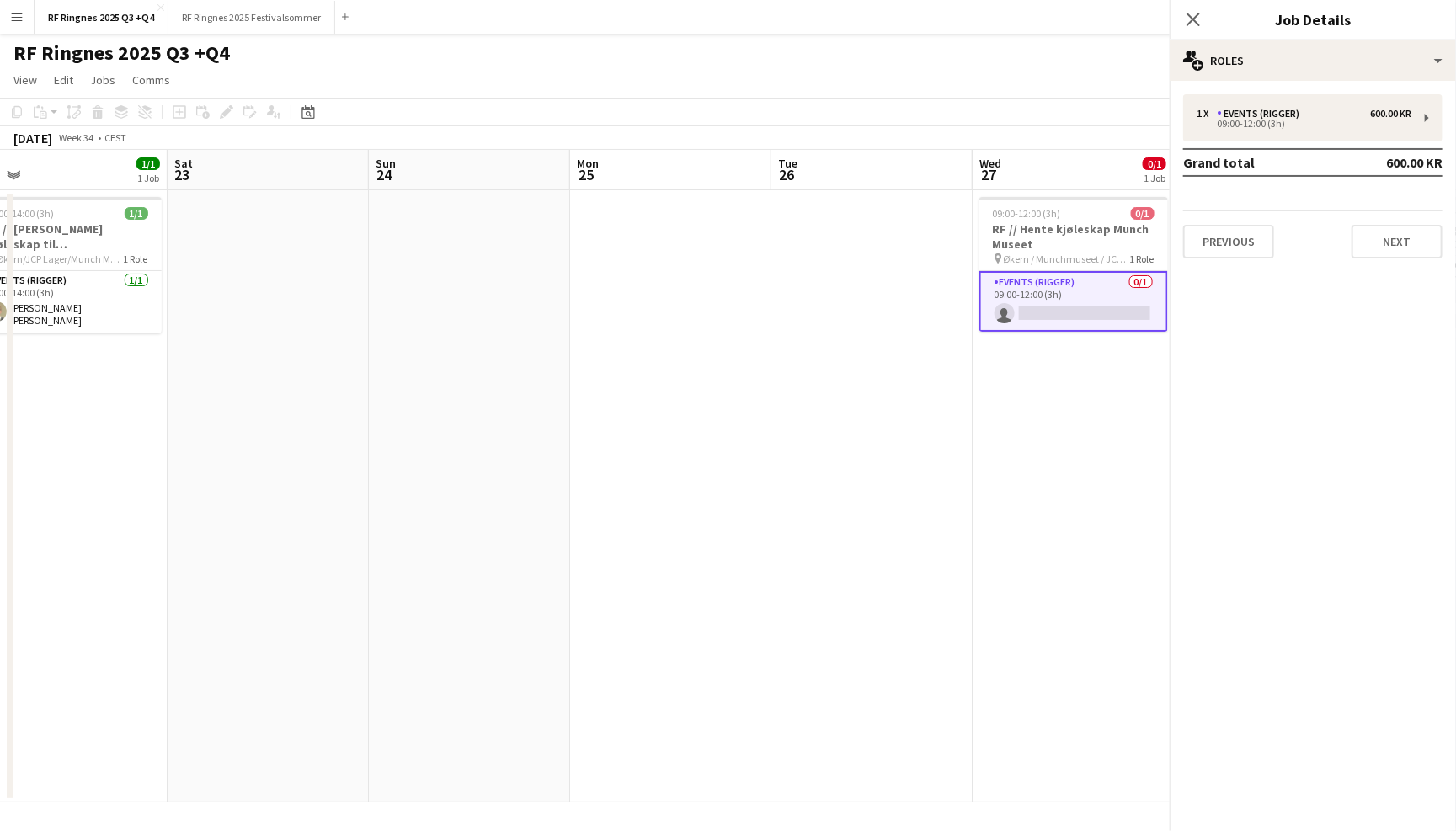
click at [921, 69] on app-page-menu "View Day view expanded Day view collapsed Month view Date picker Jump to [DATE]…" at bounding box center [728, 82] width 1456 height 32
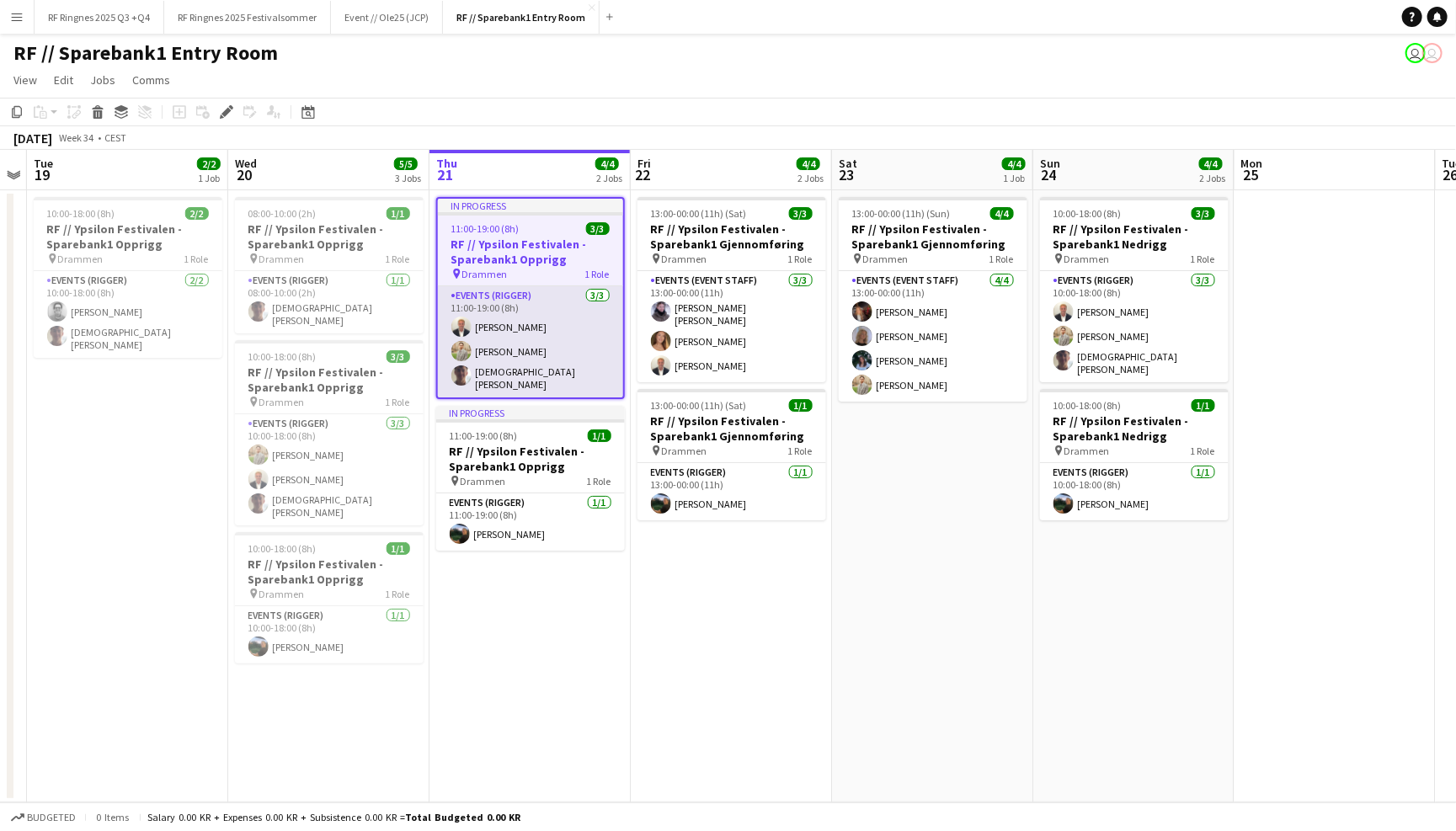
click at [492, 339] on app-card-role "Events (Rigger) 3/3 11:00-19:00 (8h) Henrik Jåsund Alex Øyen Christian Tohje" at bounding box center [530, 342] width 185 height 111
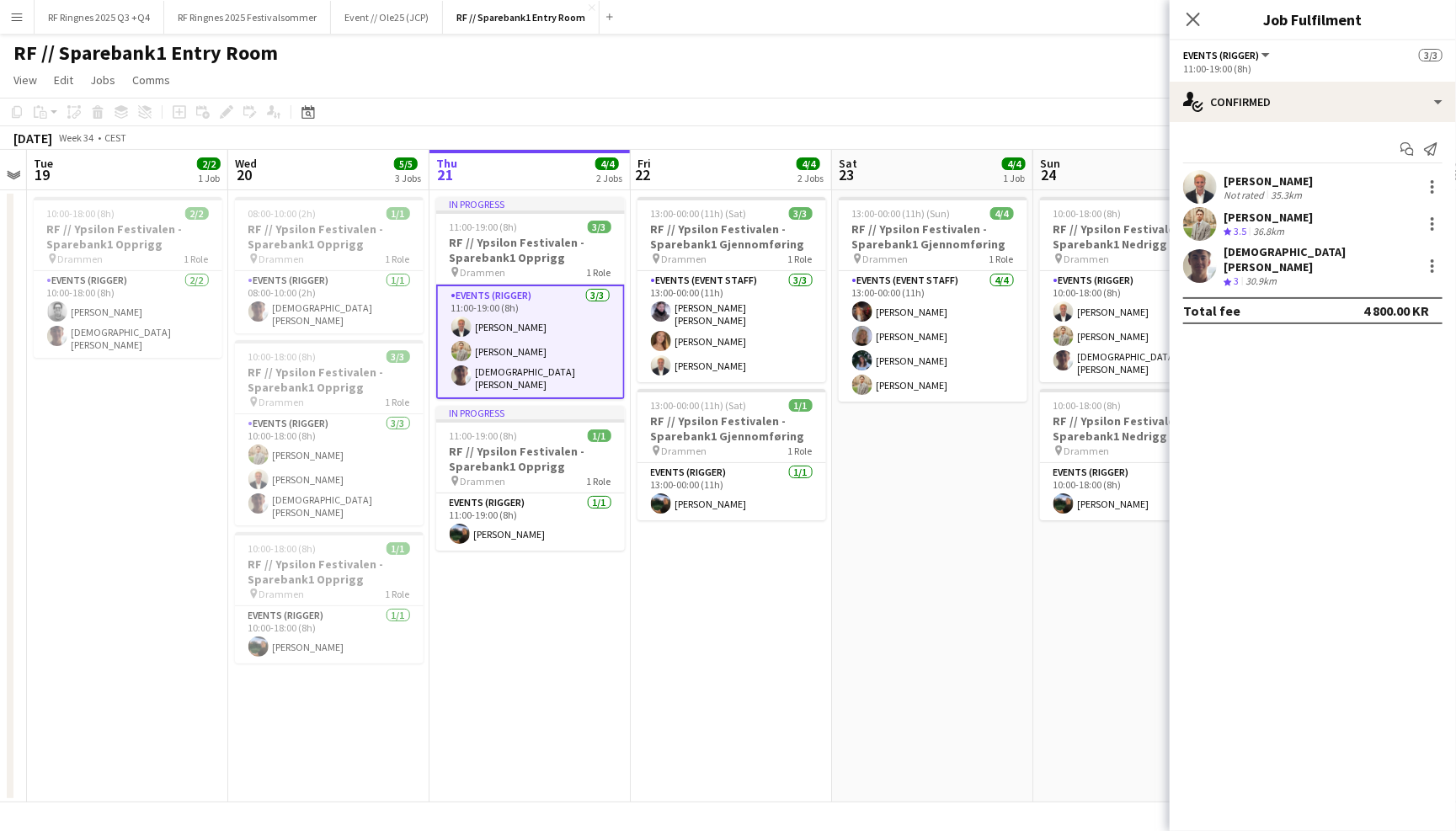
click at [1208, 183] on app-user-avatar at bounding box center [1200, 187] width 34 height 34
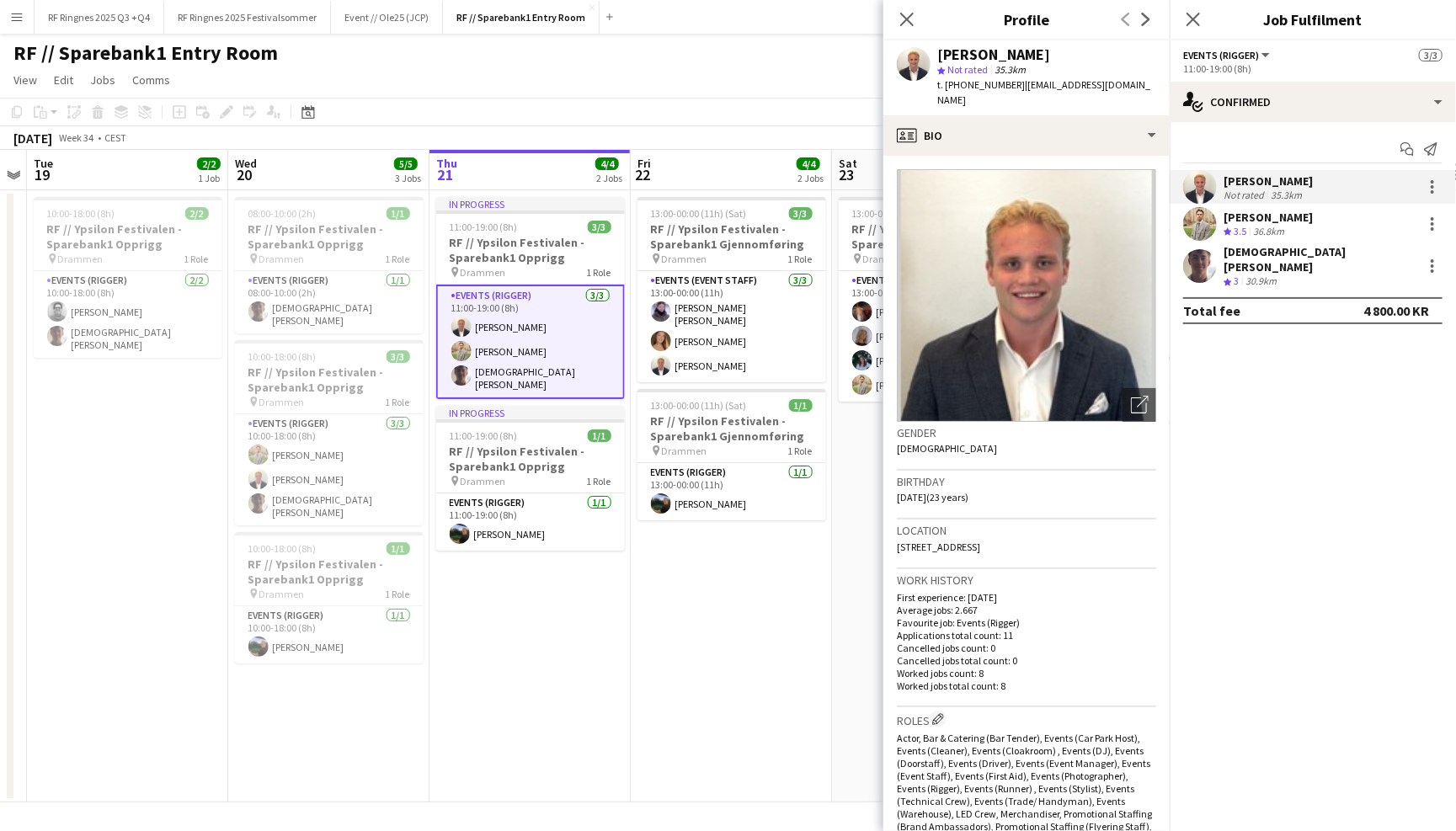
click at [1203, 226] on app-user-avatar at bounding box center [1200, 224] width 34 height 34
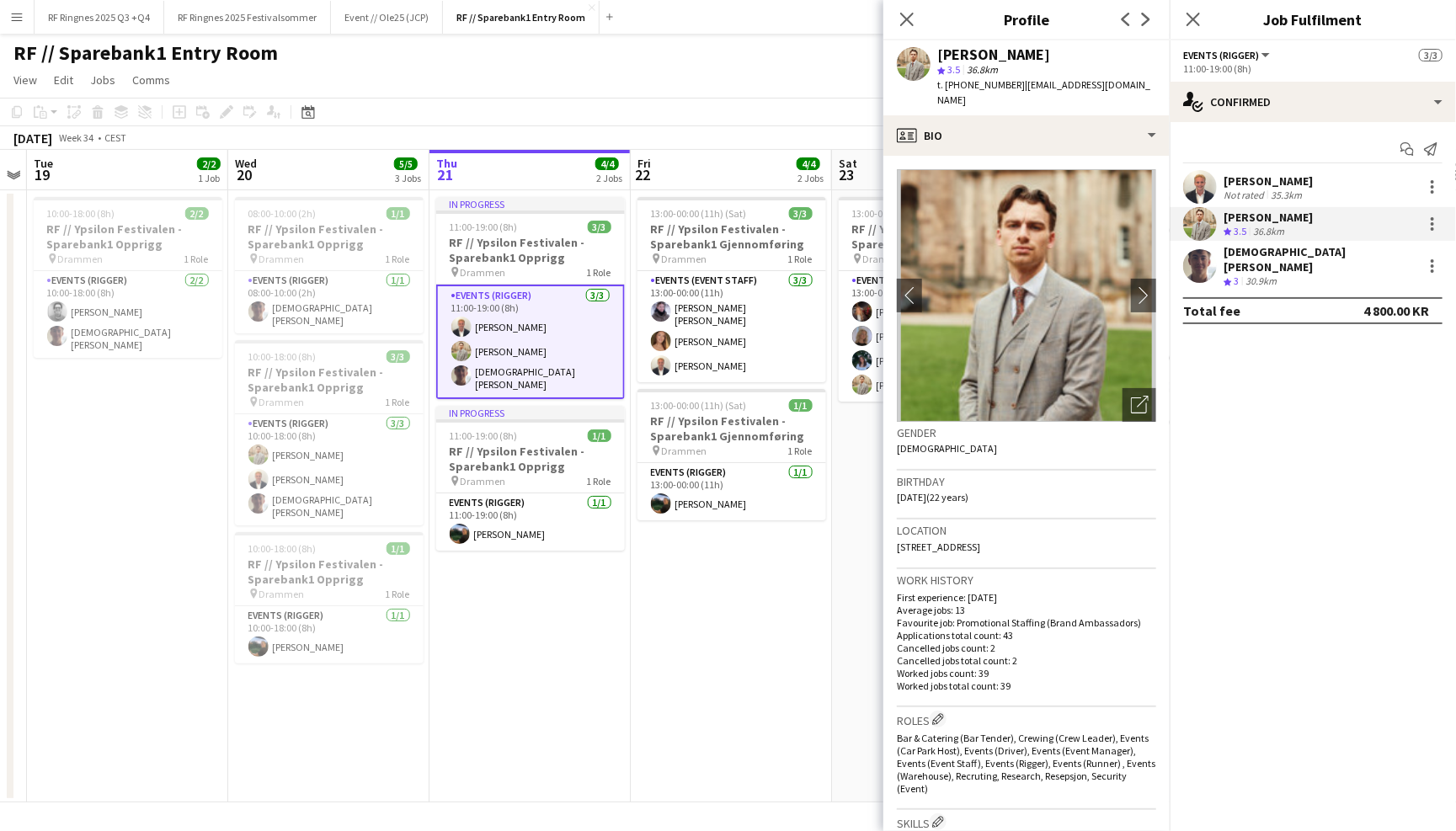
click at [1203, 259] on app-user-avatar at bounding box center [1200, 266] width 34 height 34
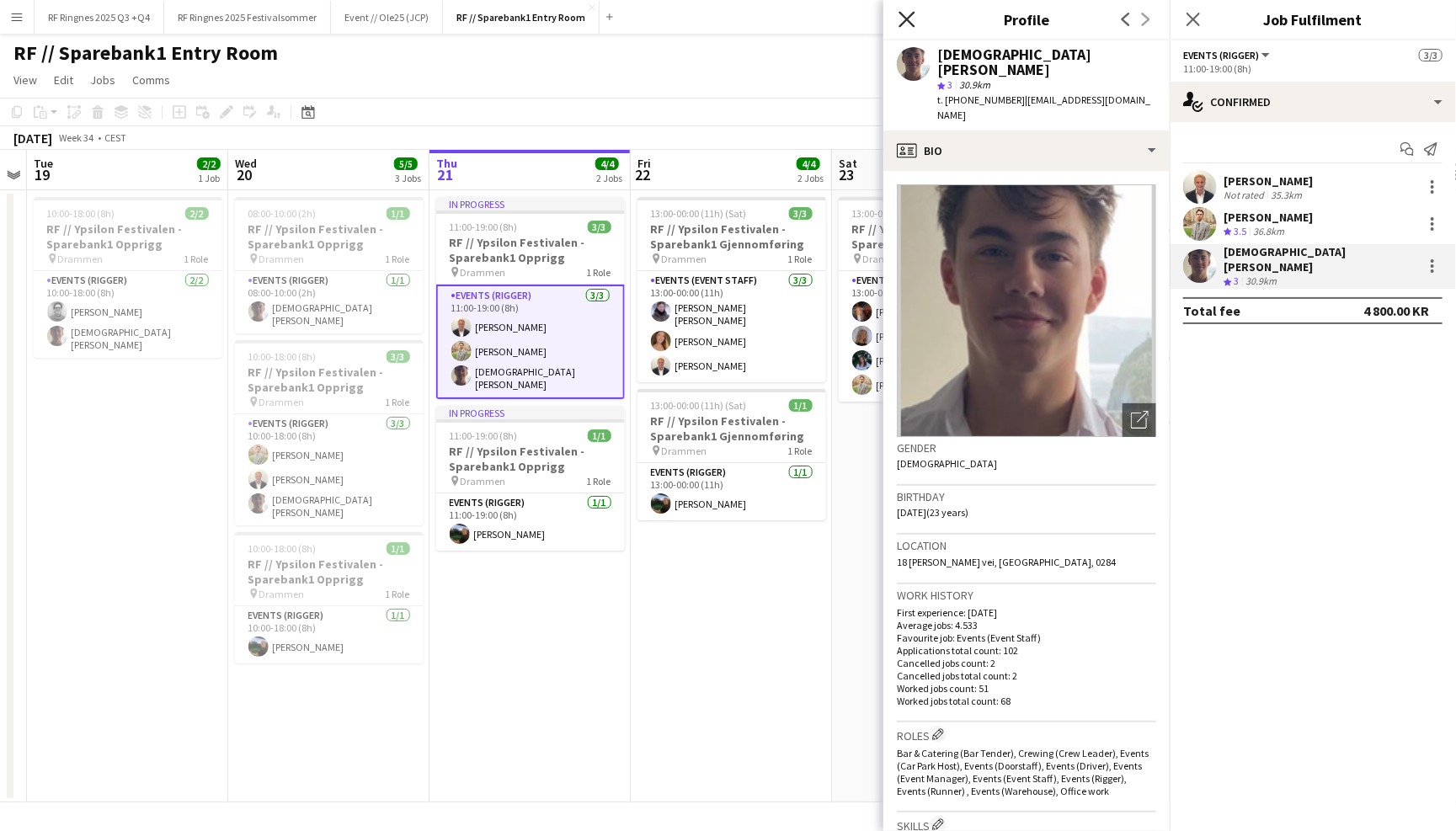
click at [905, 18] on icon at bounding box center [906, 19] width 16 height 16
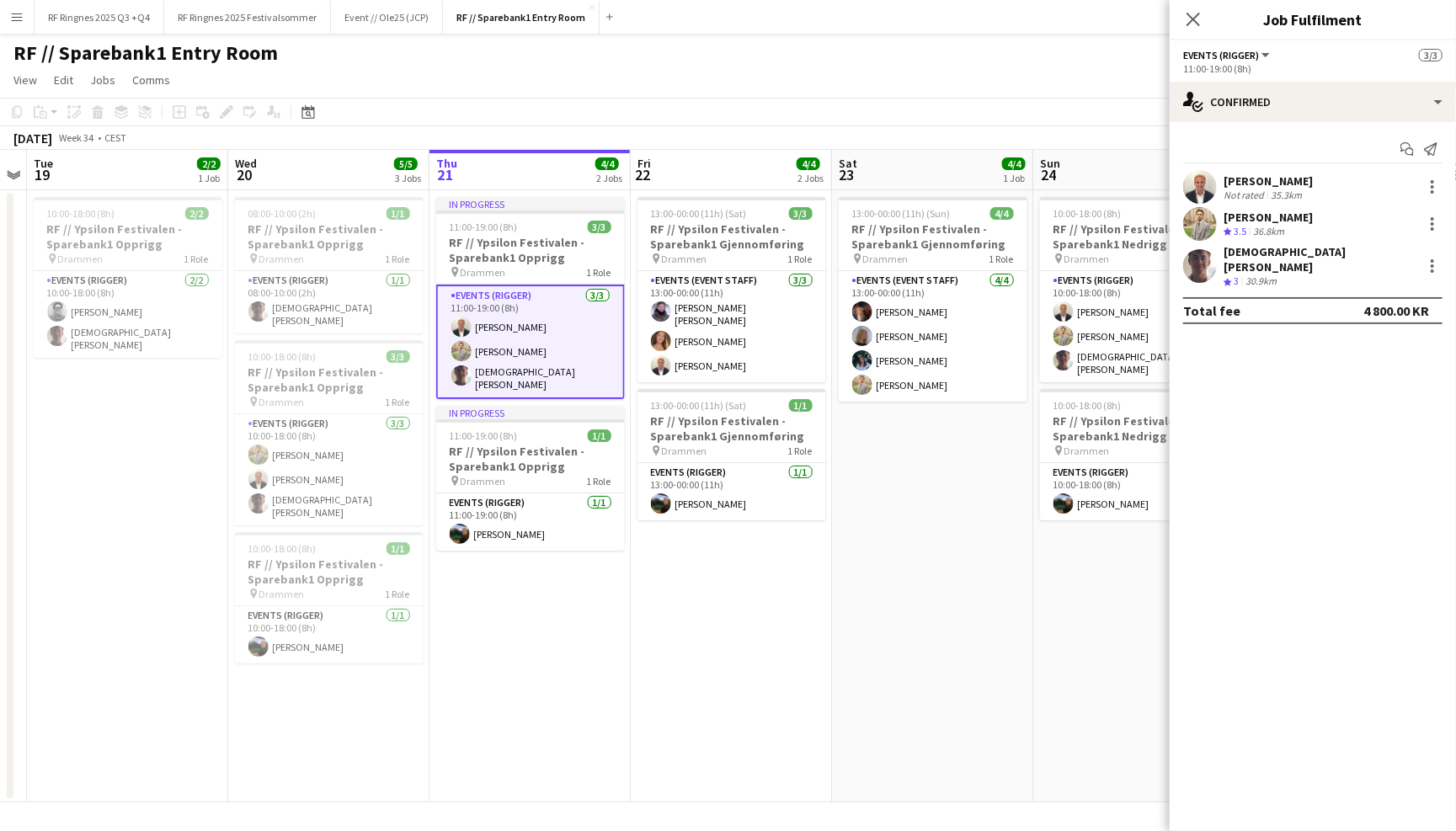
click at [894, 52] on div "RF // Sparebank1 Entry Room user user" at bounding box center [728, 50] width 1456 height 32
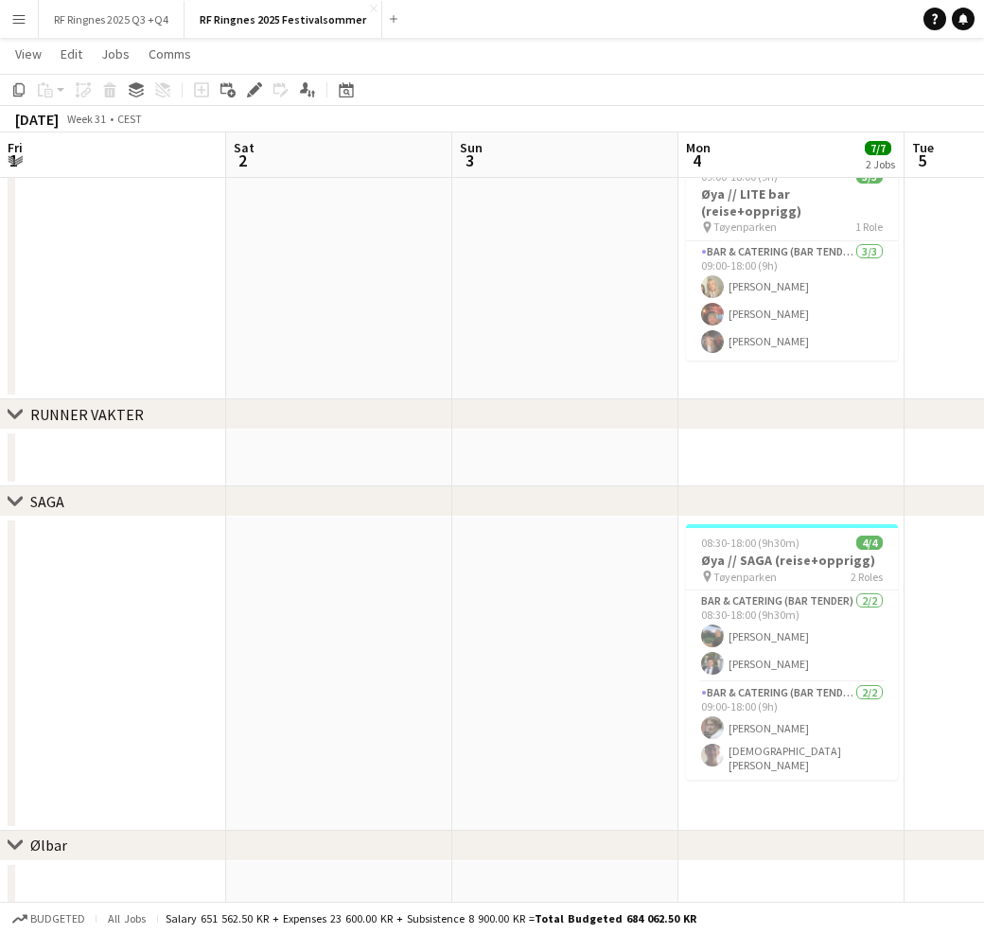
scroll to position [0, 568]
